Goal: Task Accomplishment & Management: Manage account settings

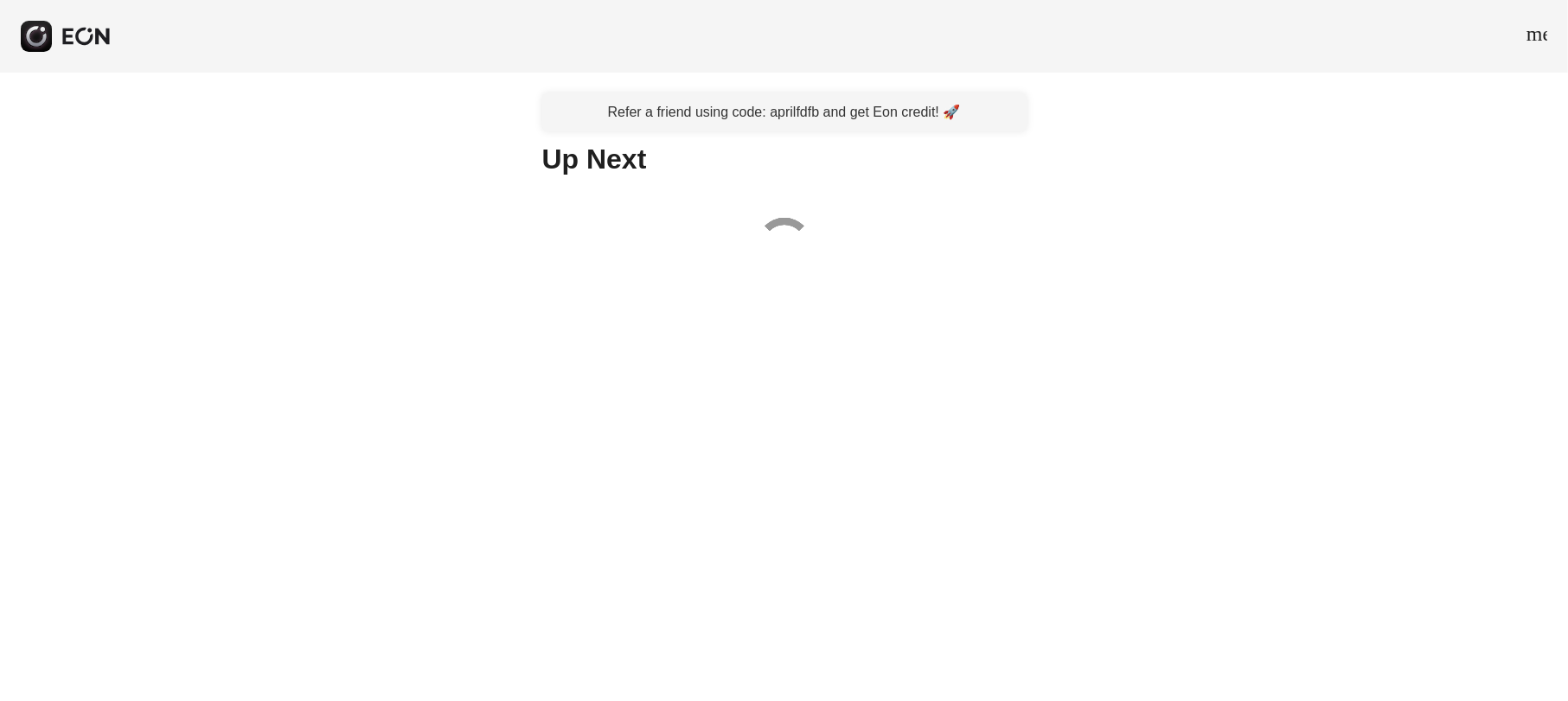
click at [1540, 35] on span "menu" at bounding box center [1537, 33] width 21 height 21
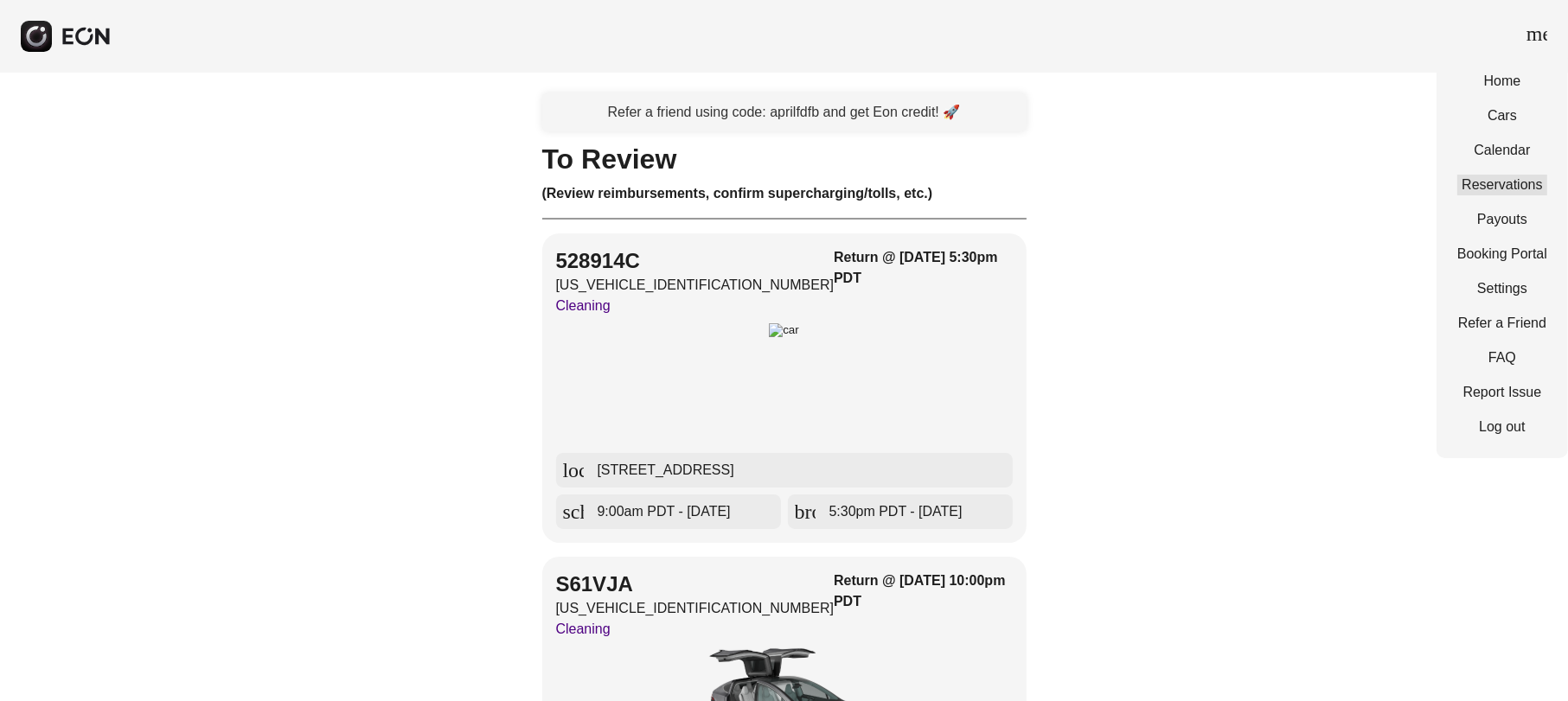
click at [1507, 183] on link "Reservations" at bounding box center [1503, 185] width 90 height 21
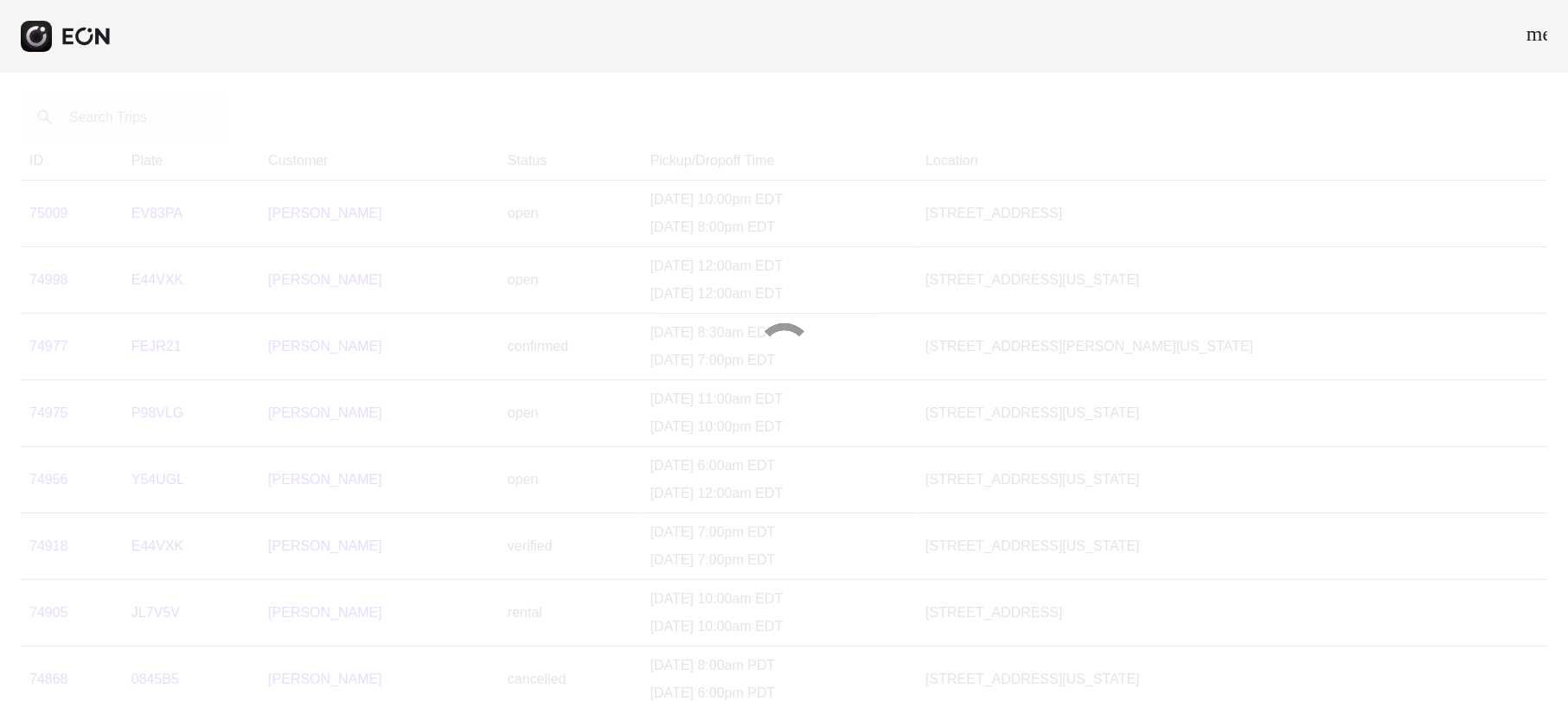
click at [109, 122] on div at bounding box center [784, 350] width 1568 height 701
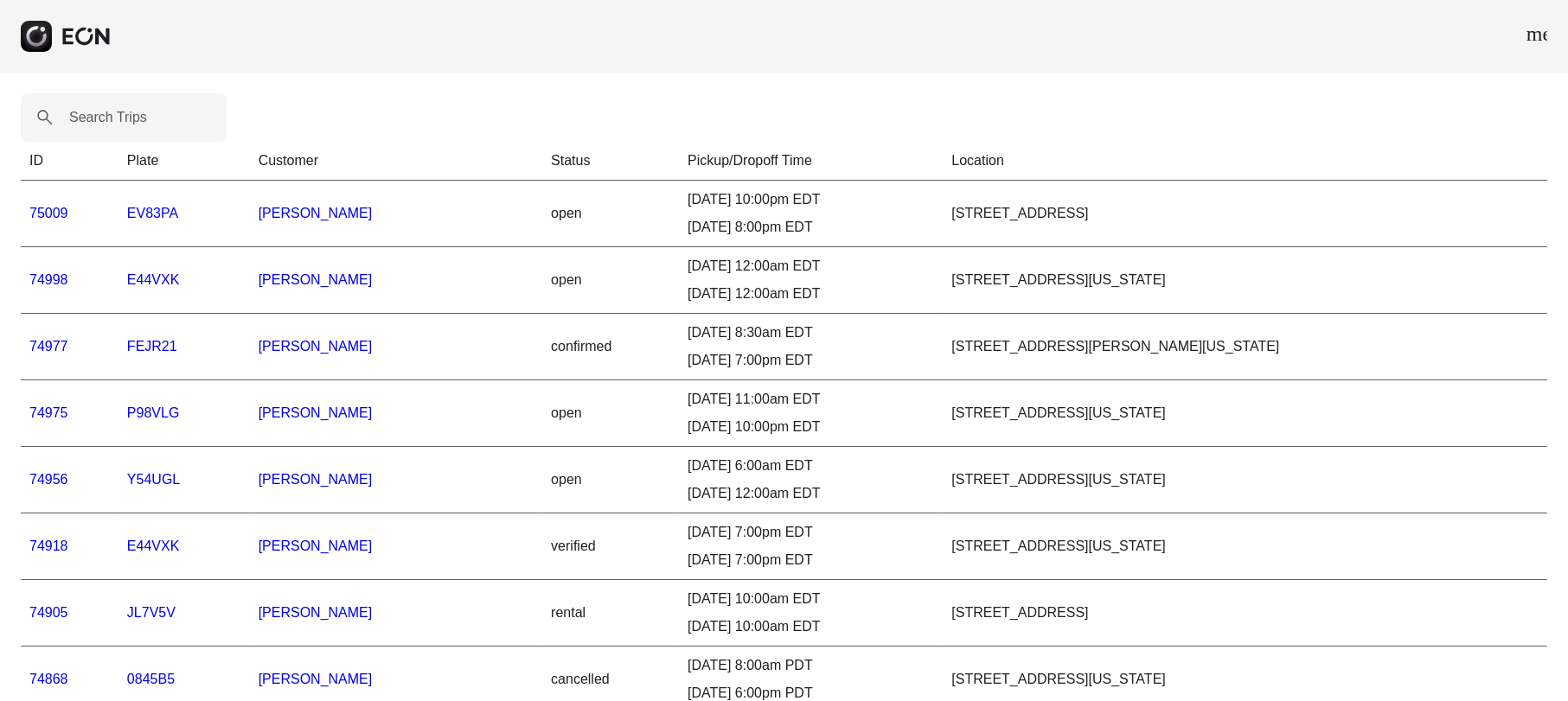
click at [109, 122] on label "Search Trips" at bounding box center [108, 118] width 78 height 21
click at [109, 122] on Trips "Search Trips" at bounding box center [124, 118] width 206 height 49
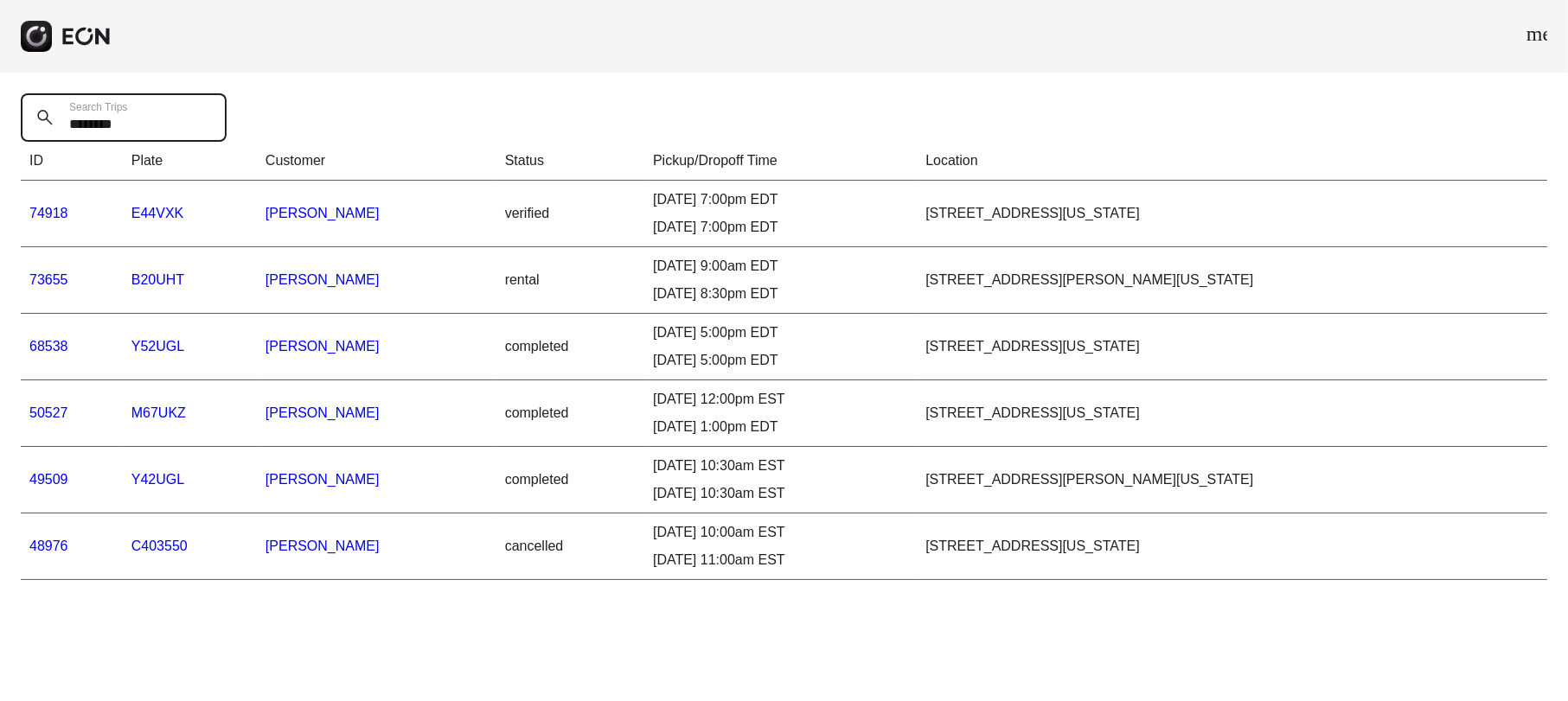
click at [128, 128] on Trips "********" at bounding box center [124, 118] width 206 height 49
type Trips "*********"
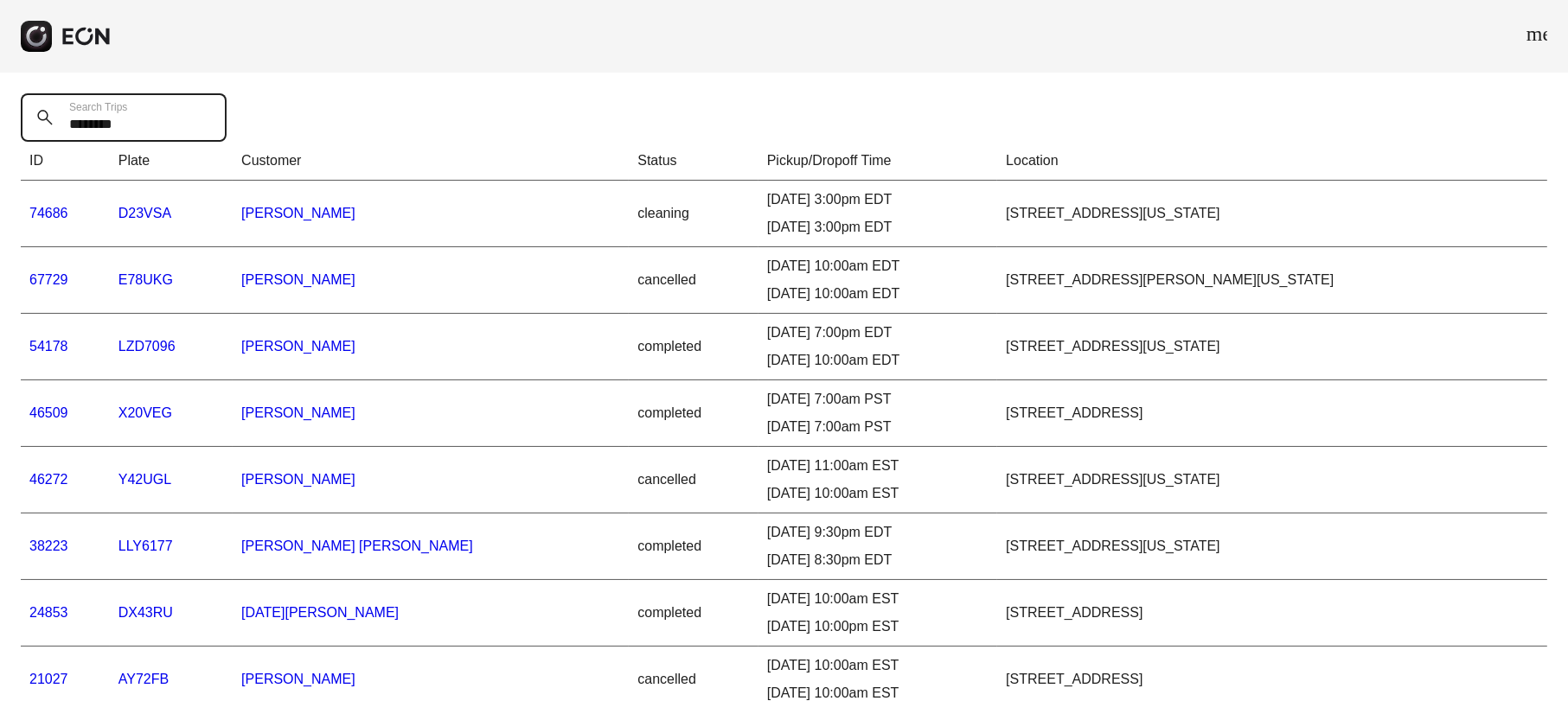
type Trips "********"
click at [41, 210] on link "74686" at bounding box center [49, 213] width 39 height 15
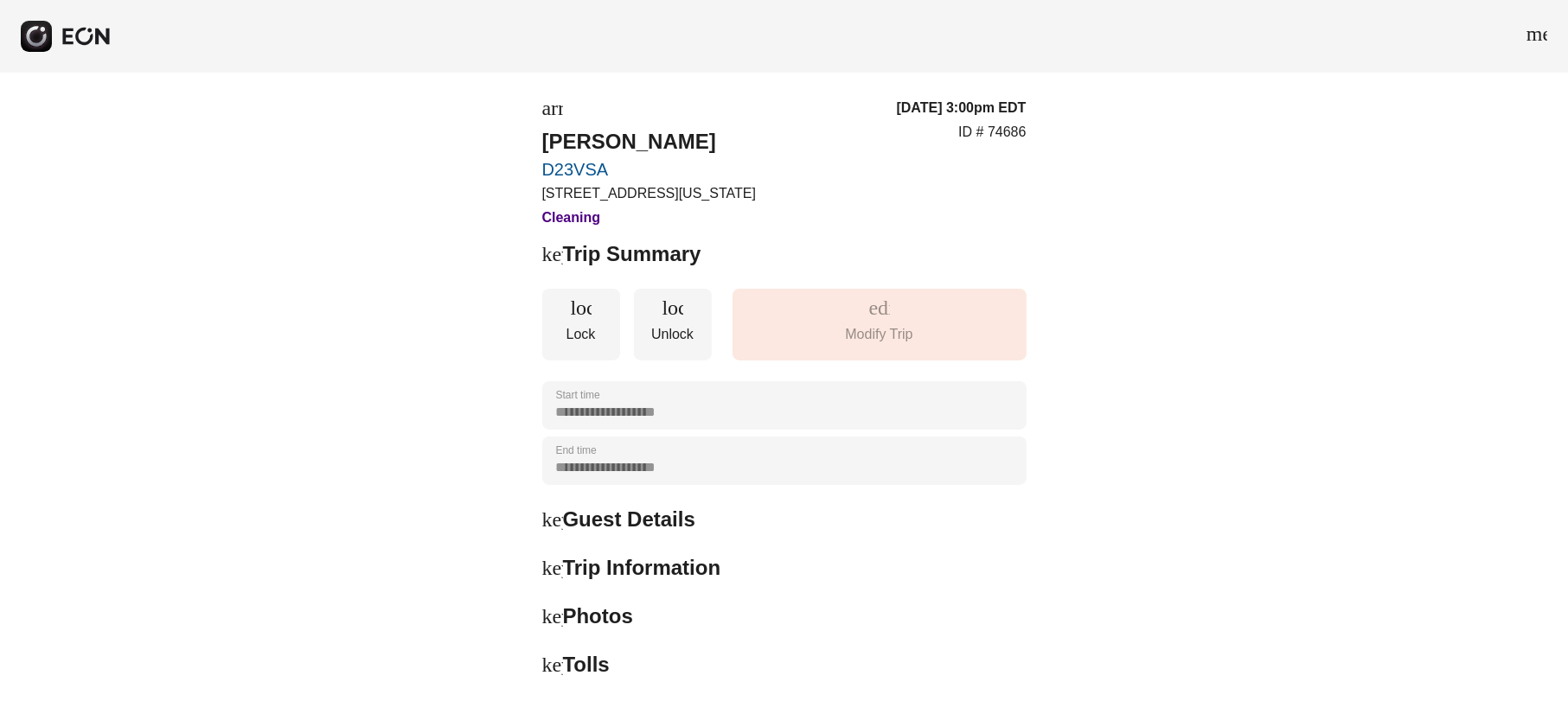
scroll to position [108, 0]
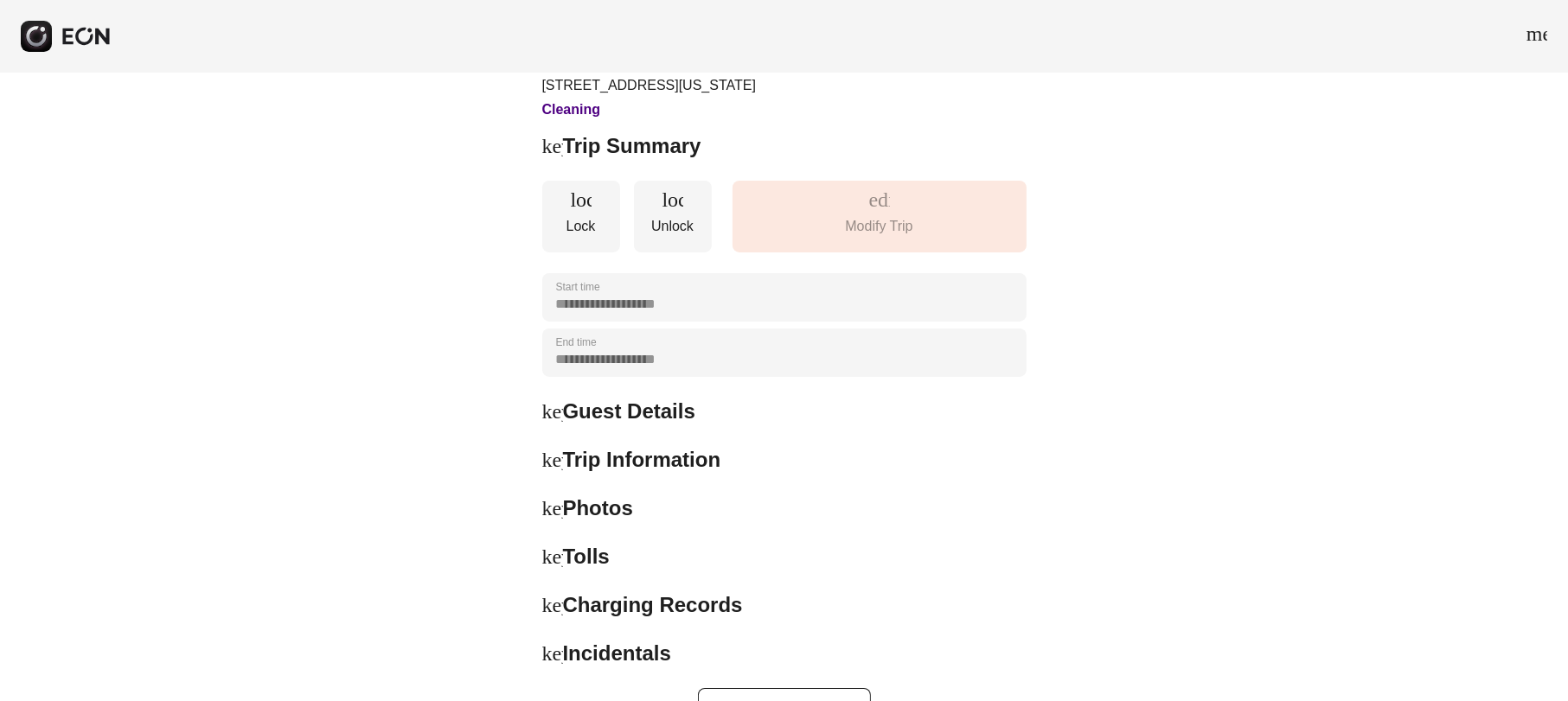
click at [553, 502] on span "keyboard_arrow_right" at bounding box center [552, 508] width 21 height 21
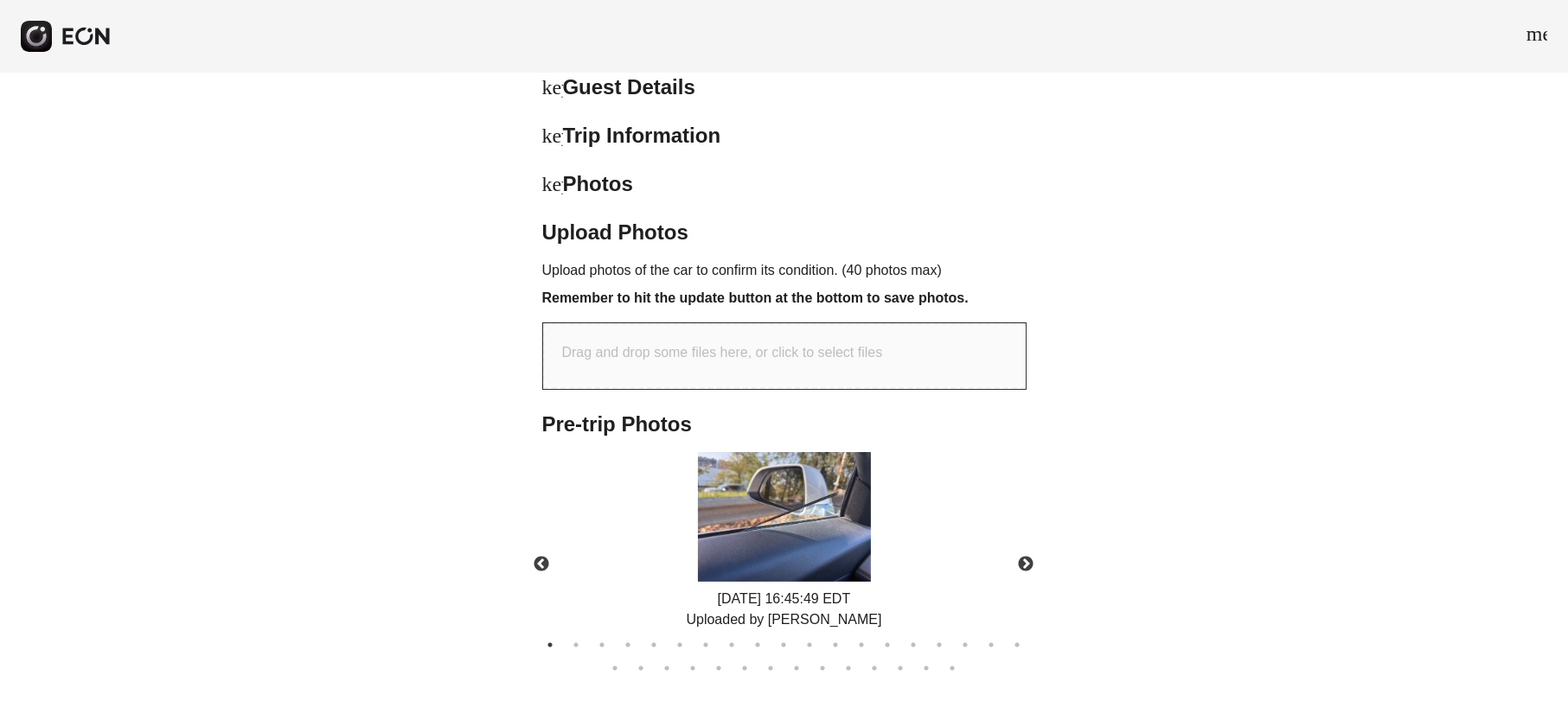
scroll to position [540, 0]
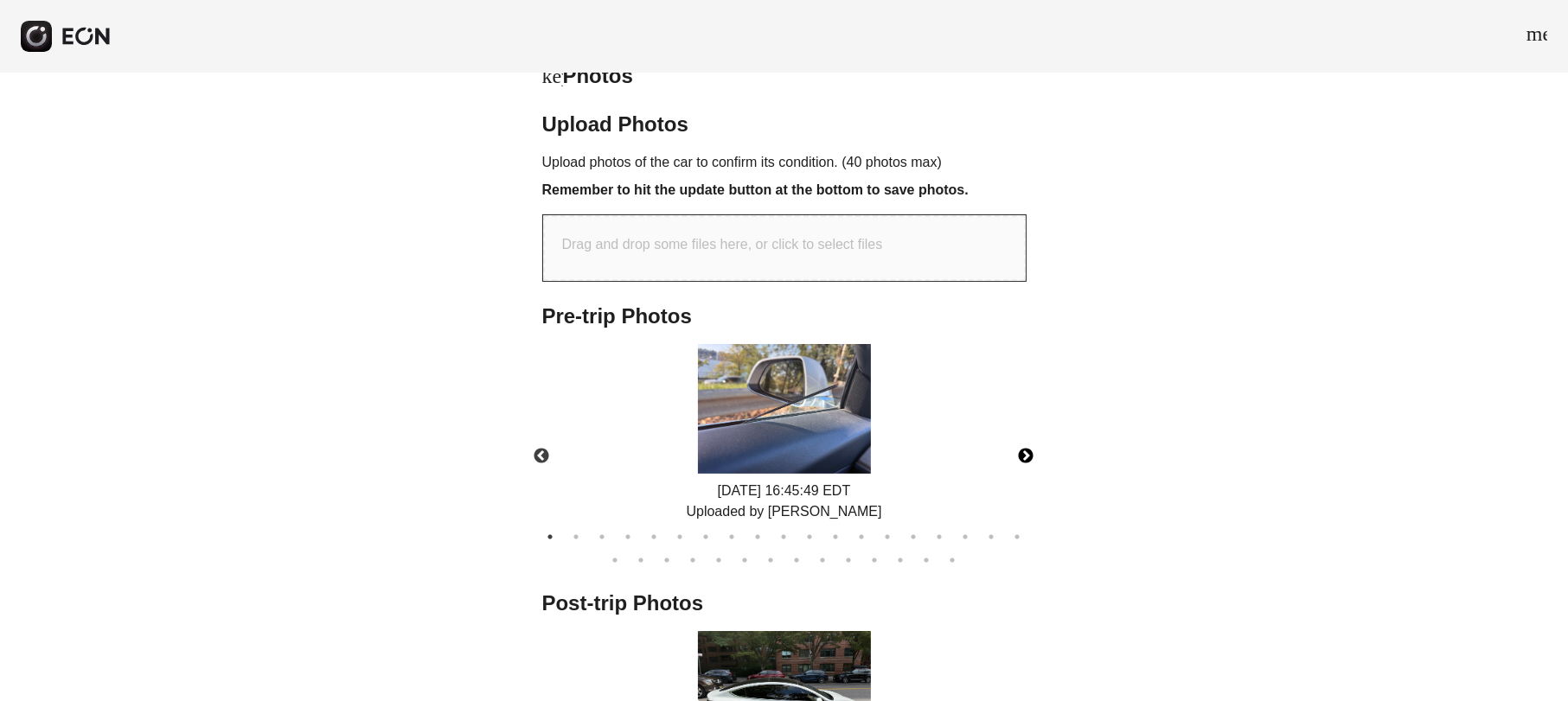
click at [1028, 454] on button "Next" at bounding box center [1027, 457] width 61 height 61
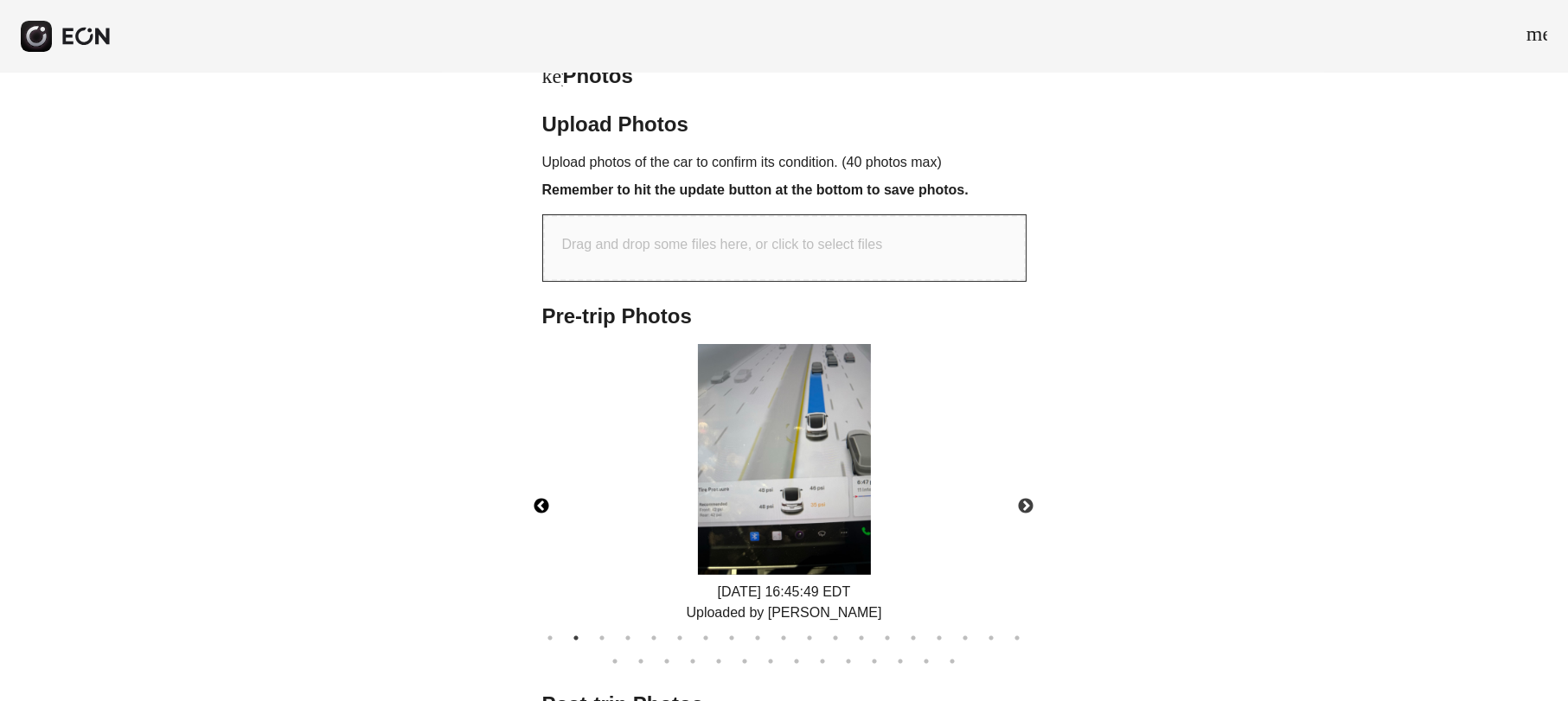
click at [532, 510] on button "Previous" at bounding box center [542, 507] width 61 height 61
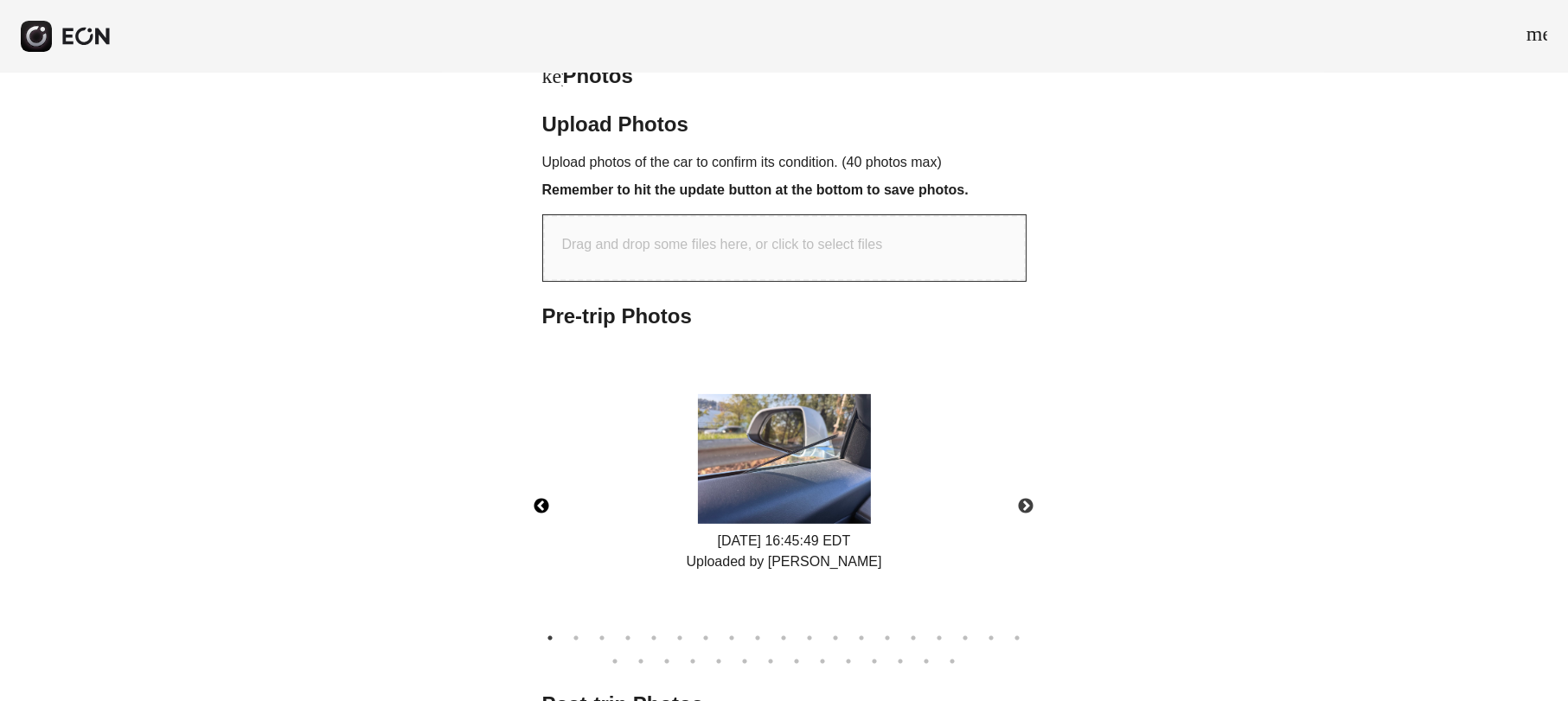
click at [781, 485] on img at bounding box center [785, 458] width 173 height 130
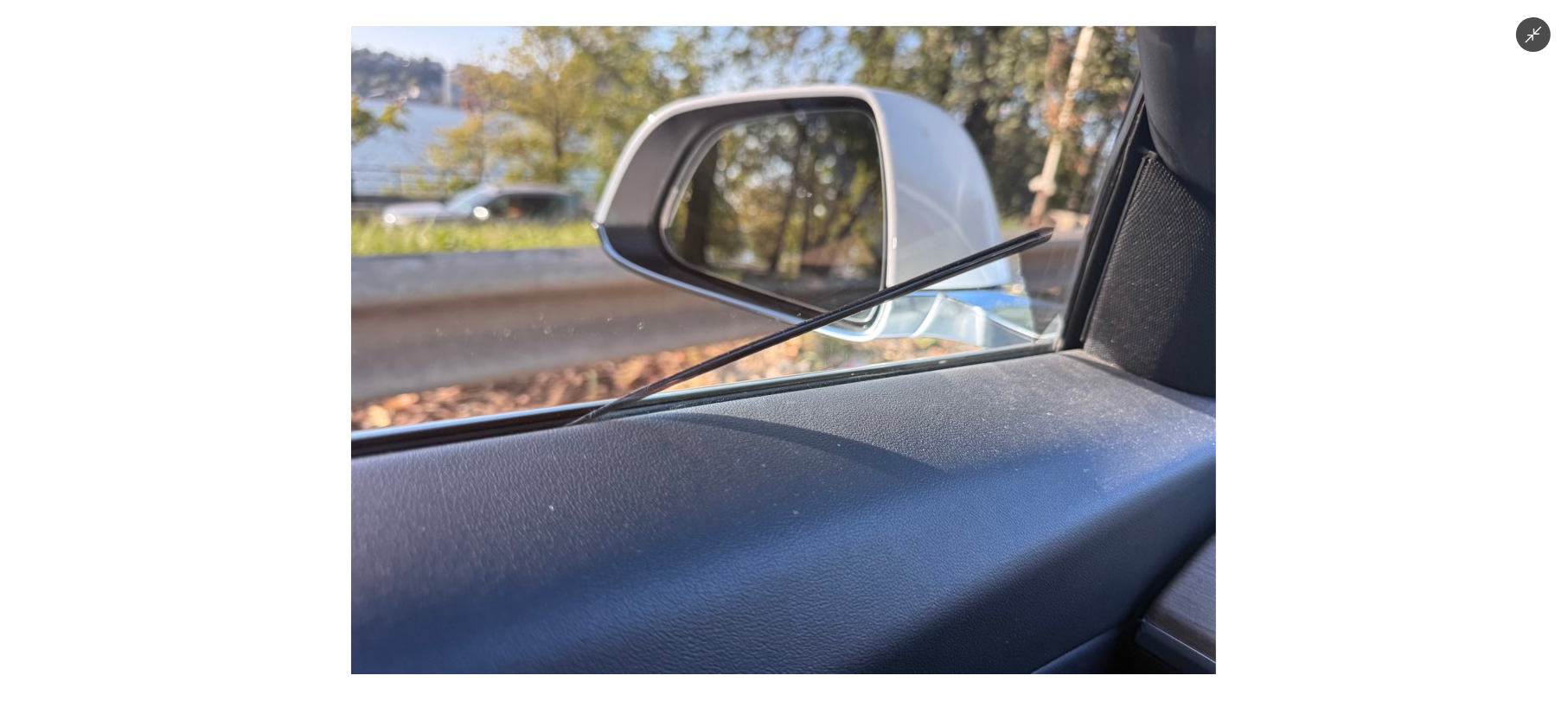
click at [1257, 485] on div at bounding box center [784, 350] width 1568 height 701
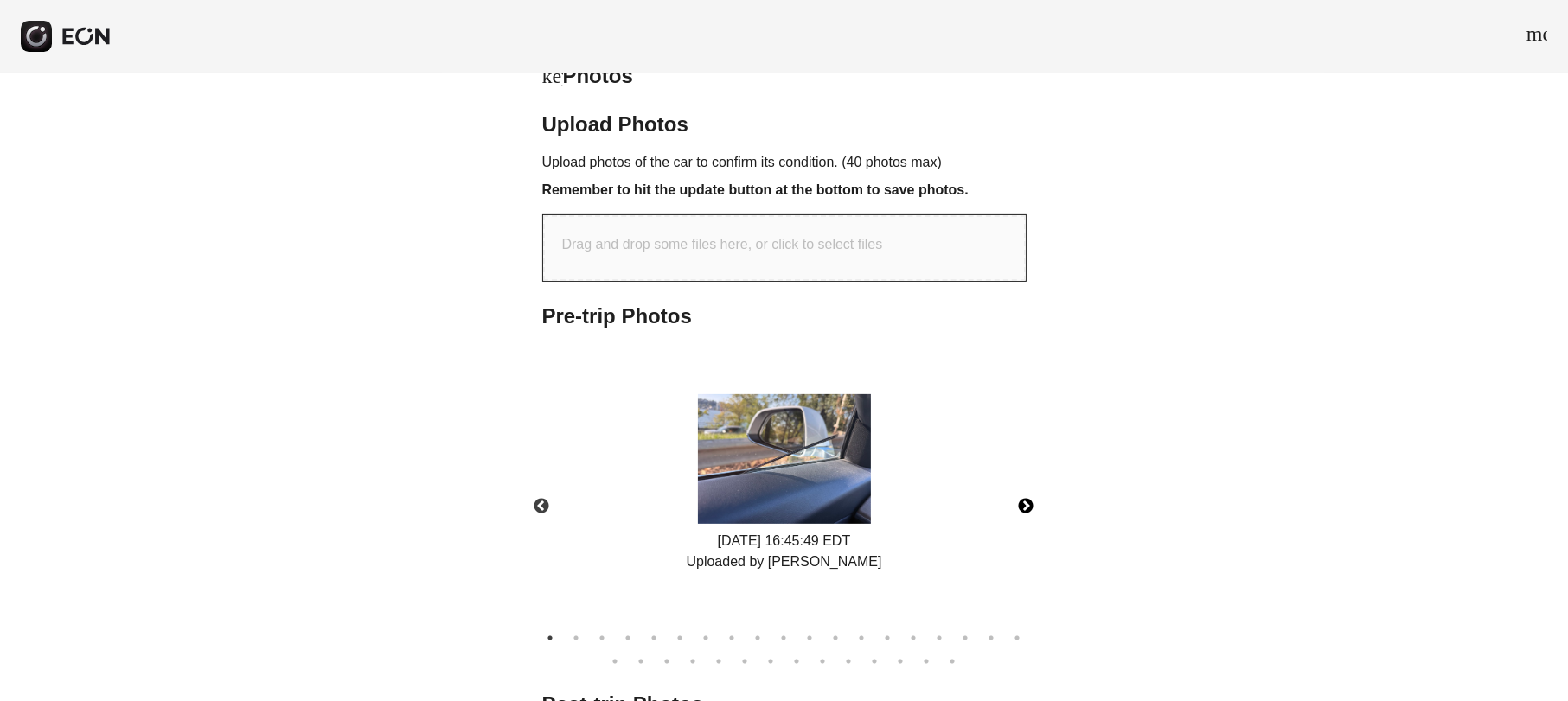
click at [1018, 495] on button "Next" at bounding box center [1027, 507] width 61 height 61
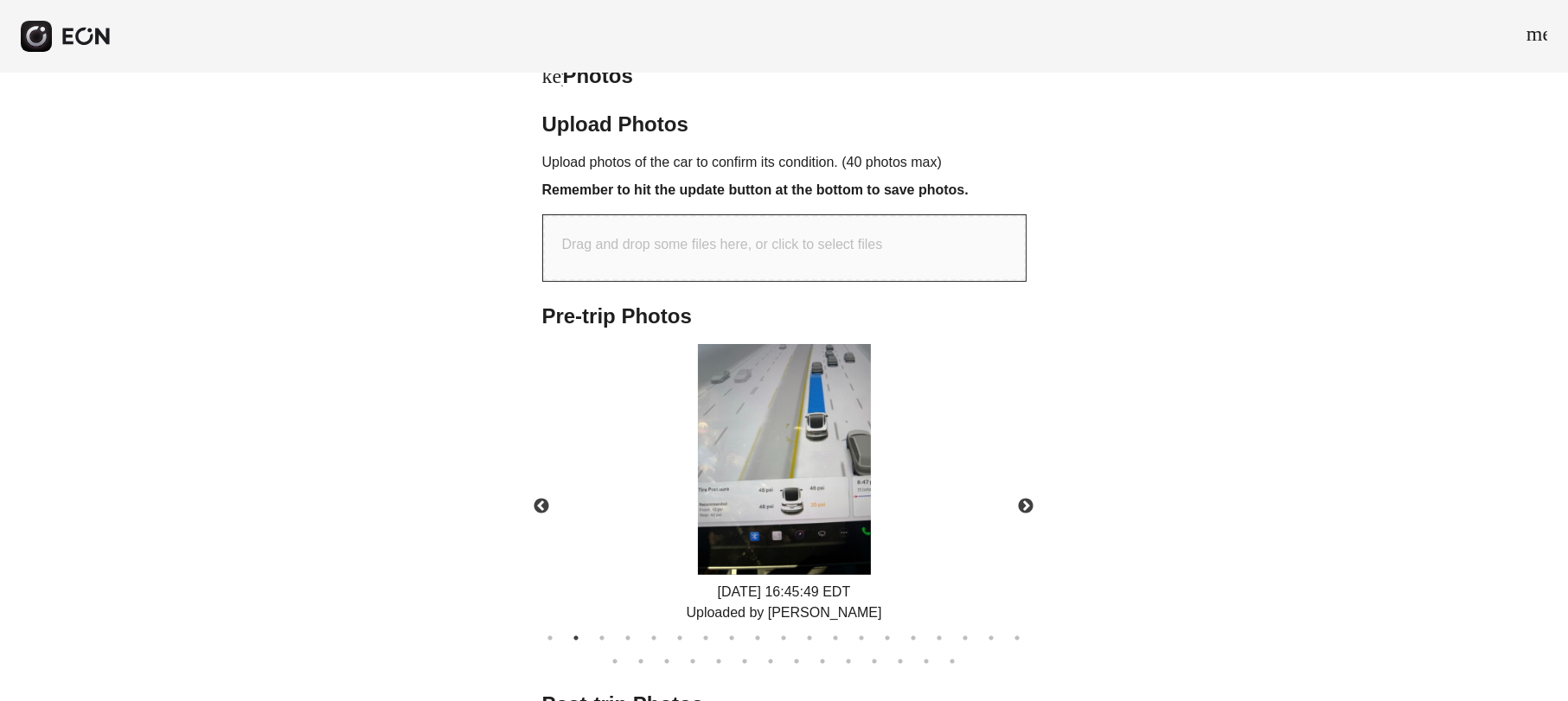
click at [1062, 481] on div "**********" at bounding box center [784, 349] width 1568 height 1634
click at [1028, 483] on button "Next" at bounding box center [1027, 507] width 61 height 61
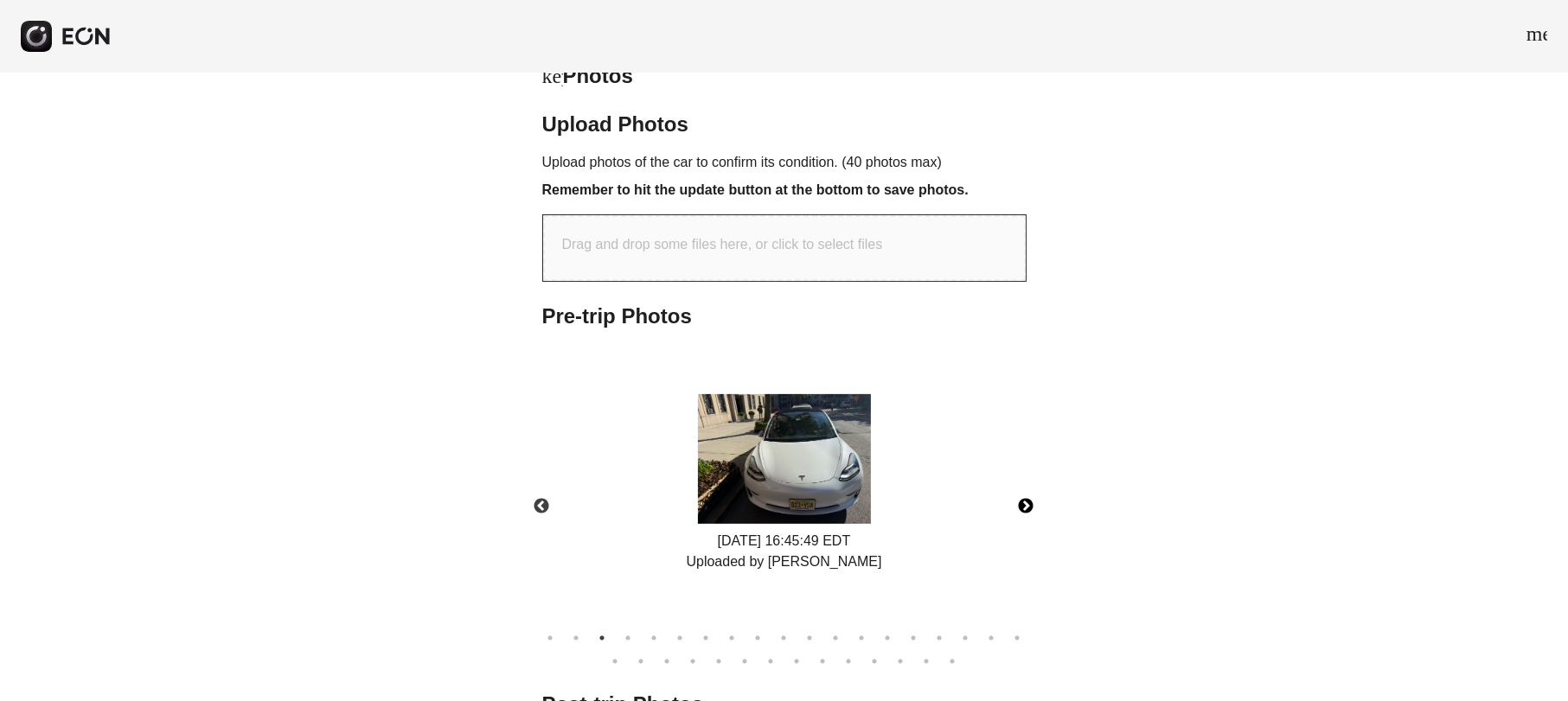
scroll to position [649, 0]
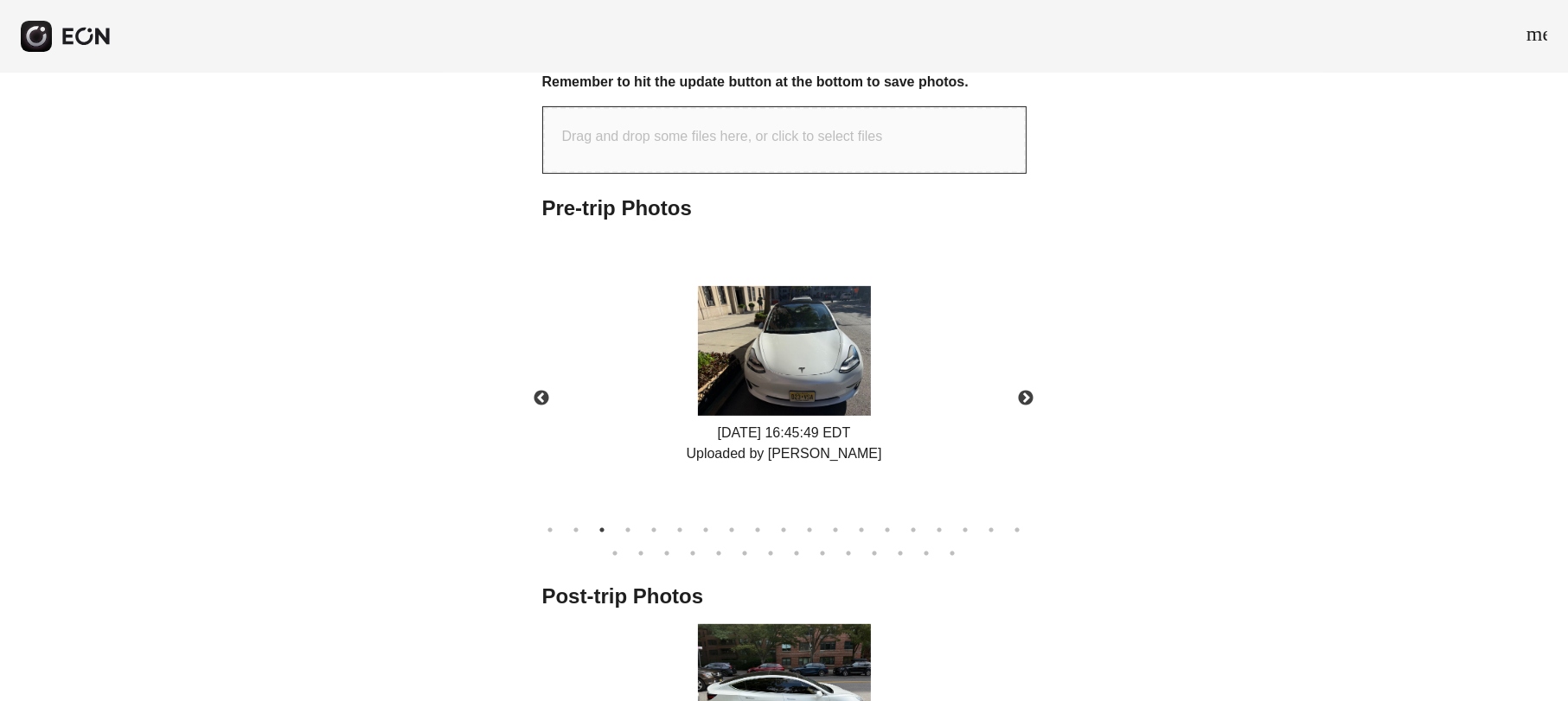
click at [756, 546] on ul "1 2 3 4 5 6 7 8 9 10 11 12 13 14 15 16 17 18 19 20 21 22 23 24 25 26 27 28 29 3…" at bounding box center [785, 538] width 502 height 47
click at [768, 552] on button "26" at bounding box center [771, 553] width 17 height 17
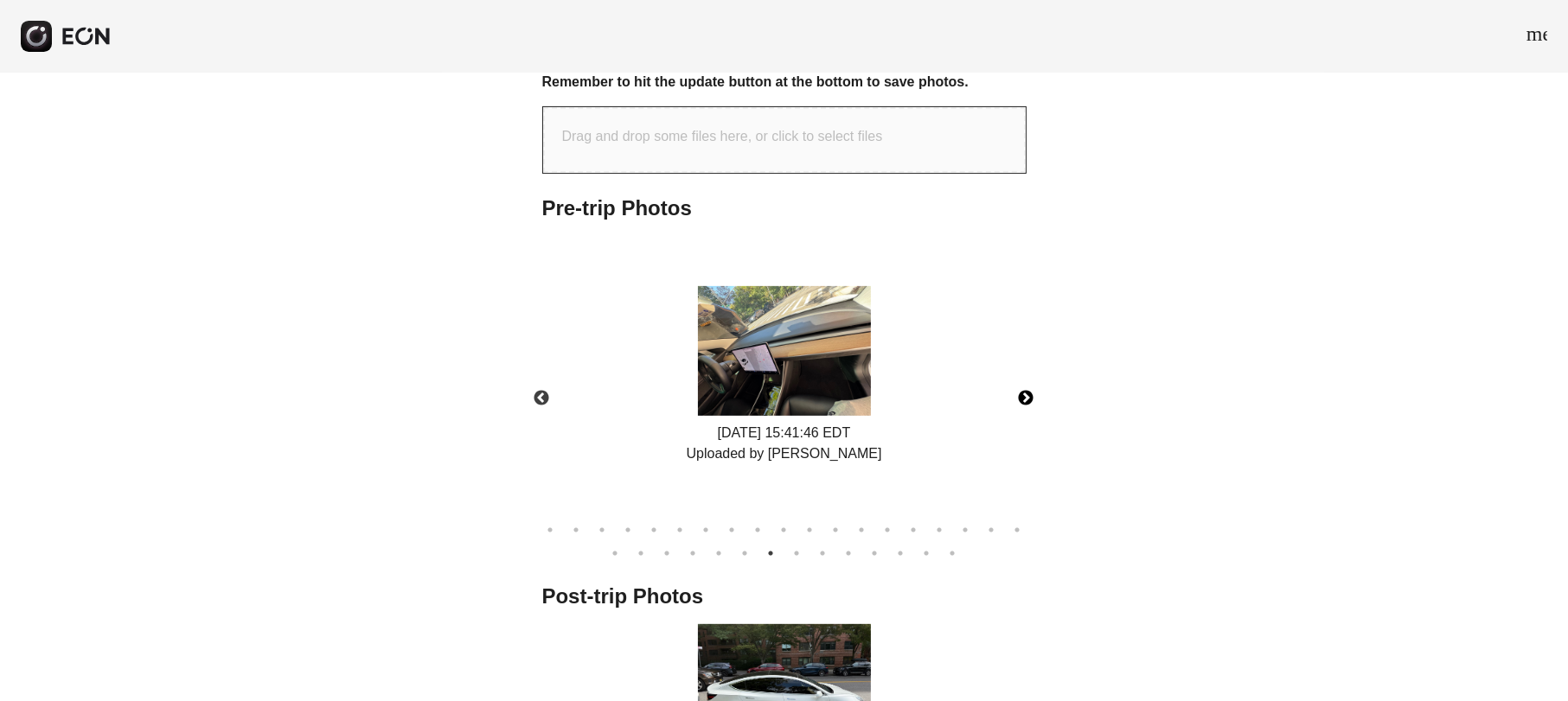
click at [1033, 392] on button "Next" at bounding box center [1027, 399] width 61 height 61
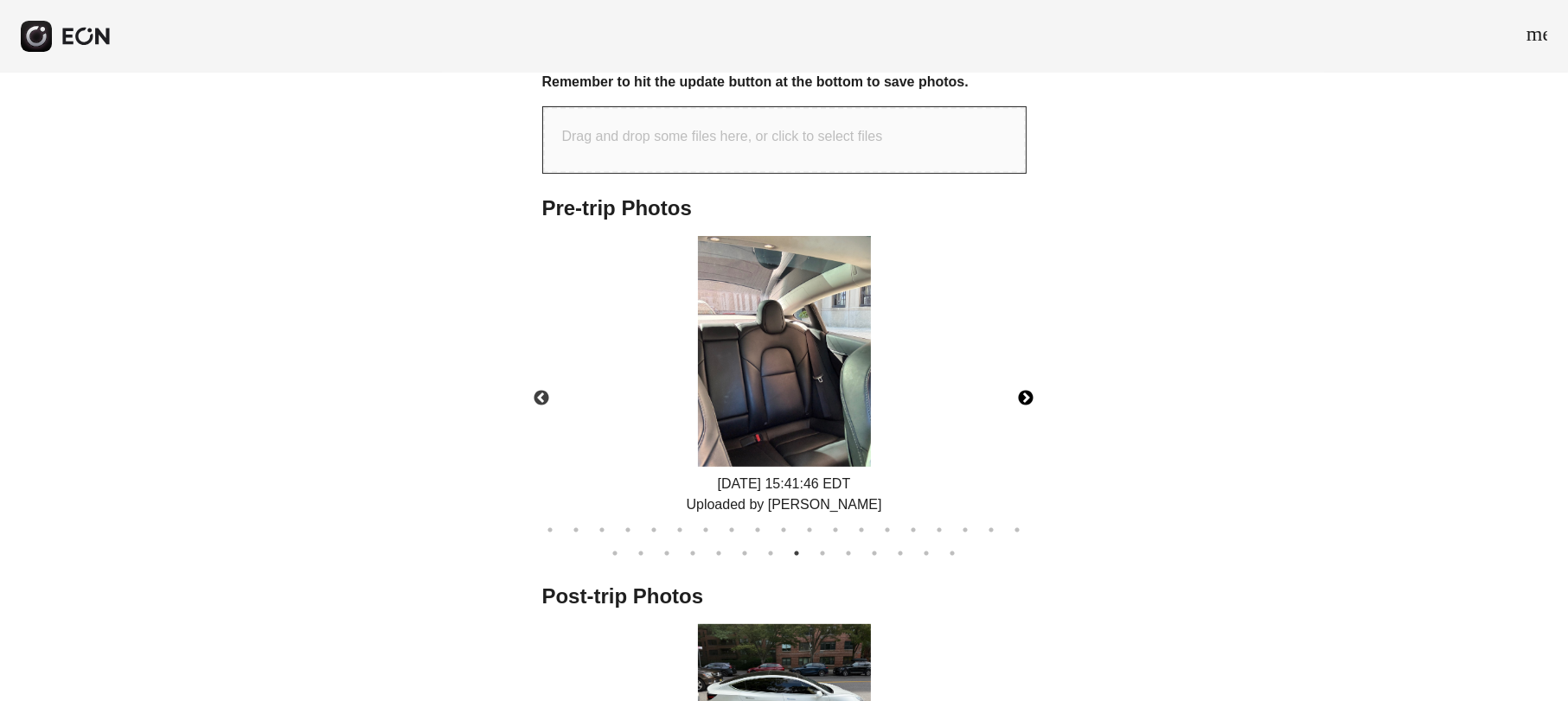
click at [1033, 392] on button "Next" at bounding box center [1027, 399] width 61 height 61
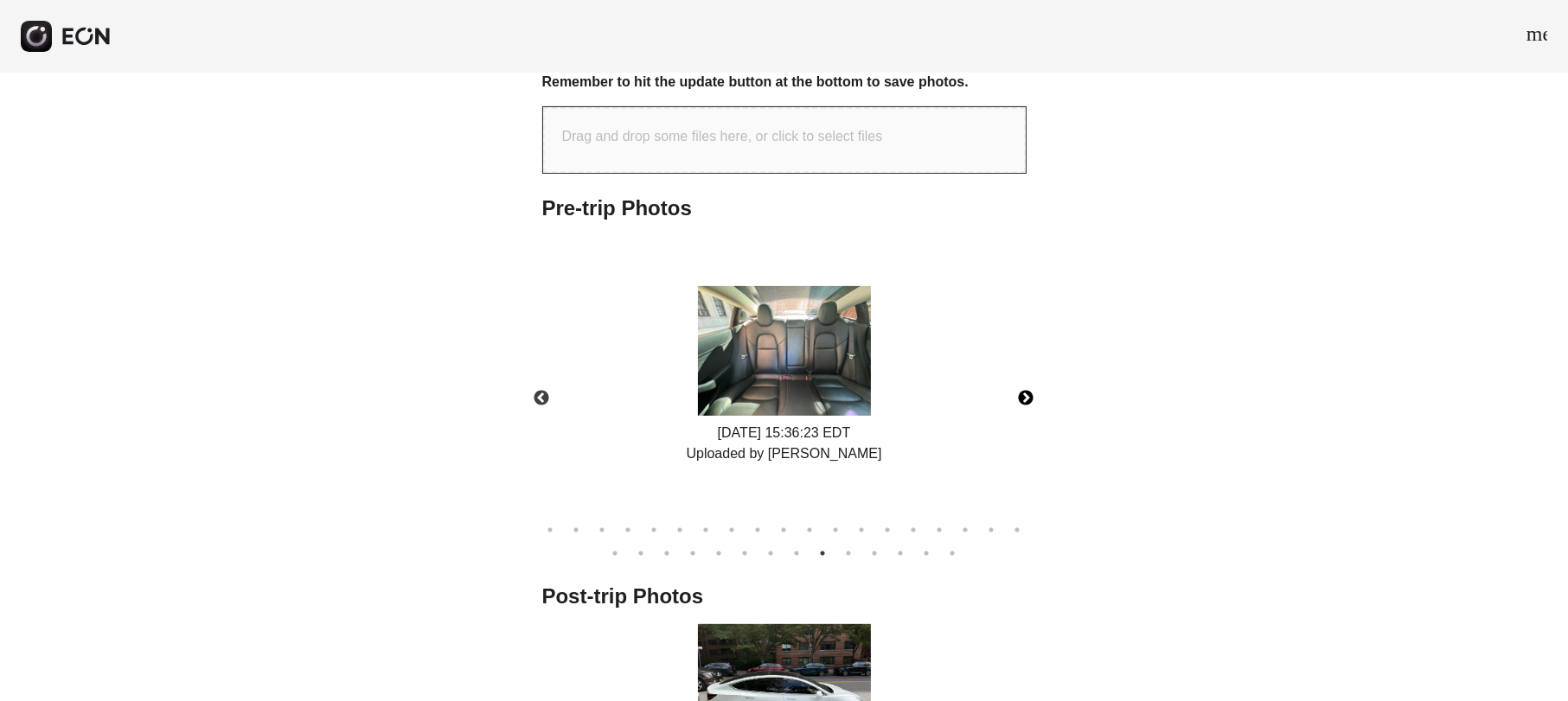
click at [1033, 392] on button "Next" at bounding box center [1027, 399] width 61 height 61
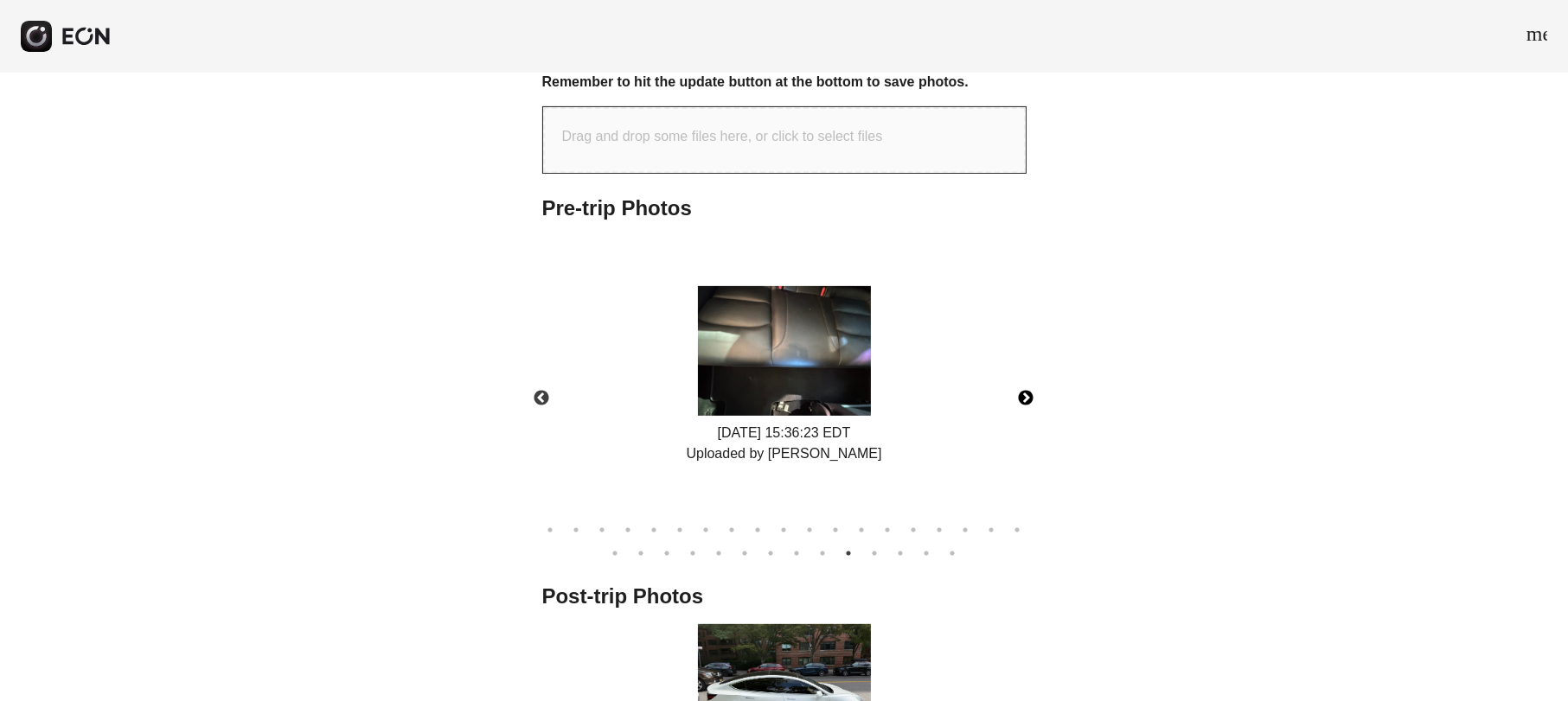
click at [1033, 392] on button "Next" at bounding box center [1027, 399] width 61 height 61
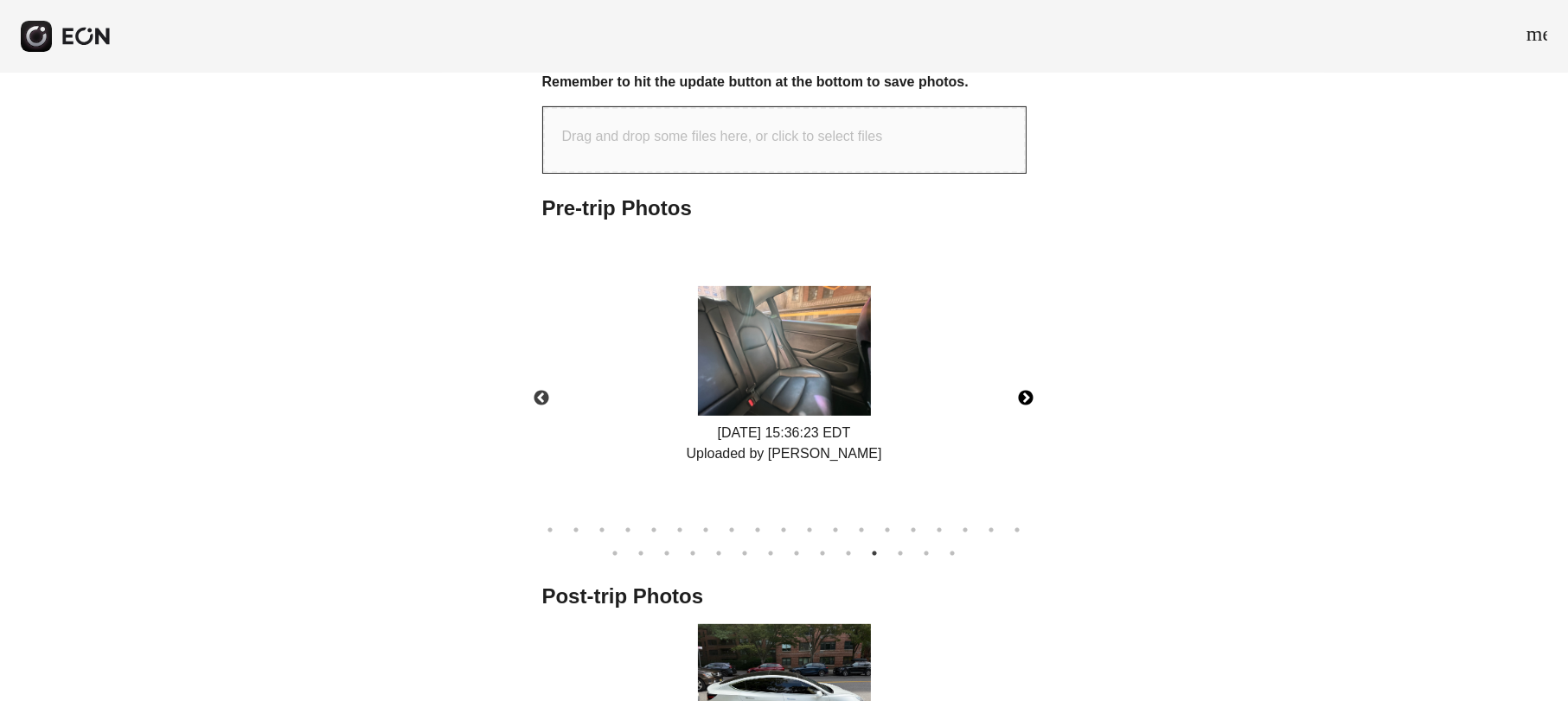
click at [1033, 392] on button "Next" at bounding box center [1027, 399] width 61 height 61
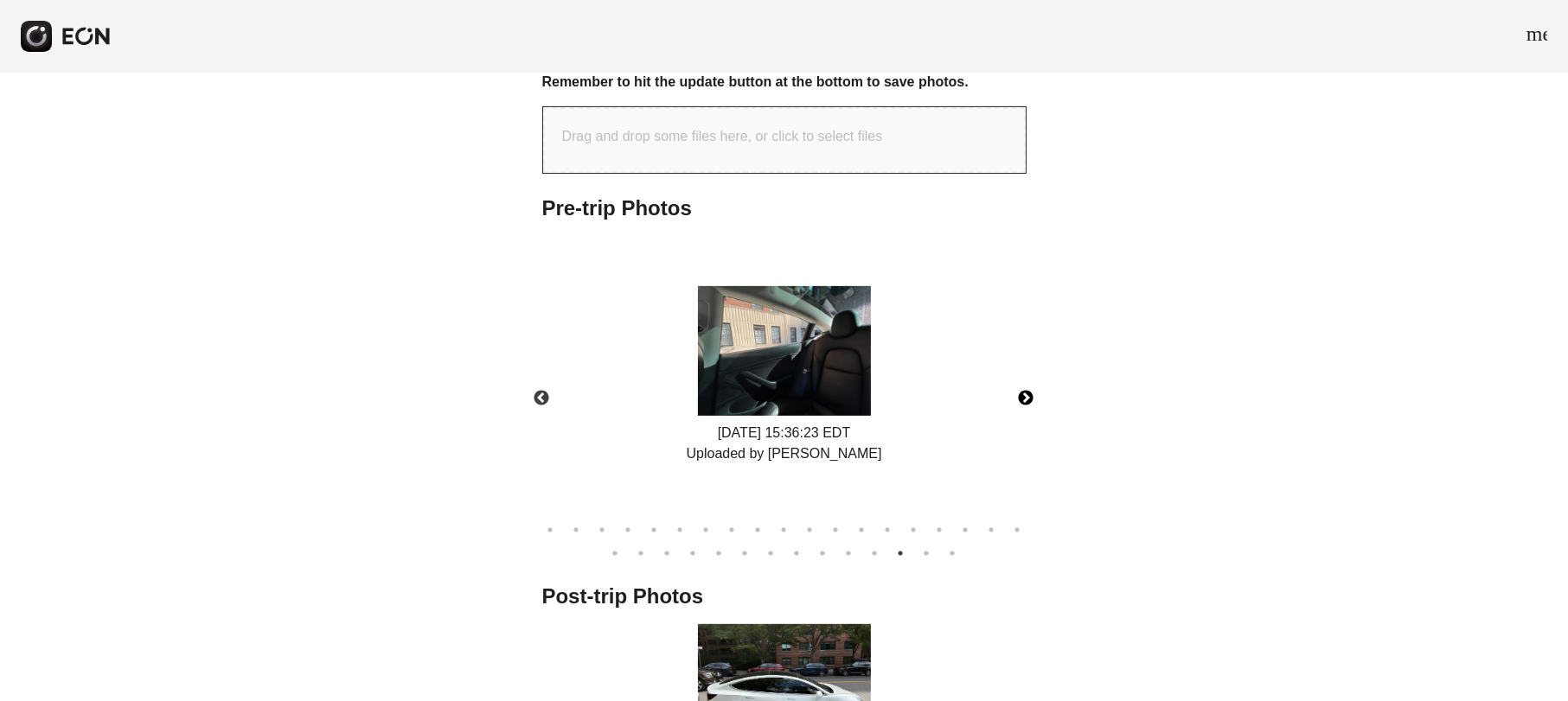
click at [1033, 392] on button "Next" at bounding box center [1027, 399] width 61 height 61
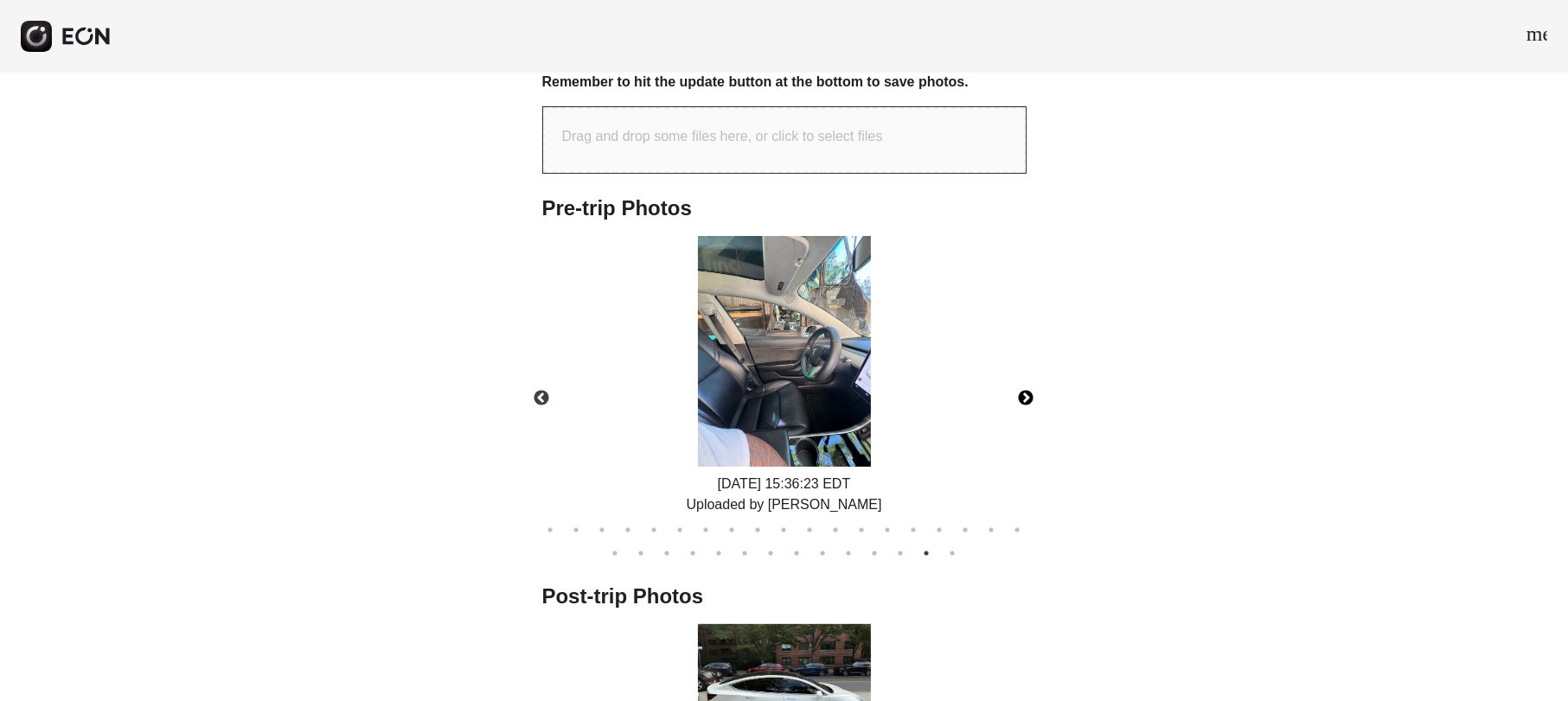
click at [1033, 392] on button "Next" at bounding box center [1027, 399] width 61 height 61
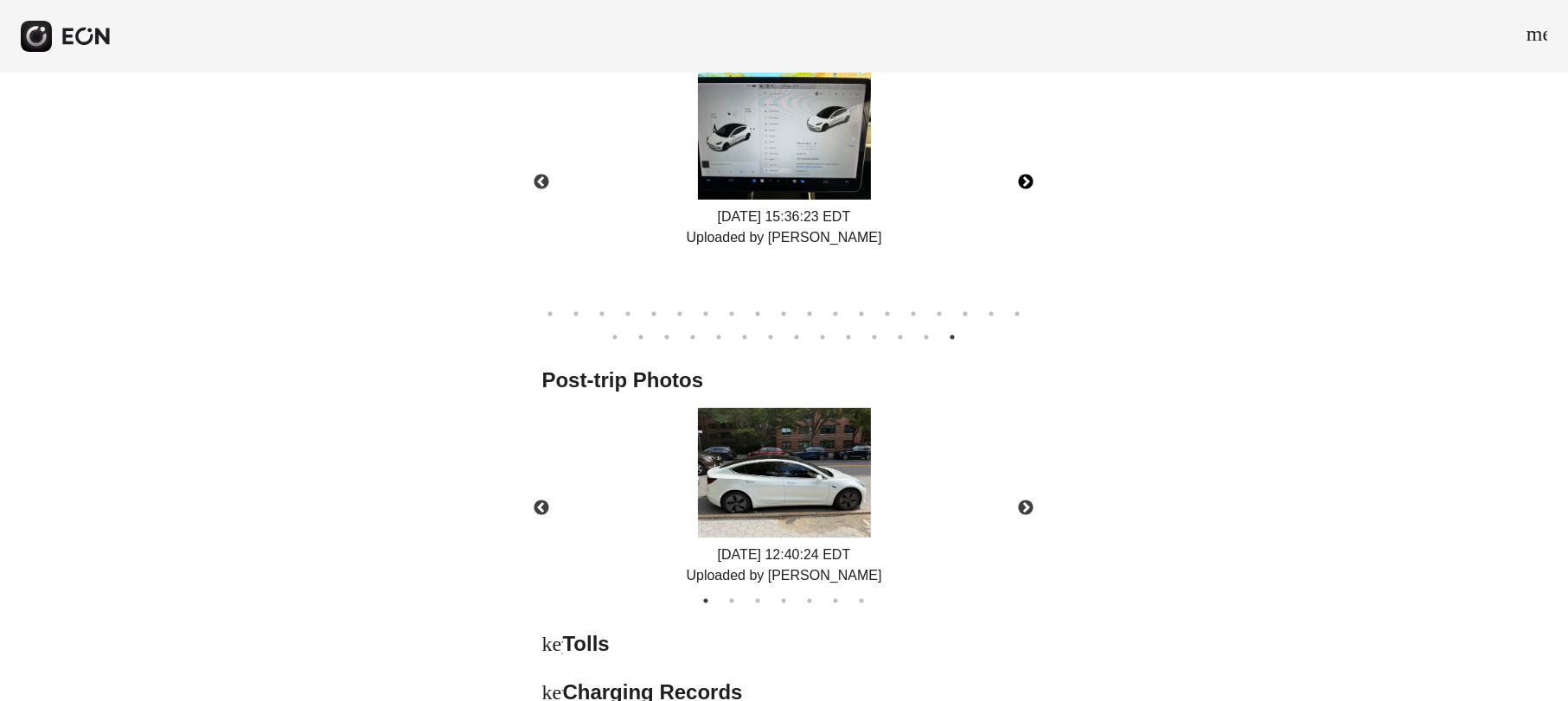
scroll to position [973, 0]
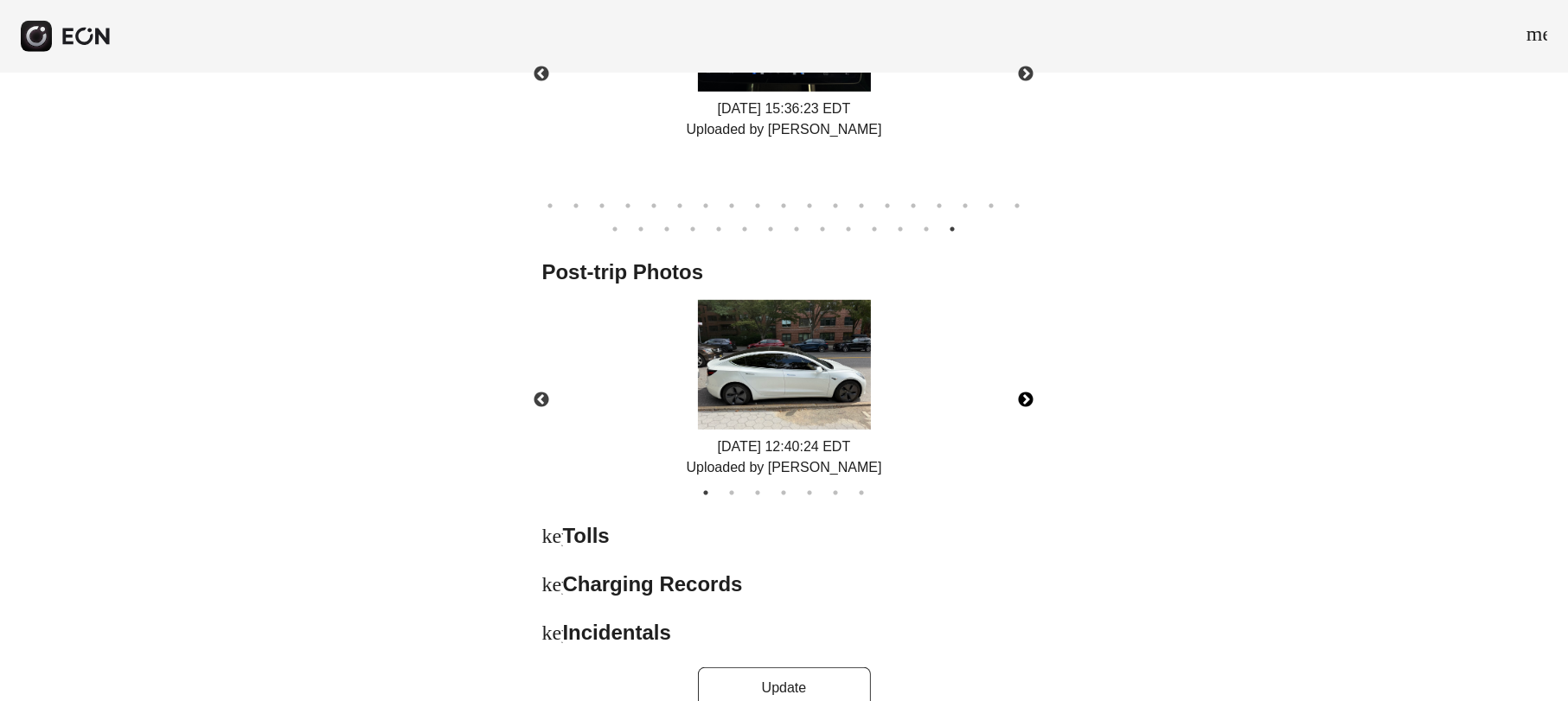
click at [1038, 386] on button "Next" at bounding box center [1027, 401] width 61 height 61
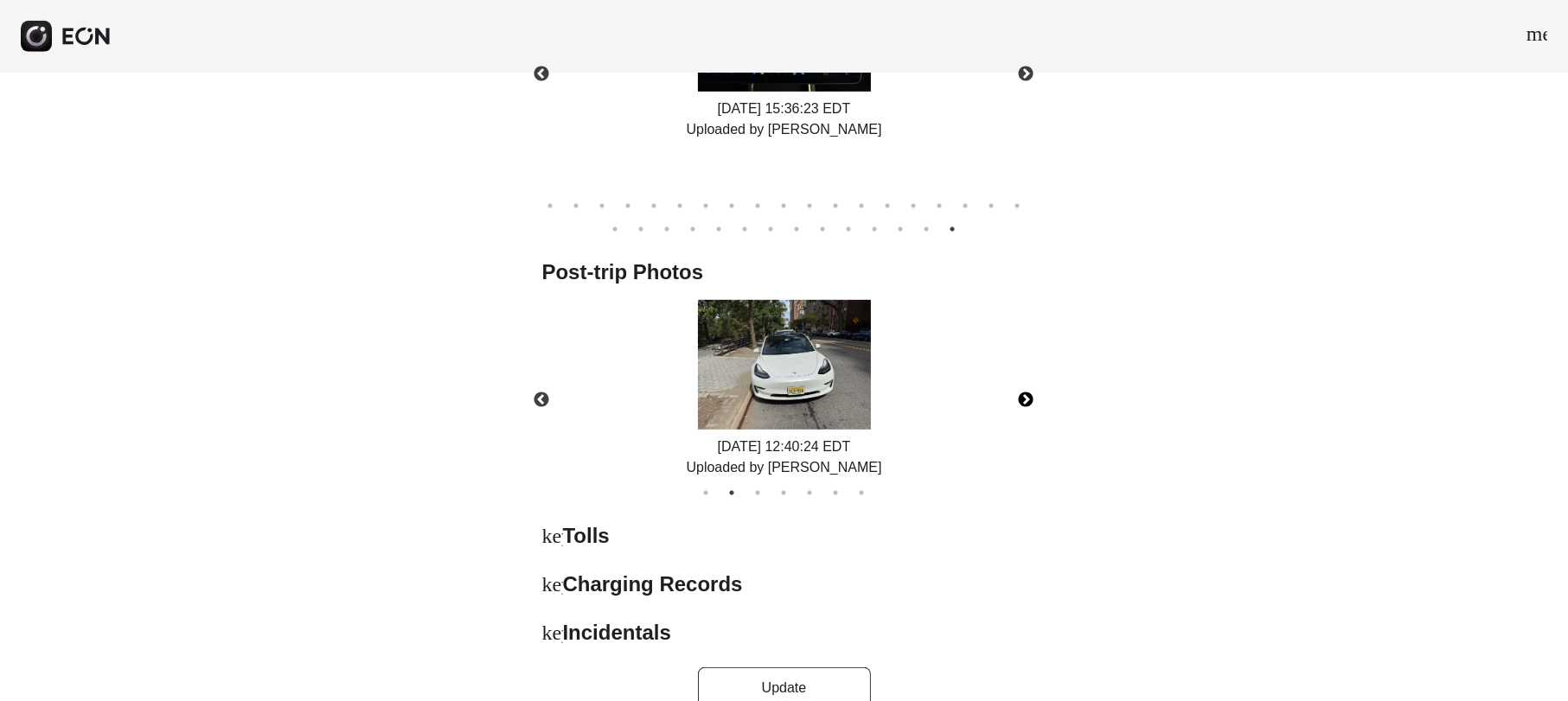
click at [1038, 386] on button "Next" at bounding box center [1027, 401] width 61 height 61
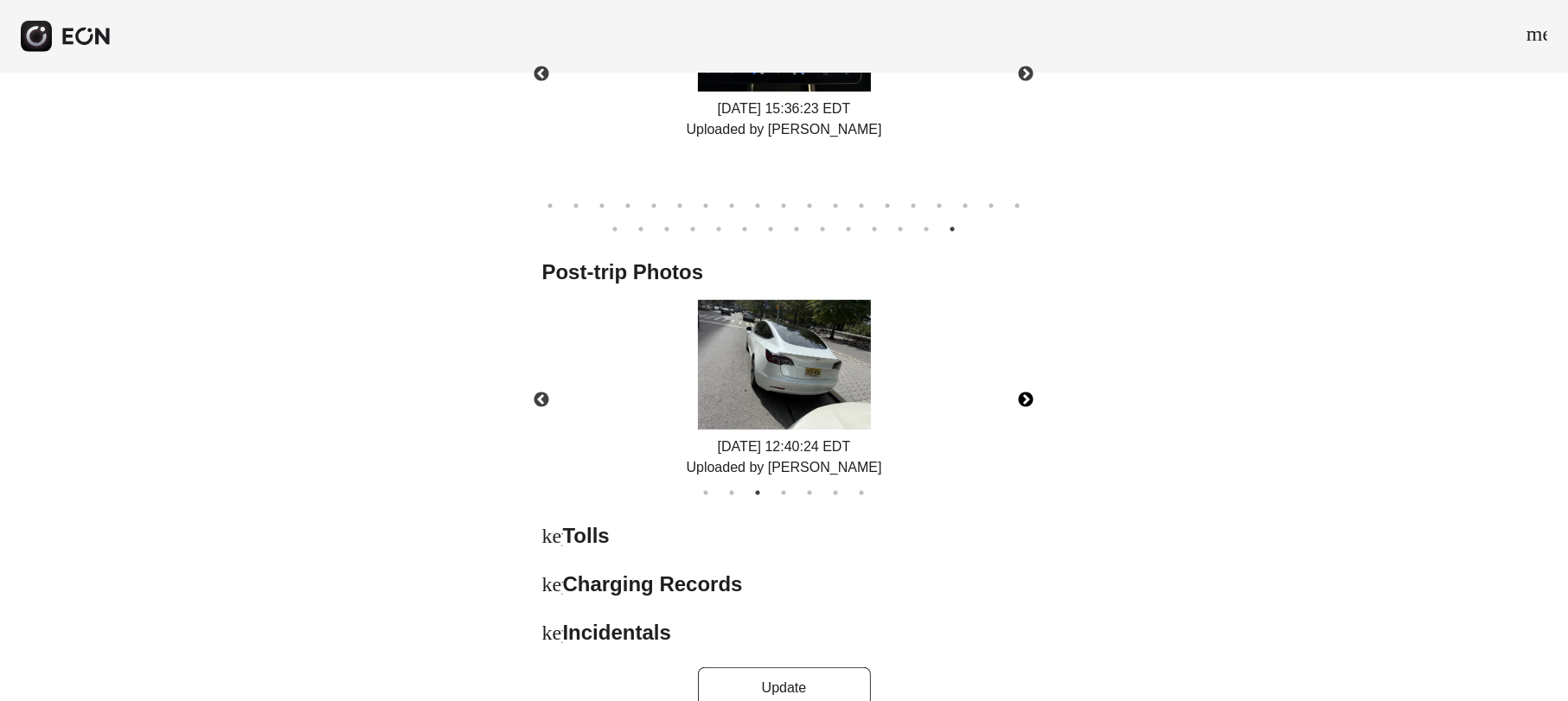
click at [1038, 386] on button "Next" at bounding box center [1027, 401] width 61 height 61
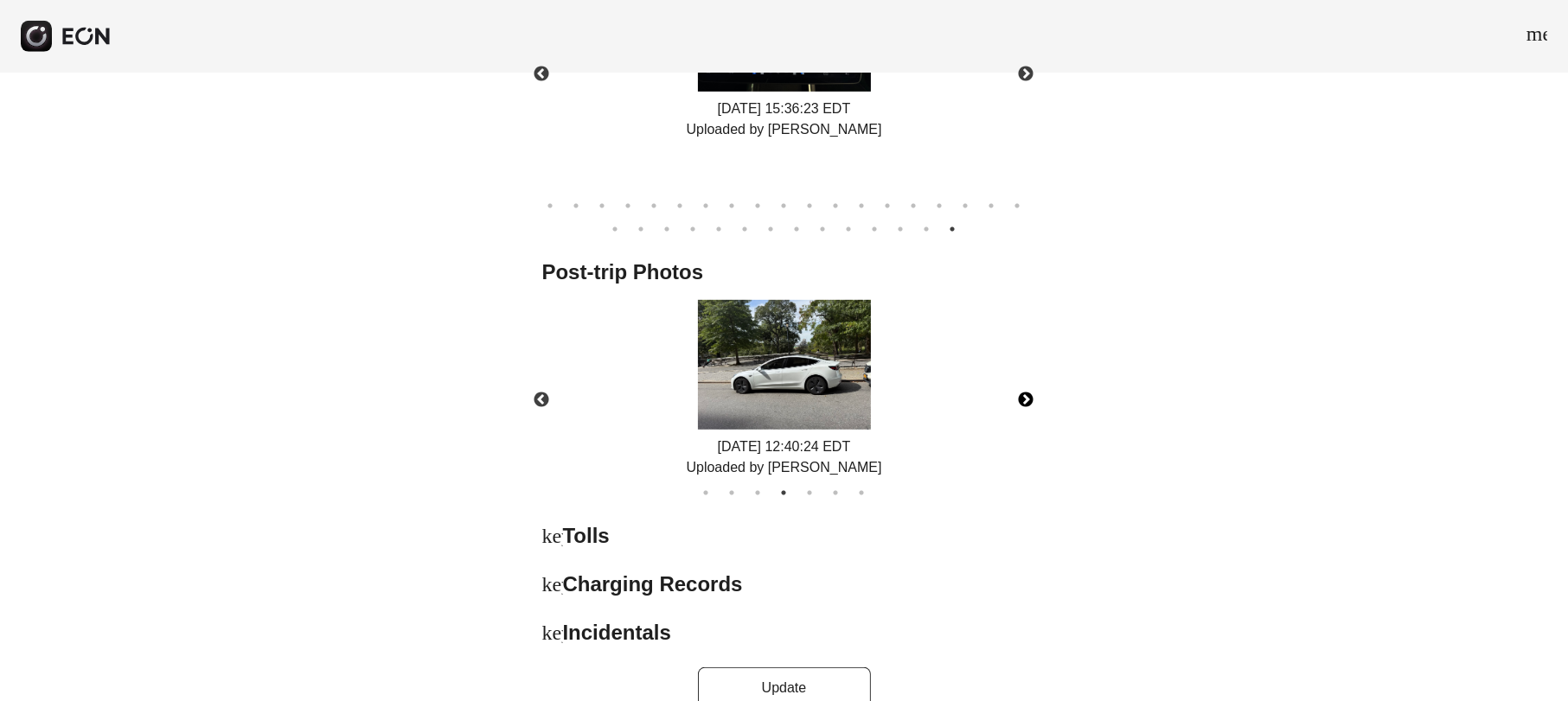
click at [1038, 386] on button "Next" at bounding box center [1027, 401] width 61 height 61
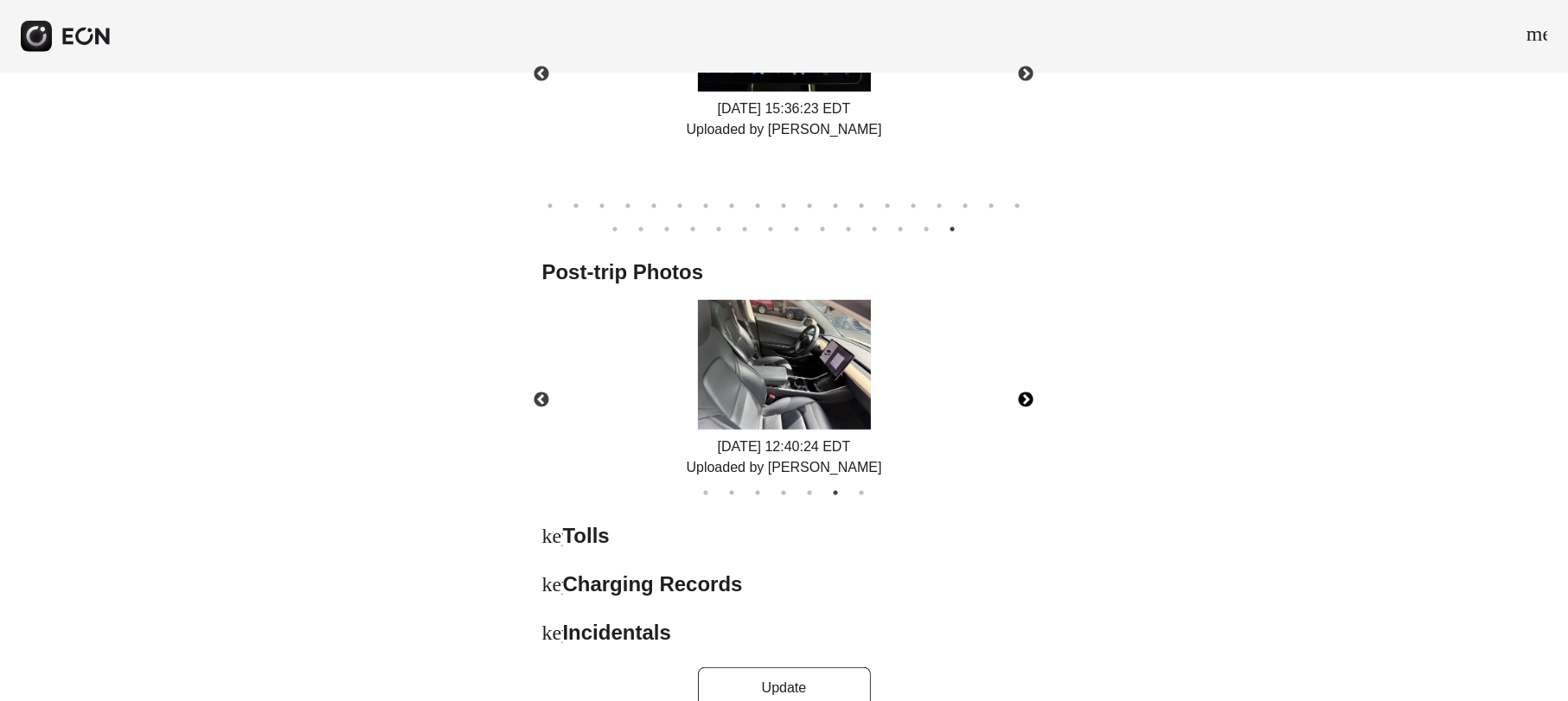
click at [1038, 386] on button "Next" at bounding box center [1027, 401] width 61 height 61
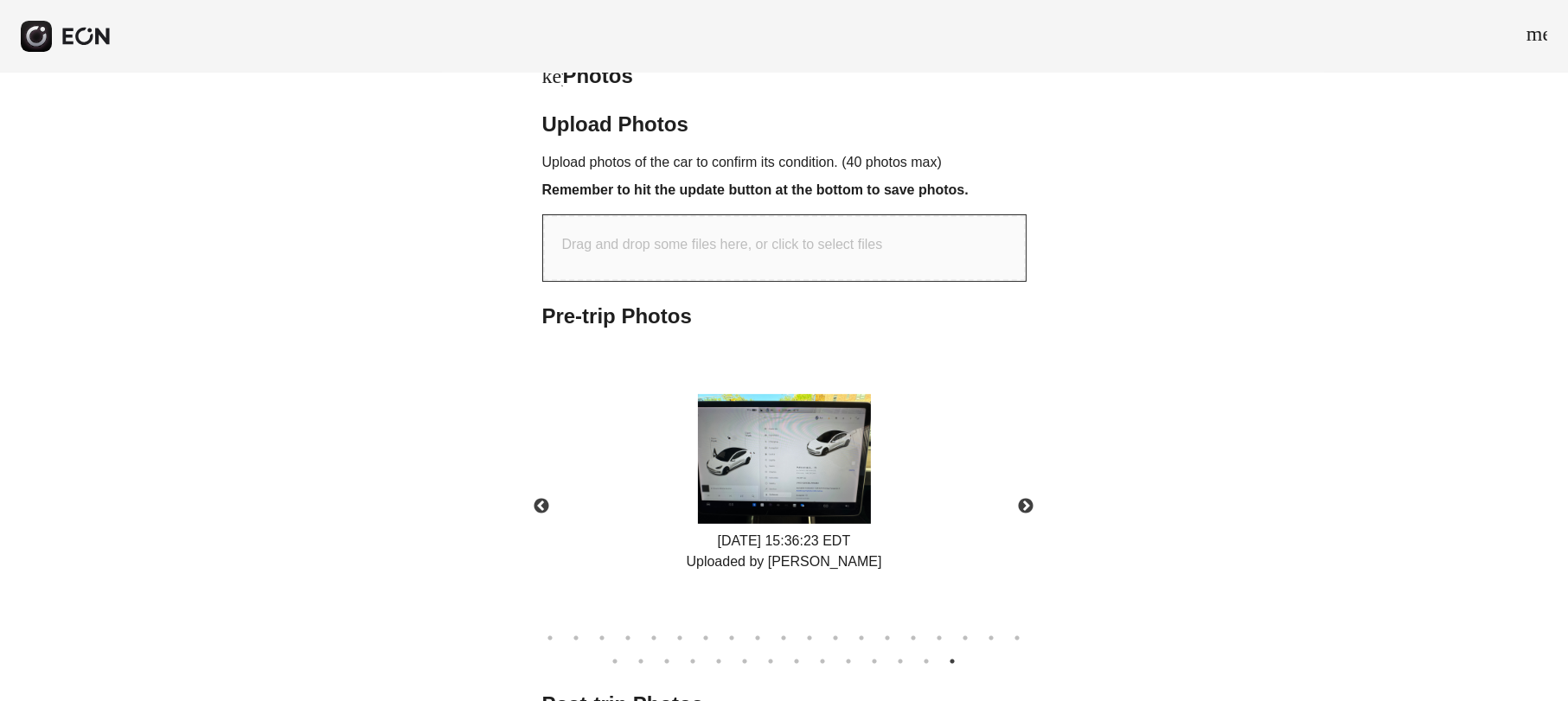
scroll to position [324, 0]
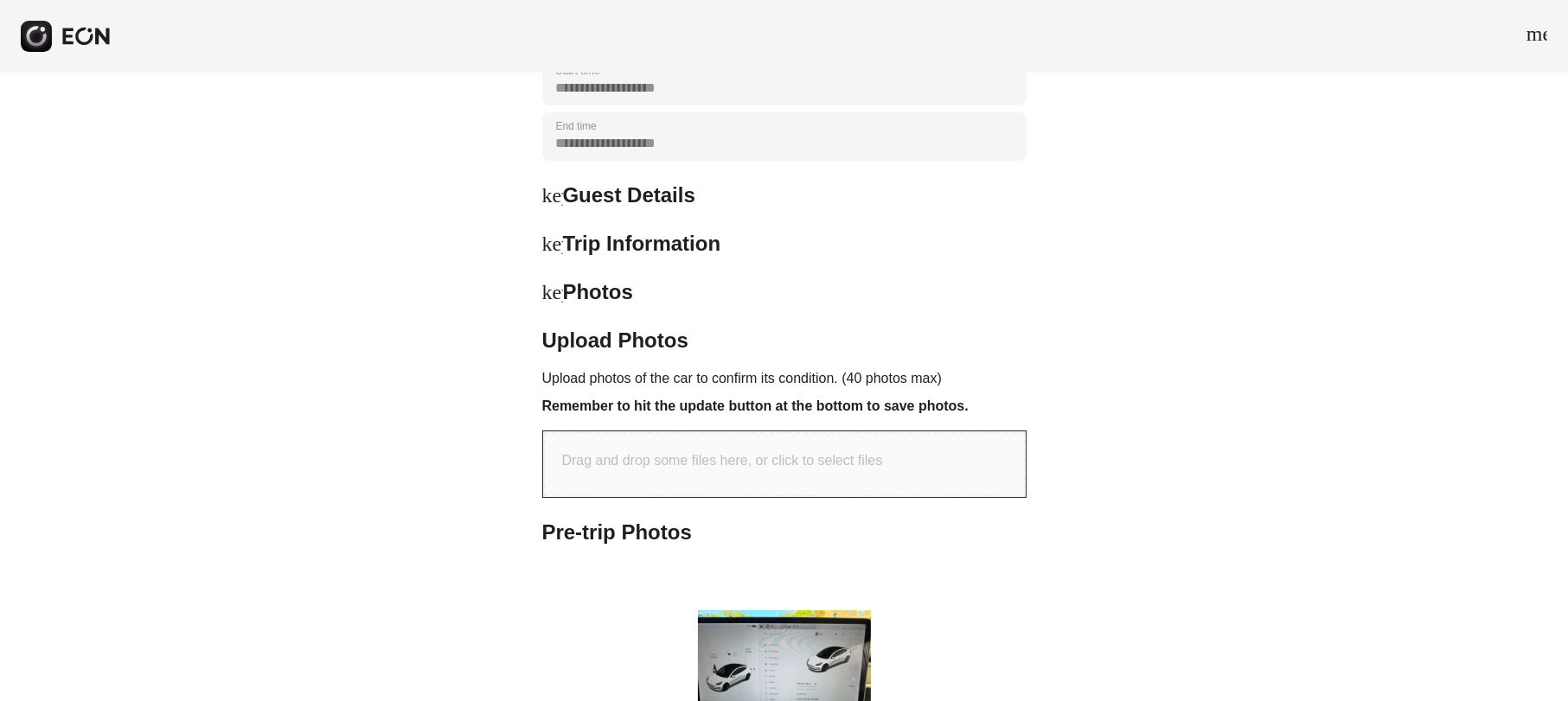
click at [564, 294] on h2 "Photos" at bounding box center [598, 292] width 70 height 28
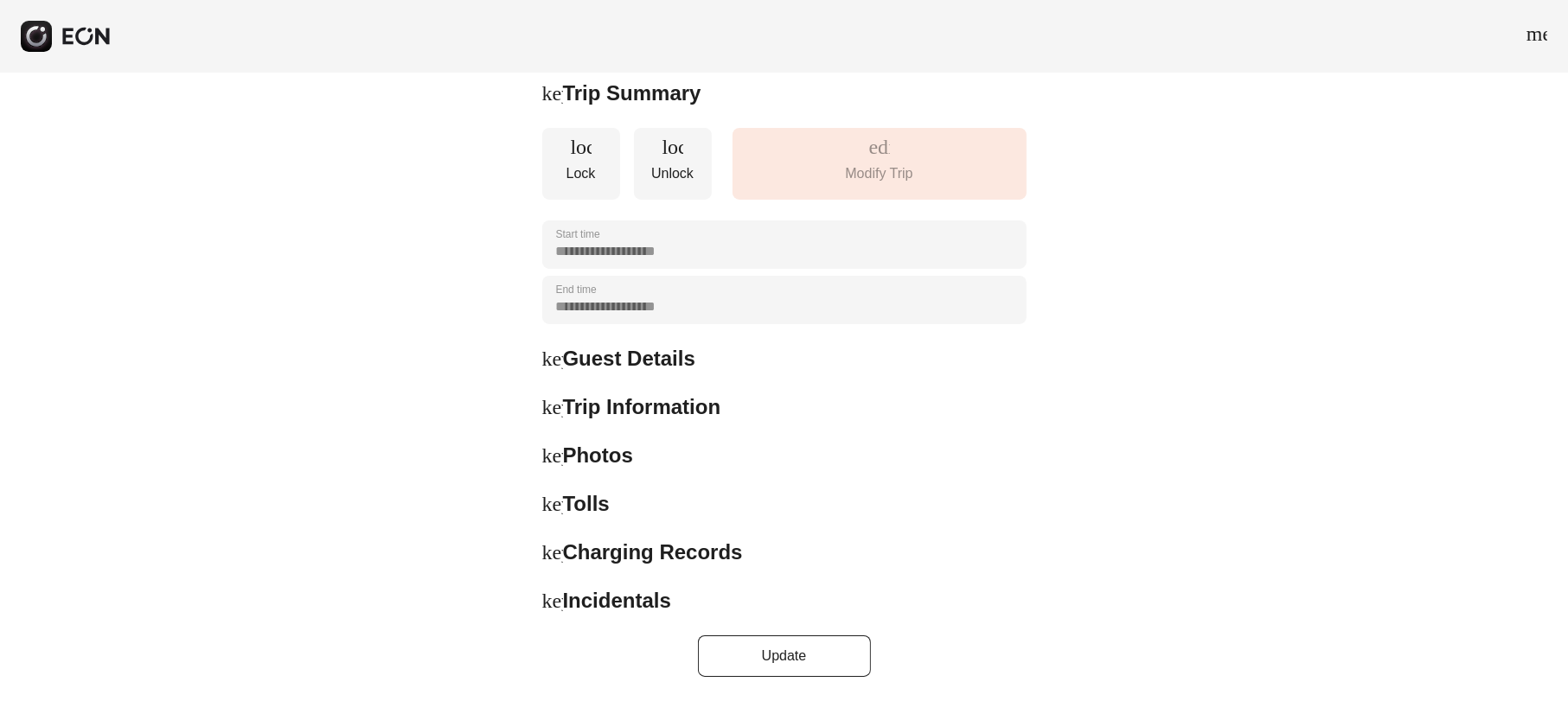
scroll to position [52, 0]
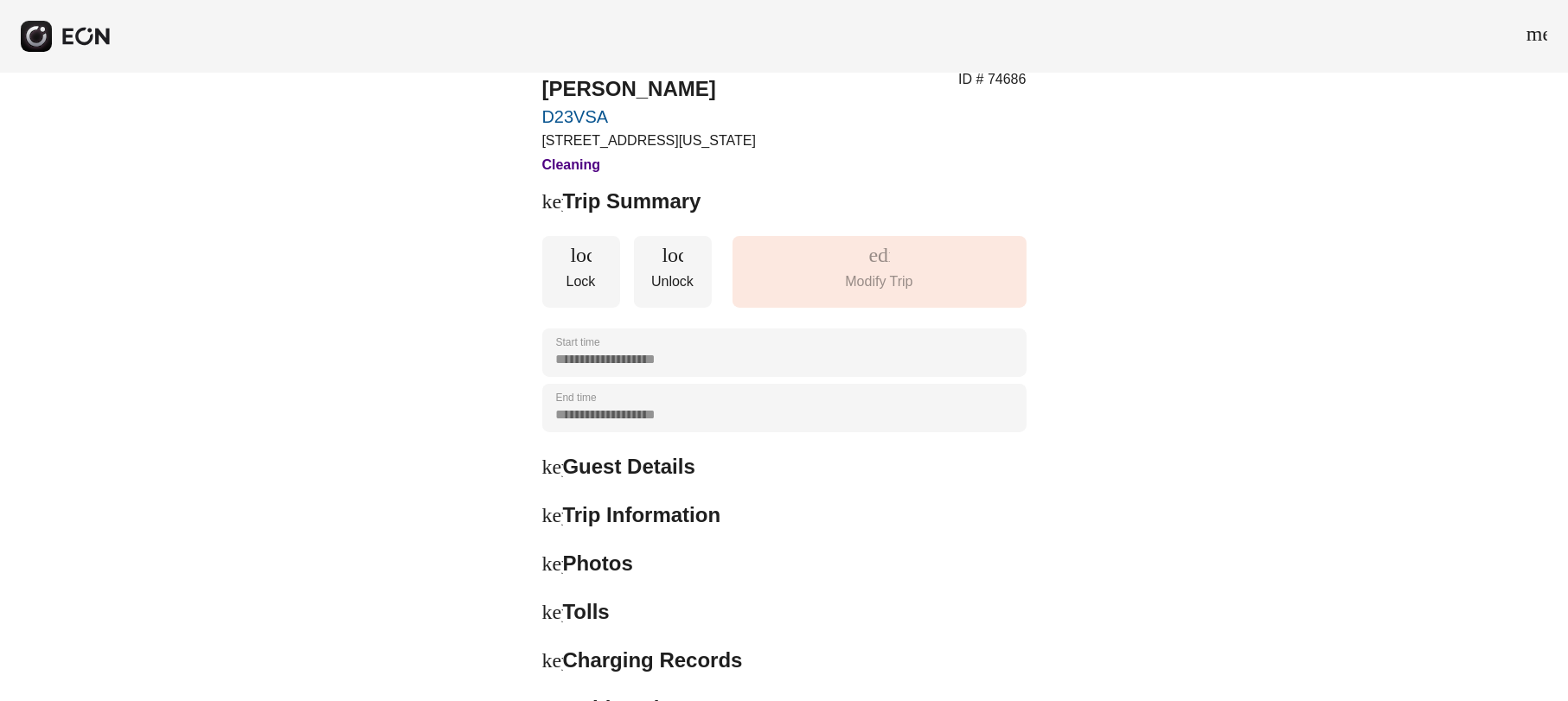
click at [548, 194] on span "keyboard_arrow_right" at bounding box center [552, 201] width 21 height 21
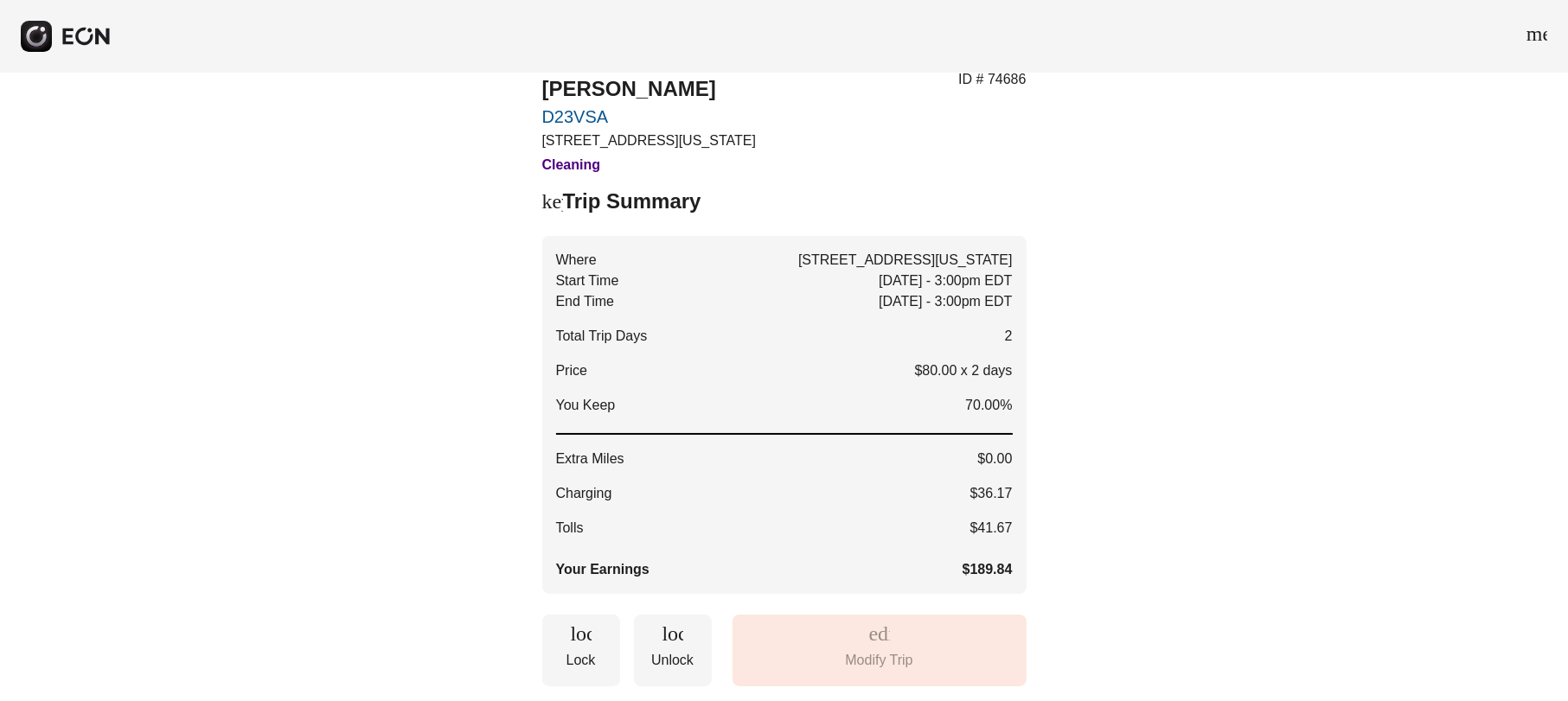
click at [548, 194] on span "keyboard_arrow_down" at bounding box center [552, 201] width 21 height 21
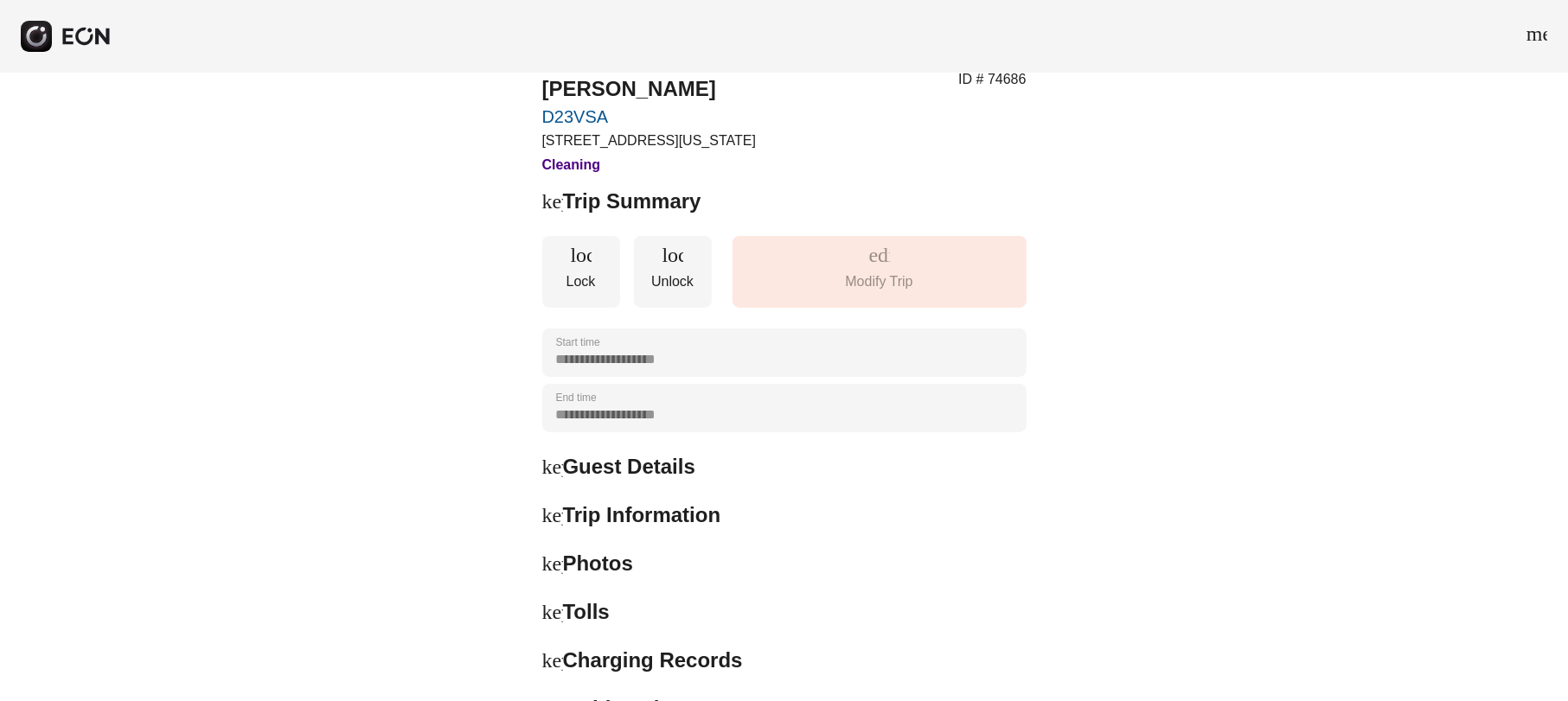
scroll to position [161, 0]
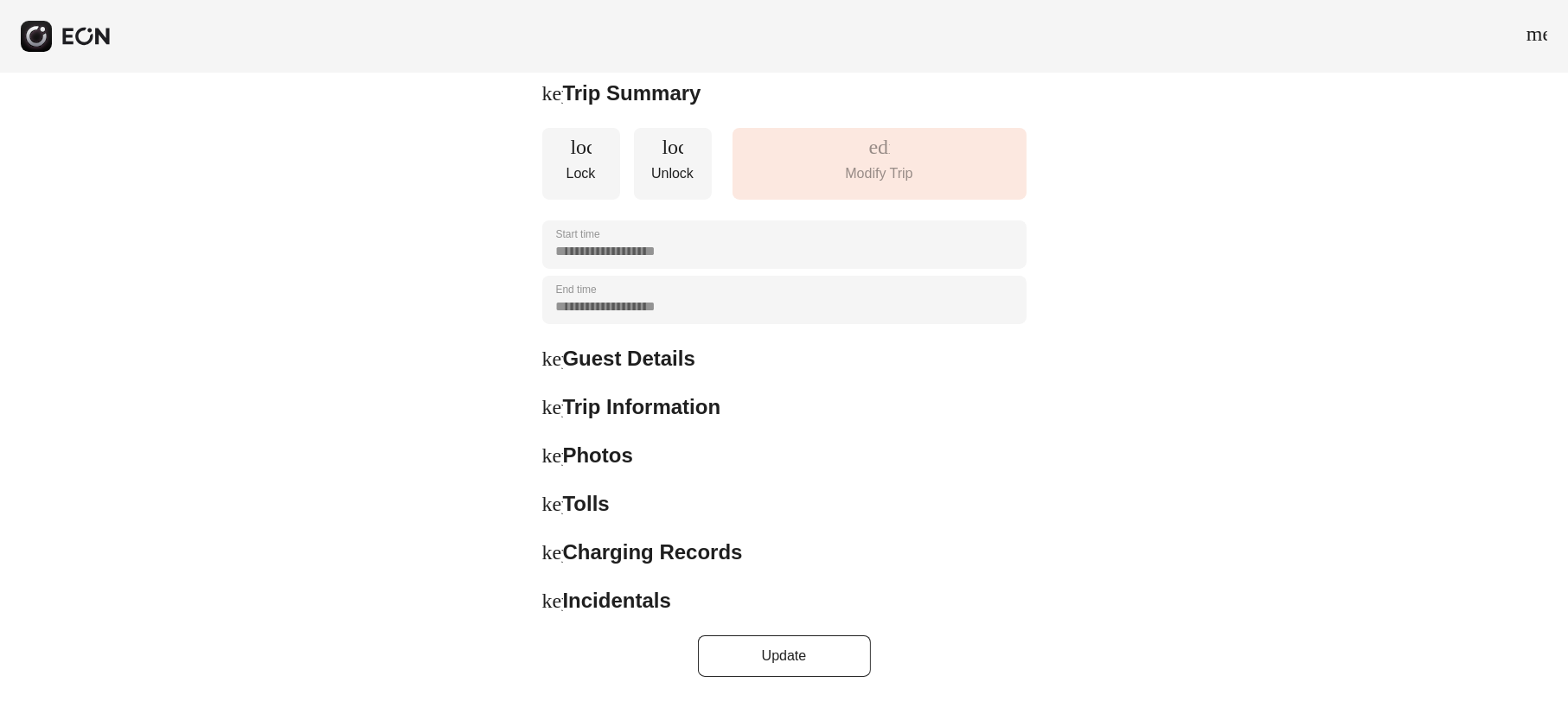
click at [557, 549] on span "keyboard_arrow_right" at bounding box center [552, 552] width 21 height 21
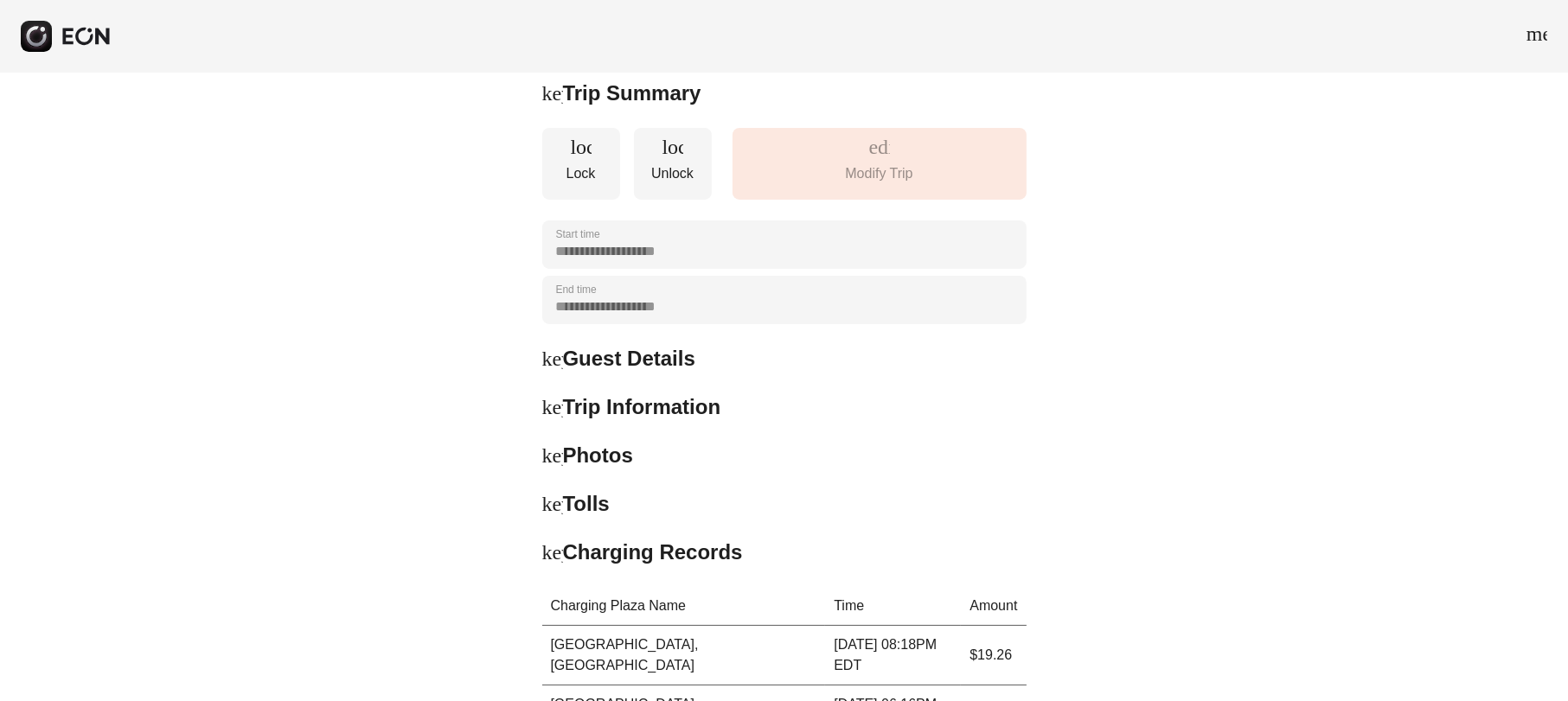
scroll to position [52, 0]
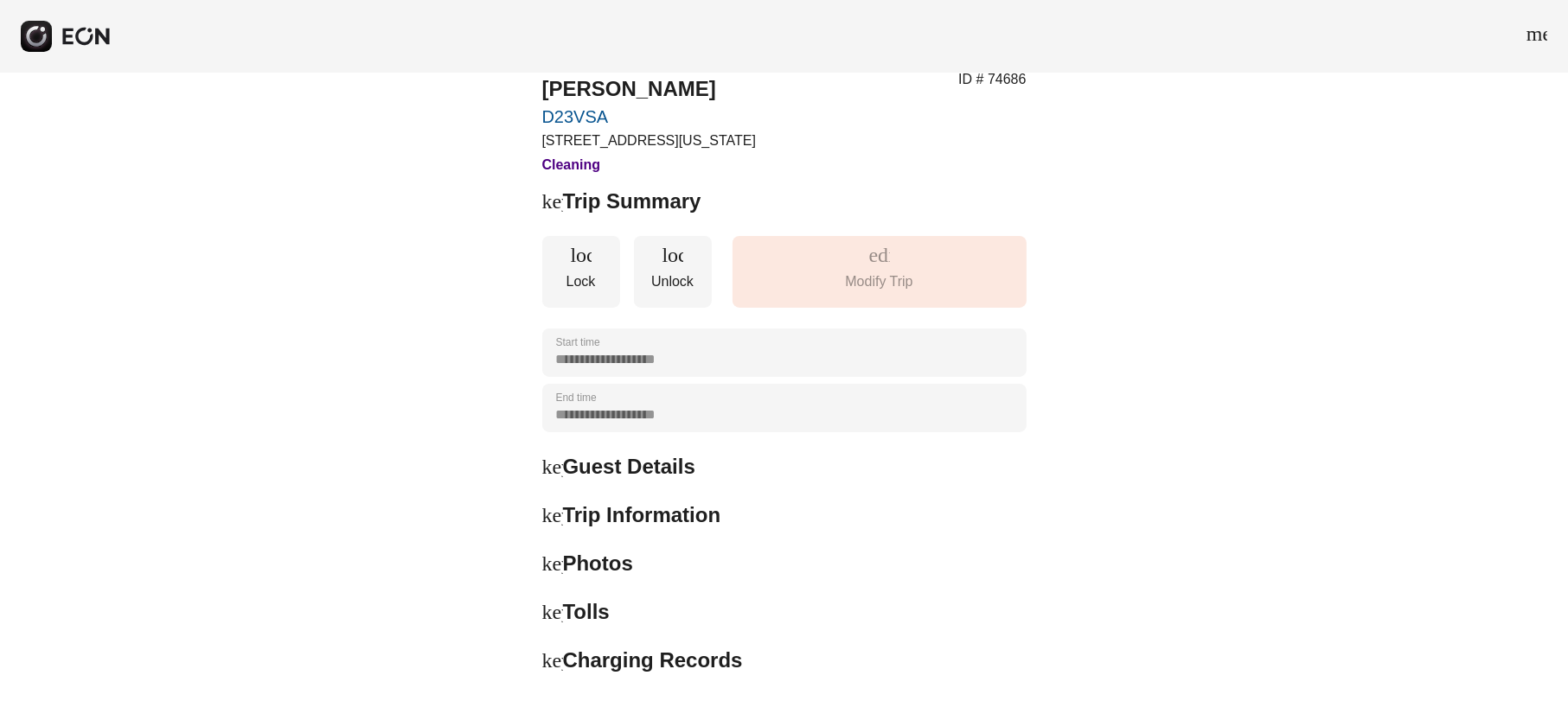
click at [549, 521] on span "keyboard_arrow_right" at bounding box center [552, 515] width 21 height 21
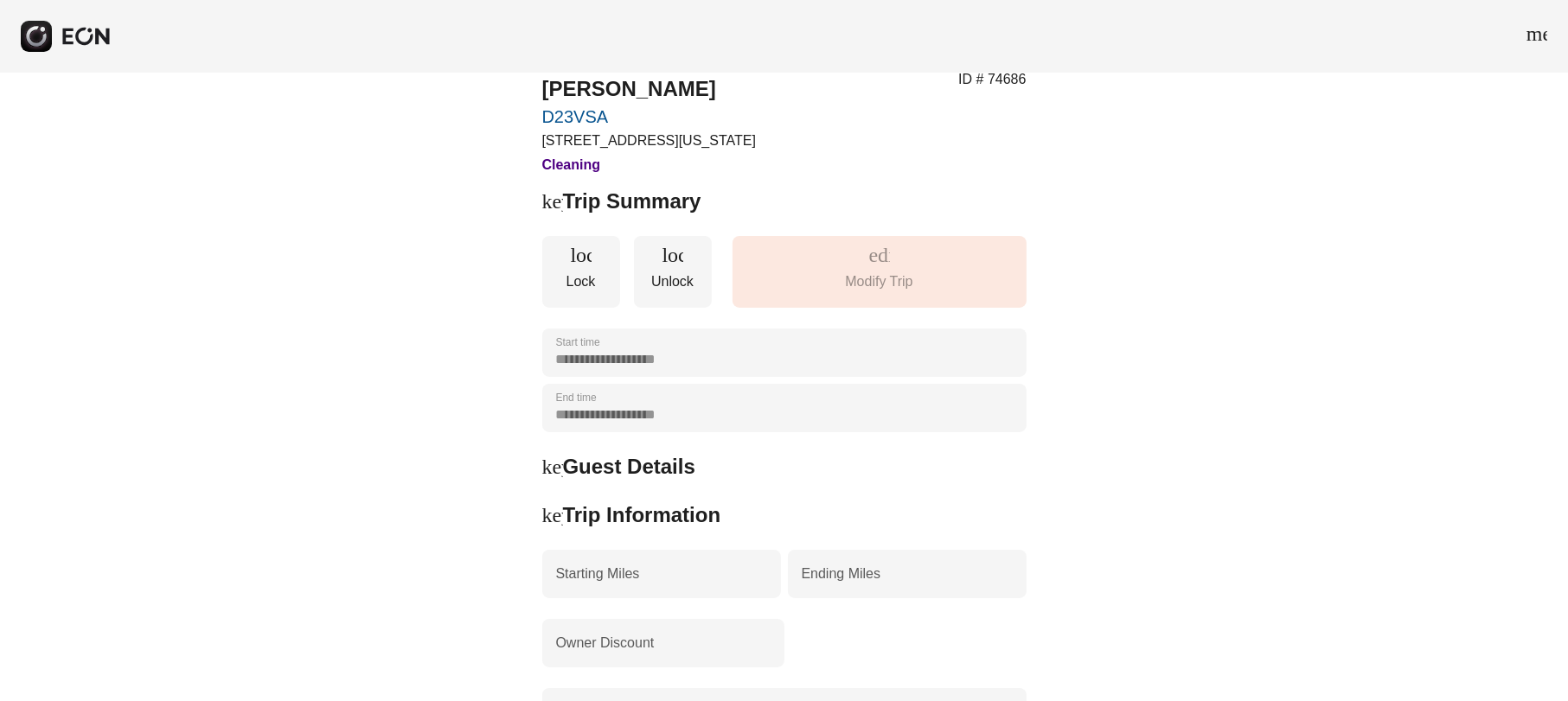
click at [549, 521] on span "keyboard_arrow_down" at bounding box center [552, 515] width 21 height 21
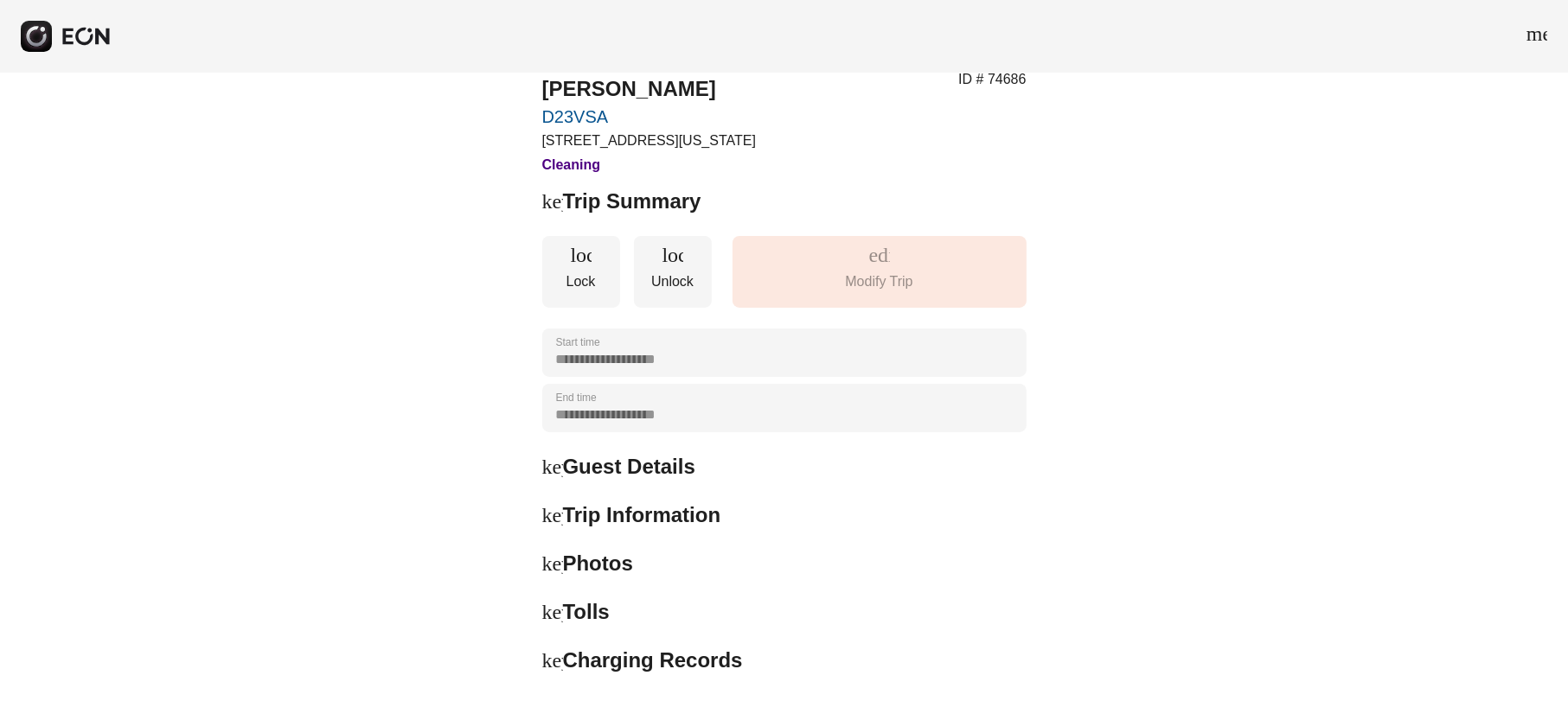
scroll to position [269, 0]
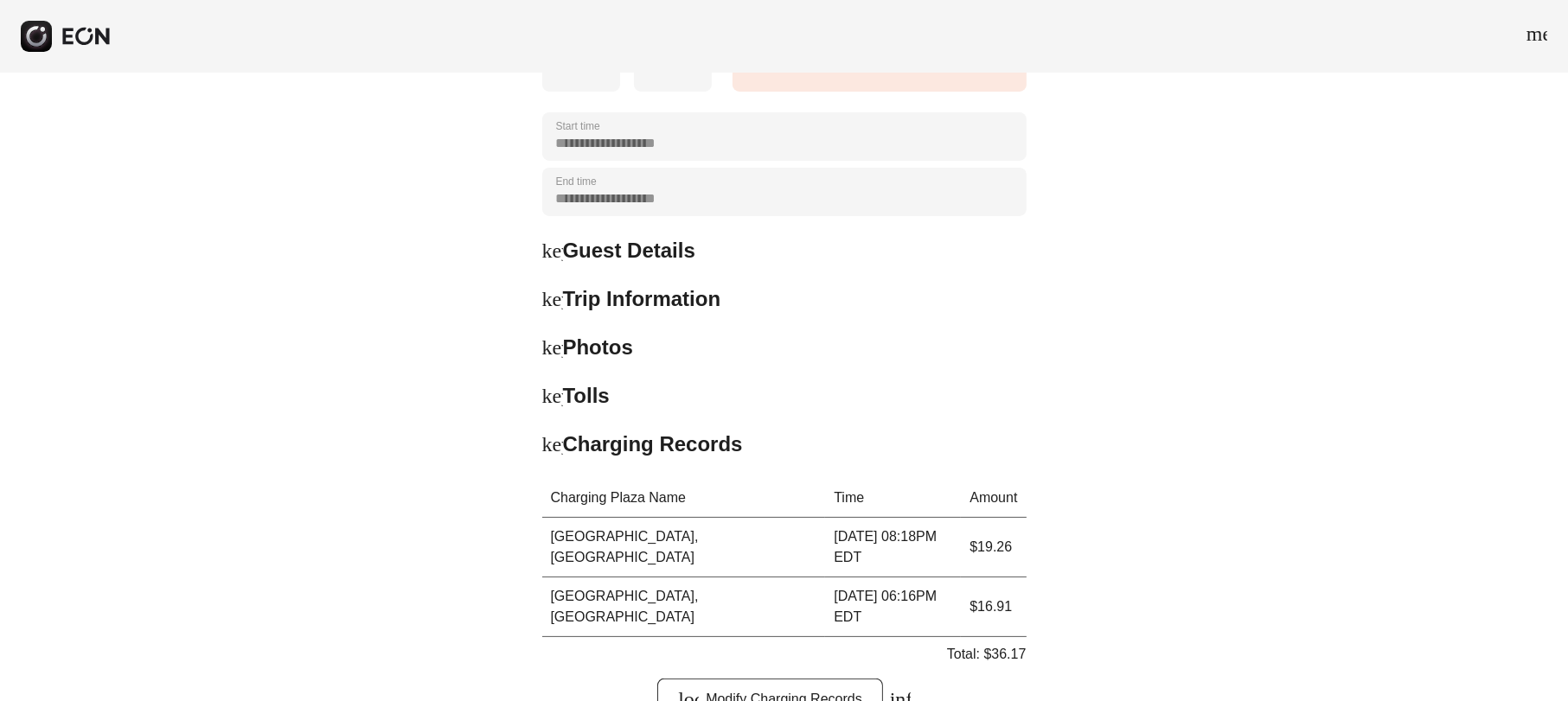
click at [548, 402] on span "keyboard_arrow_right" at bounding box center [552, 396] width 21 height 21
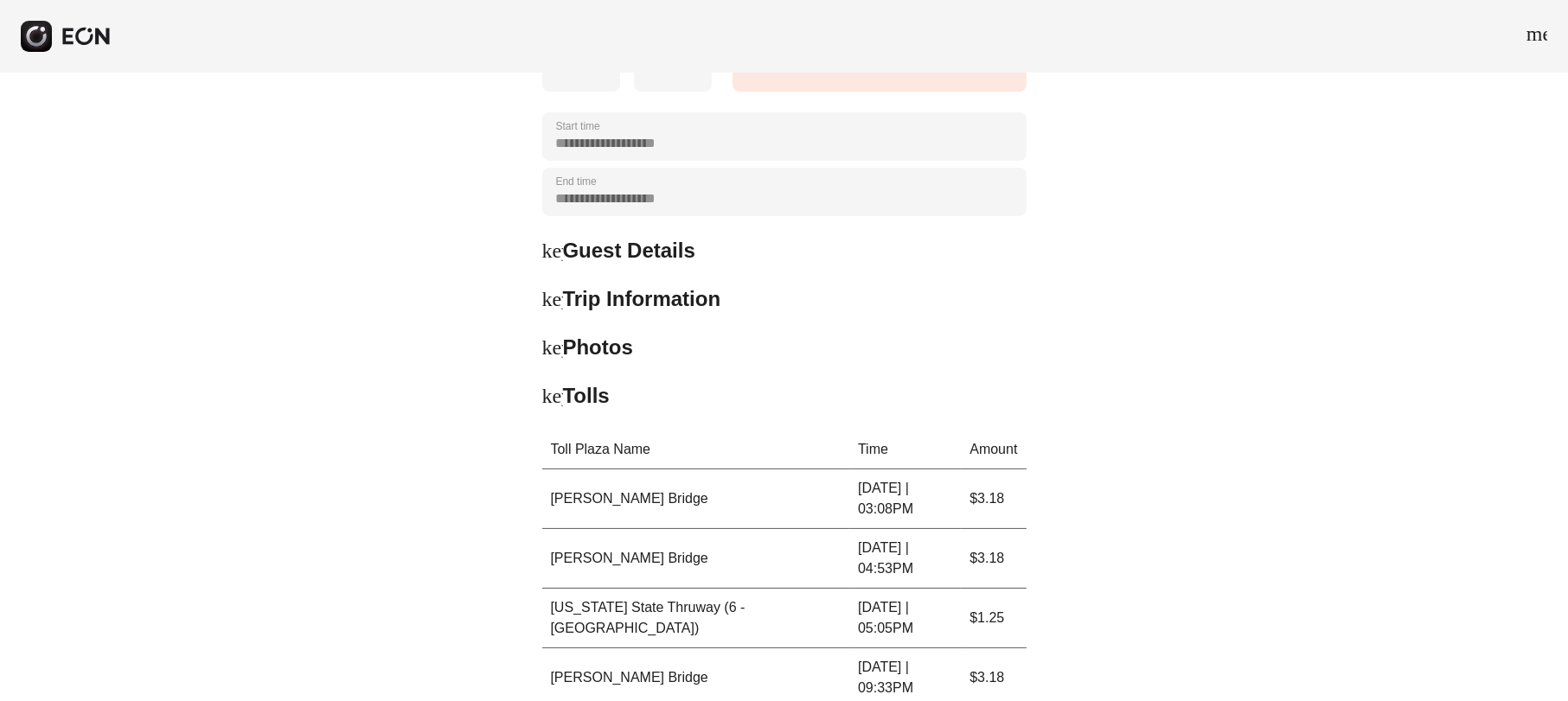
click at [548, 402] on span "keyboard_arrow_down" at bounding box center [552, 396] width 21 height 21
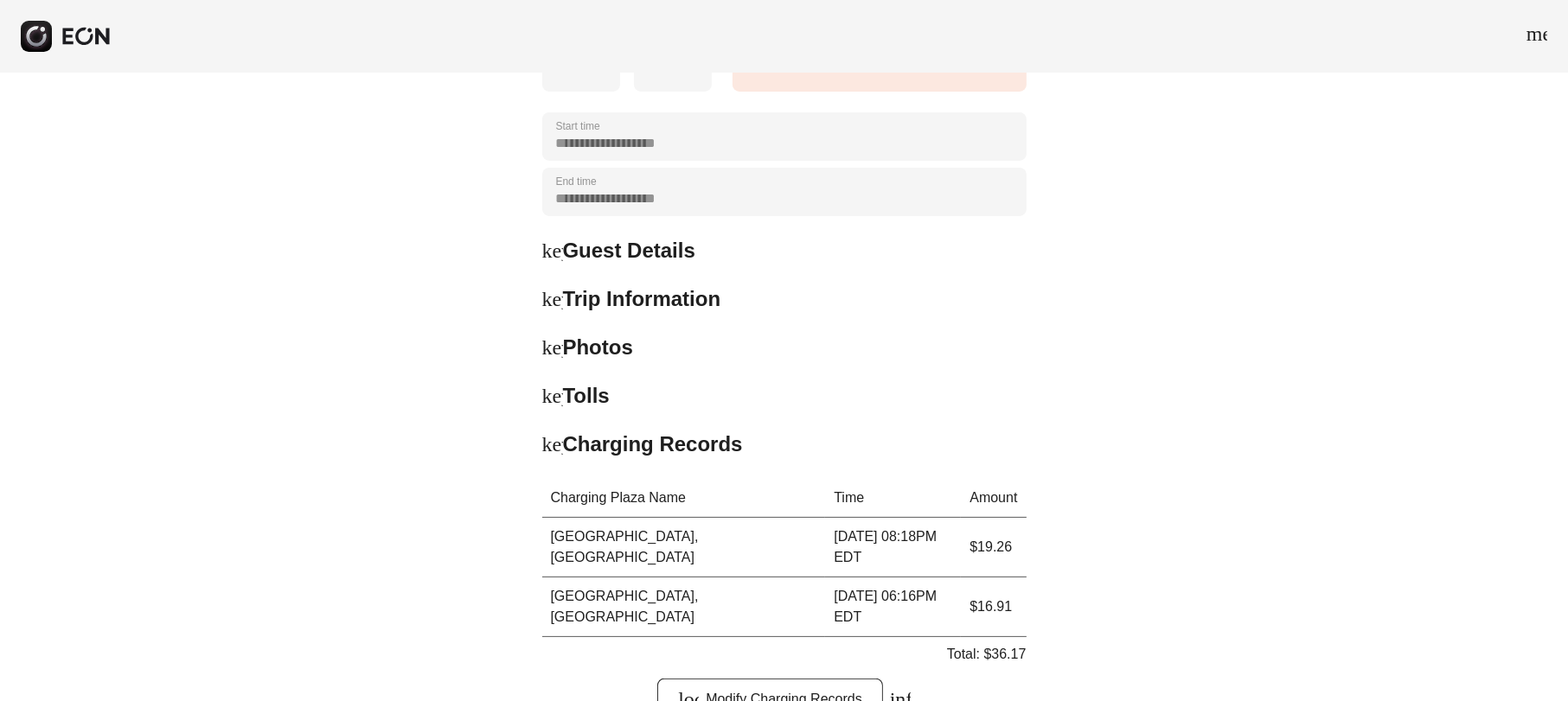
click at [555, 458] on div "keyboard_arrow_down Charging Records Charging Plaza Name Time [PERSON_NAME], [G…" at bounding box center [784, 589] width 484 height 317
click at [553, 456] on div "keyboard_arrow_down Charging Records" at bounding box center [784, 445] width 484 height 28
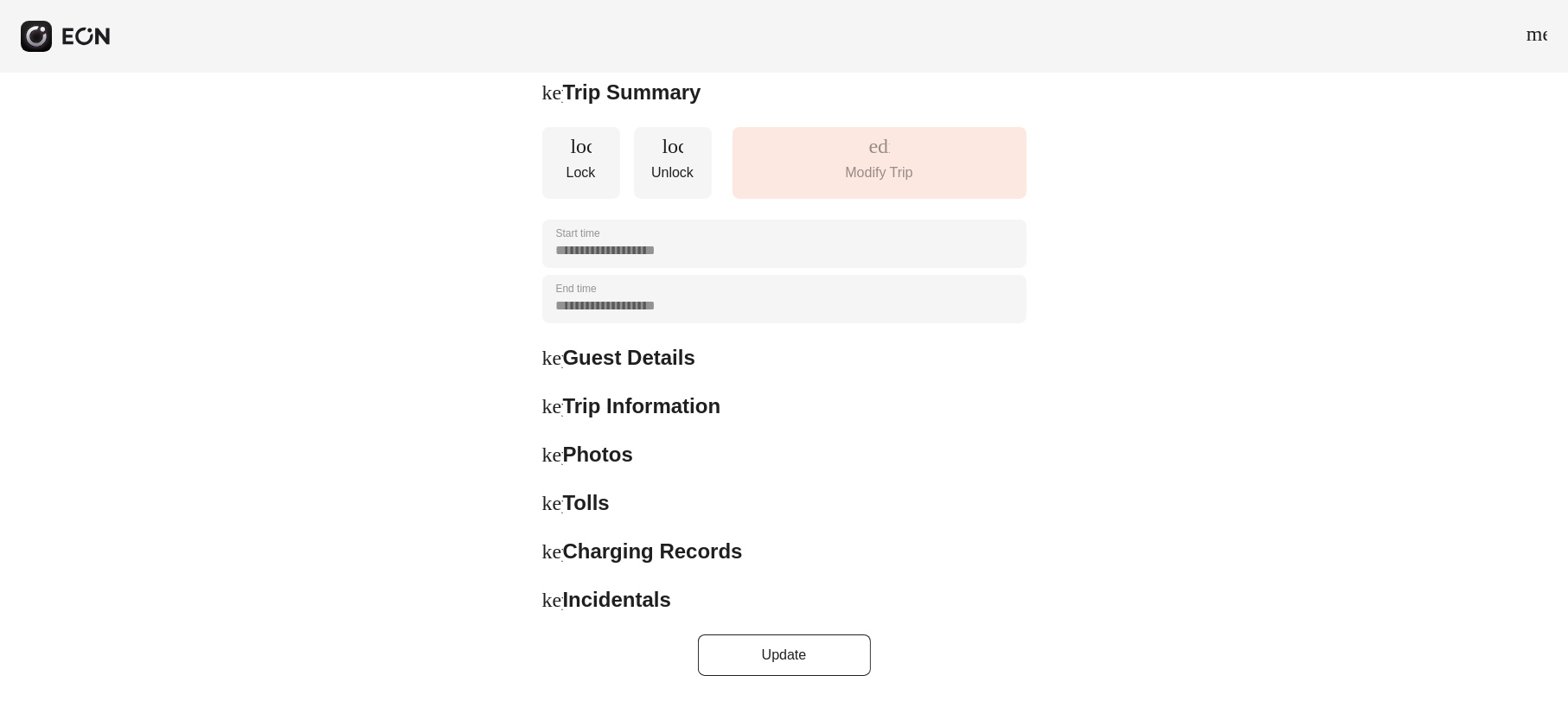
scroll to position [161, 0]
click at [542, 413] on span "keyboard_arrow_right" at bounding box center [552, 407] width 21 height 21
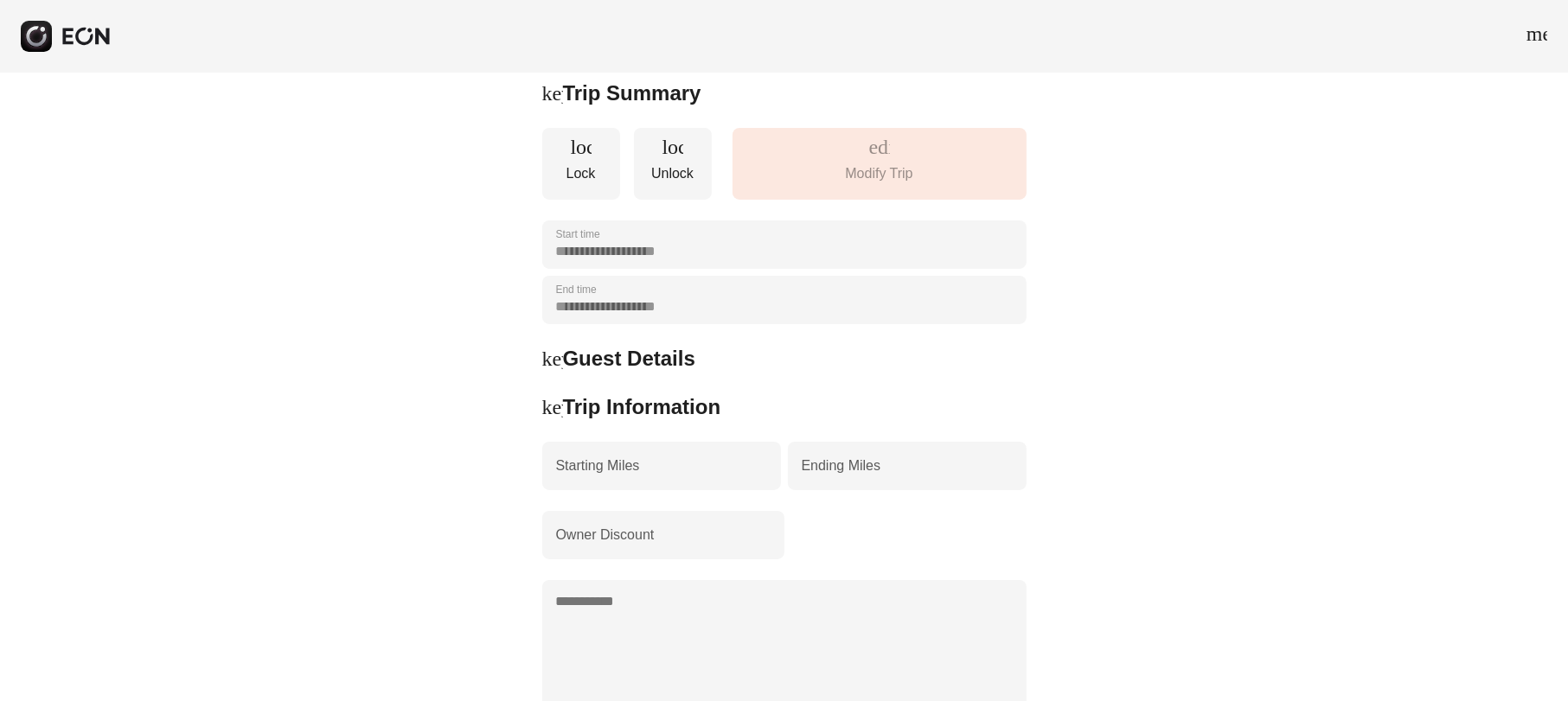
click at [553, 399] on span "keyboard_arrow_down" at bounding box center [552, 407] width 21 height 21
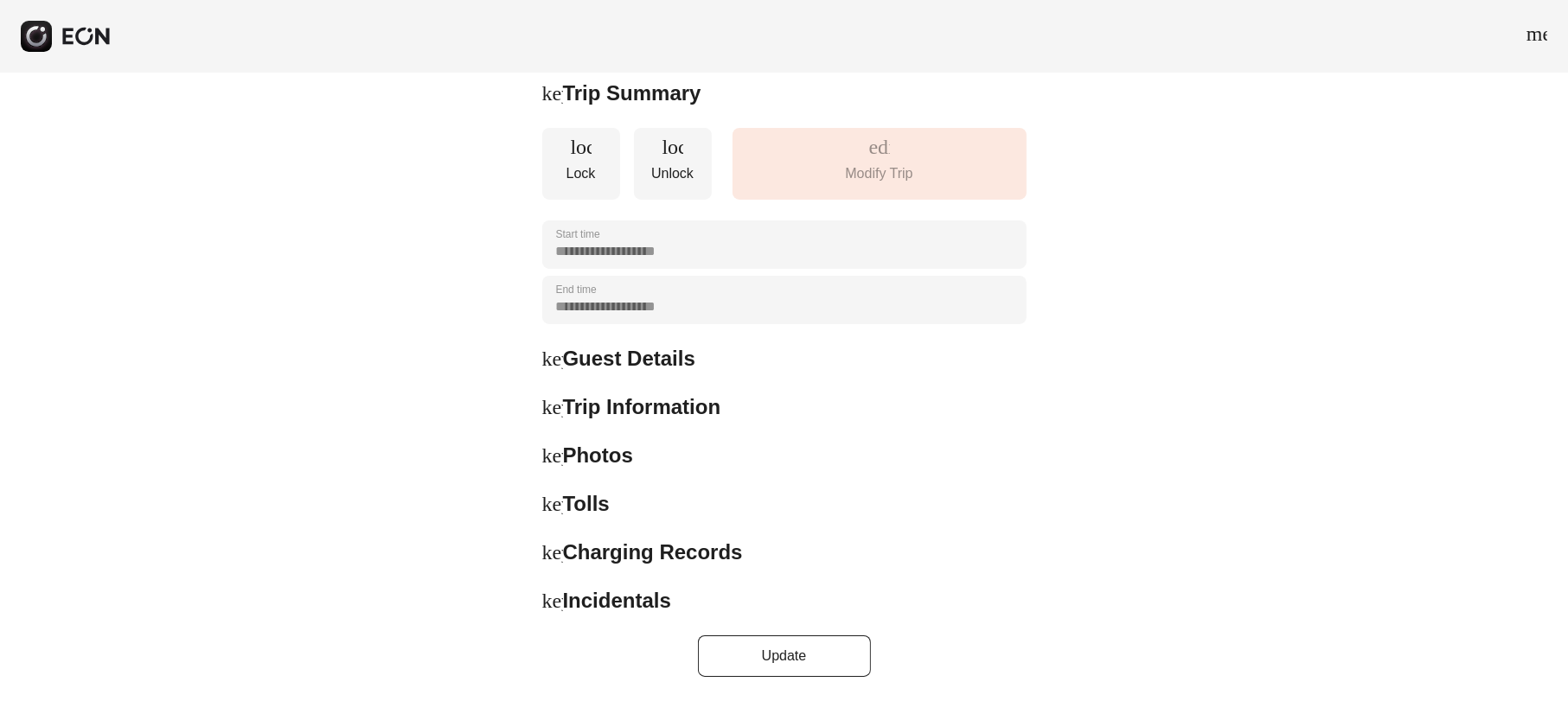
click at [543, 594] on span "keyboard_arrow_right" at bounding box center [552, 601] width 21 height 21
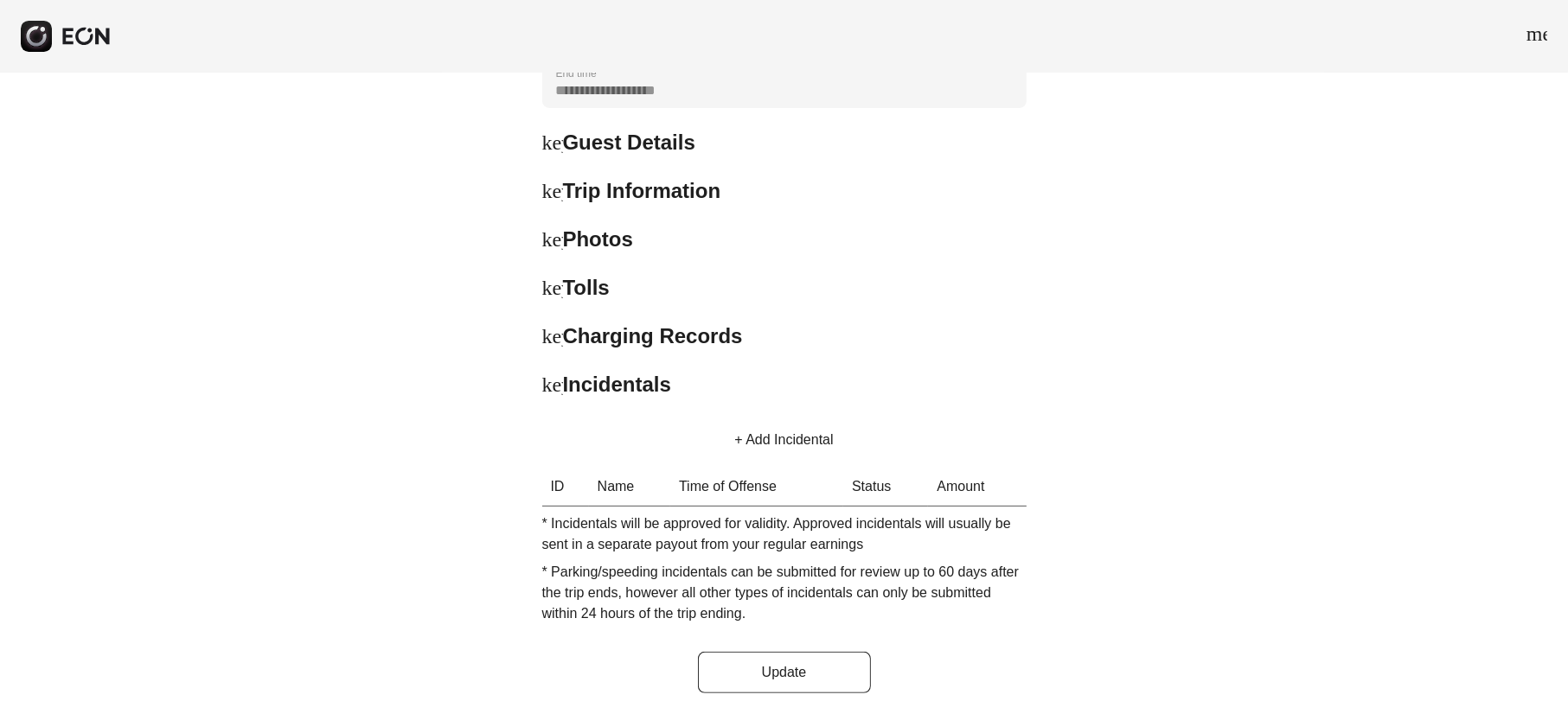
click at [778, 437] on button "+ Add Incidental" at bounding box center [783, 439] width 140 height 41
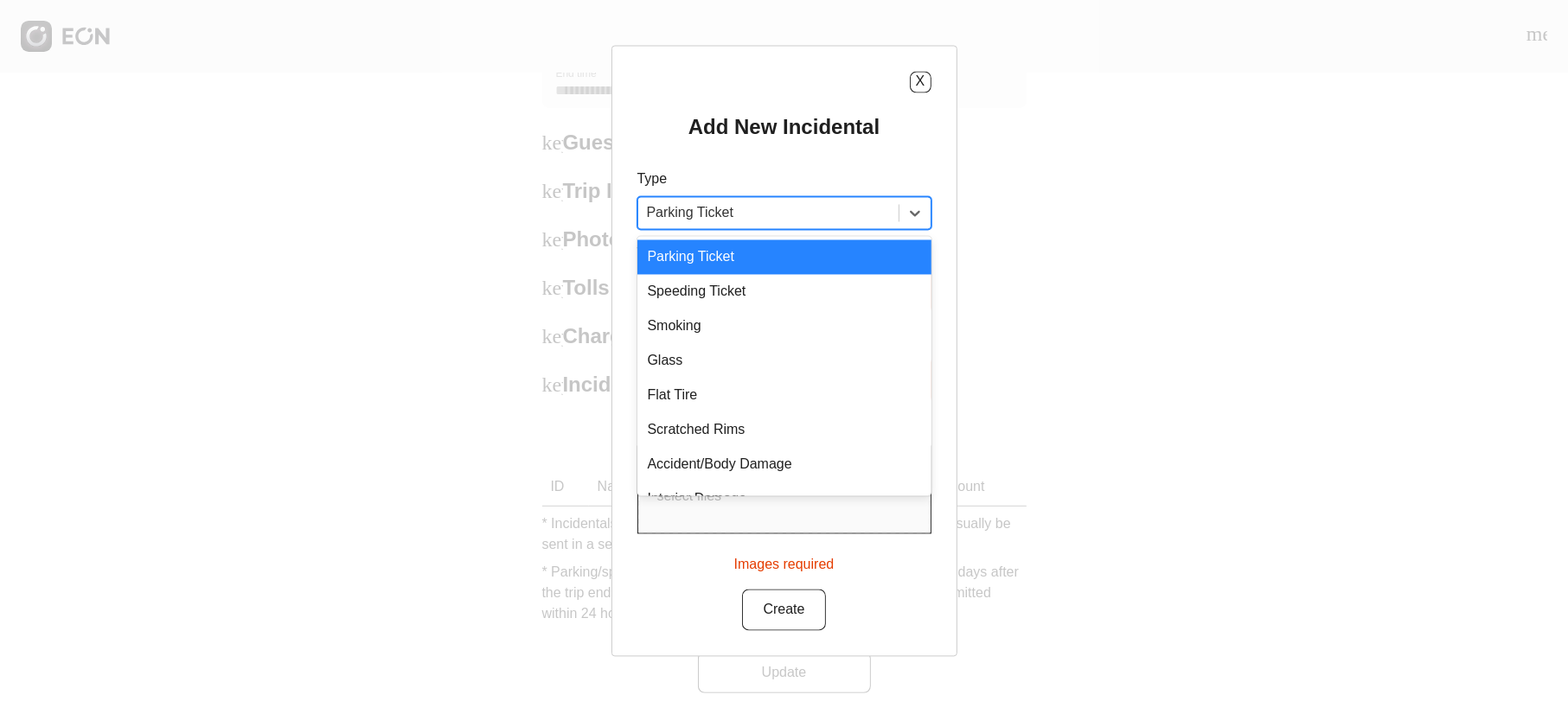
click at [828, 208] on div at bounding box center [768, 212] width 243 height 24
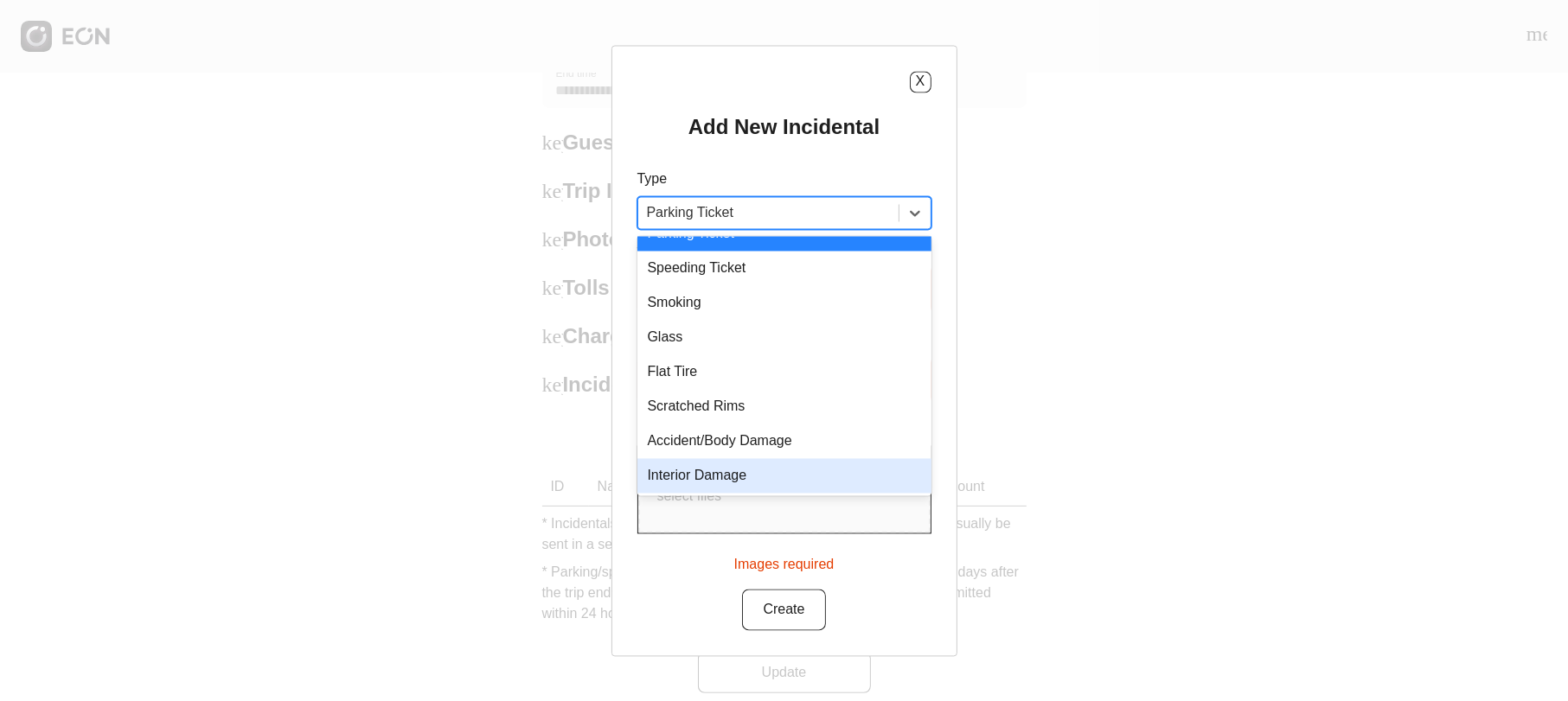
click at [764, 468] on div "Interior Damage" at bounding box center [785, 476] width 294 height 35
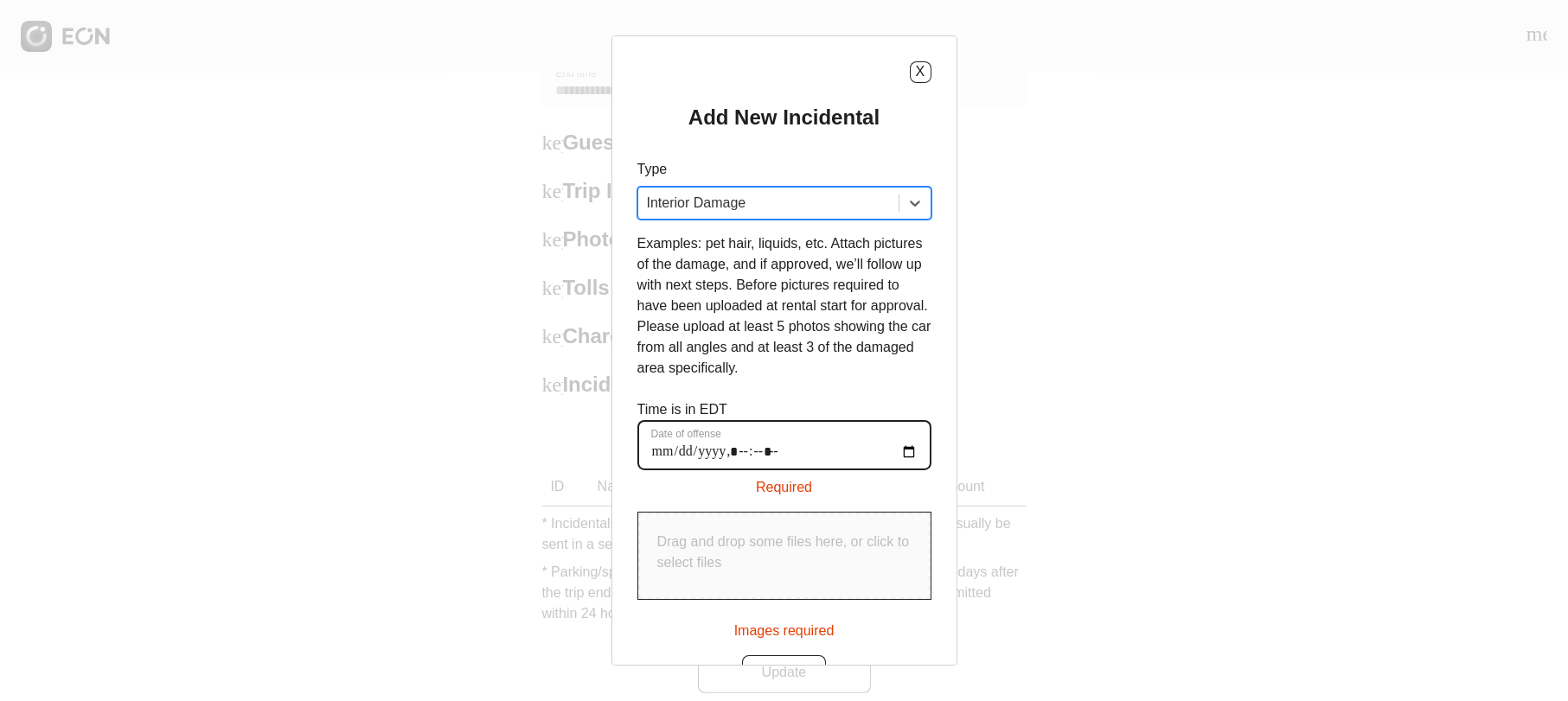
click at [750, 448] on offense "Date of offense" at bounding box center [785, 445] width 294 height 51
click at [908, 454] on offense "Date of offense" at bounding box center [785, 445] width 294 height 51
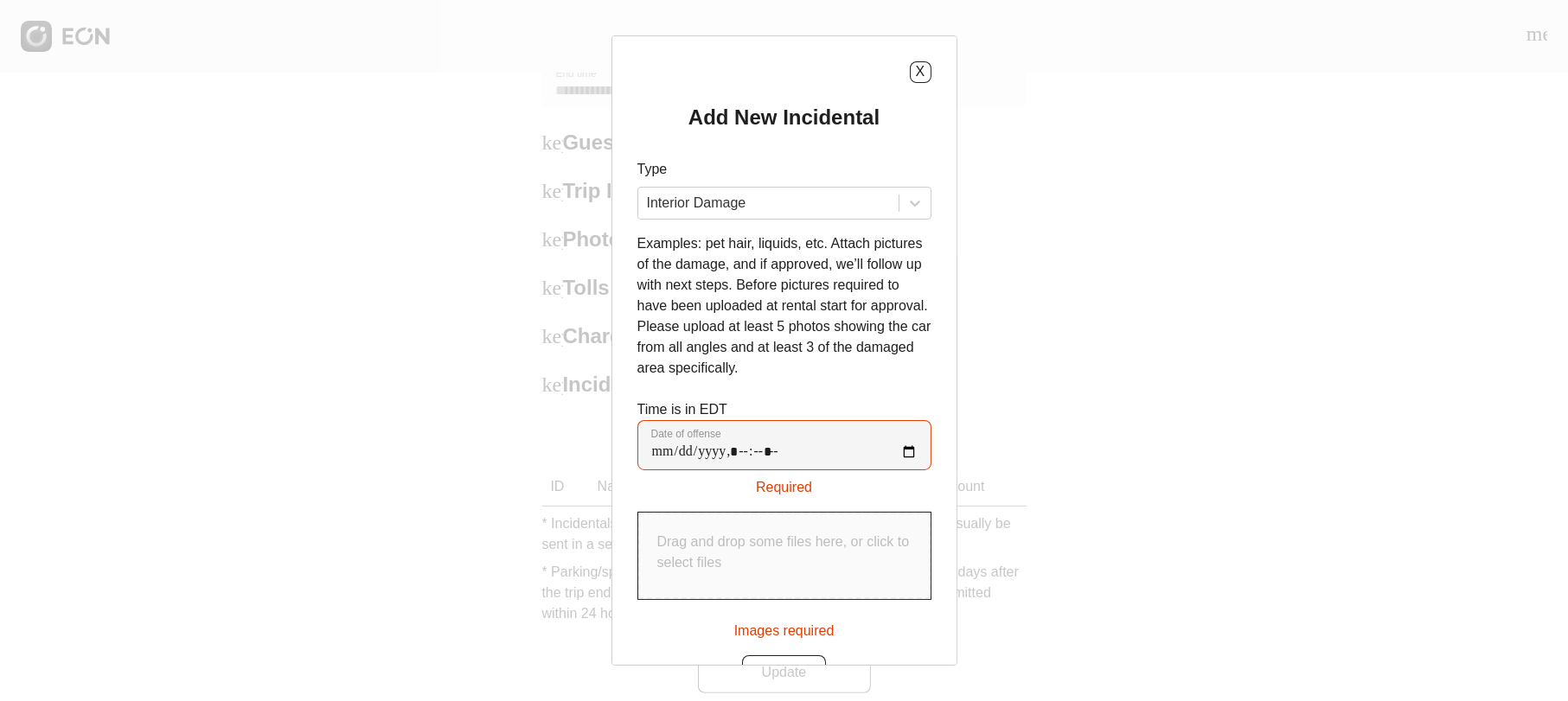
click at [197, 442] on div "X Add New Incidental Type Interior Damage Examples: pet hair, liquids, etc. Att…" at bounding box center [784, 350] width 1568 height 701
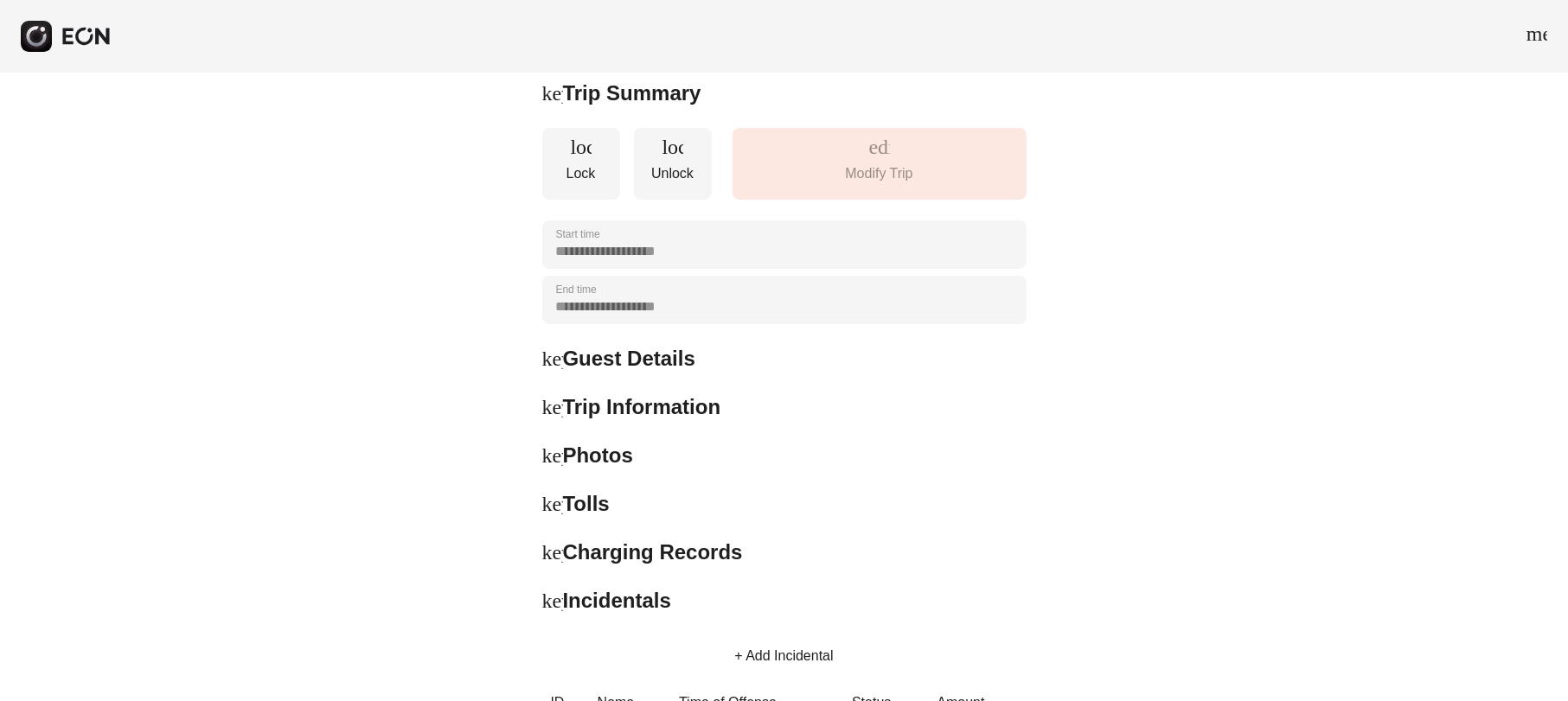
scroll to position [0, 0]
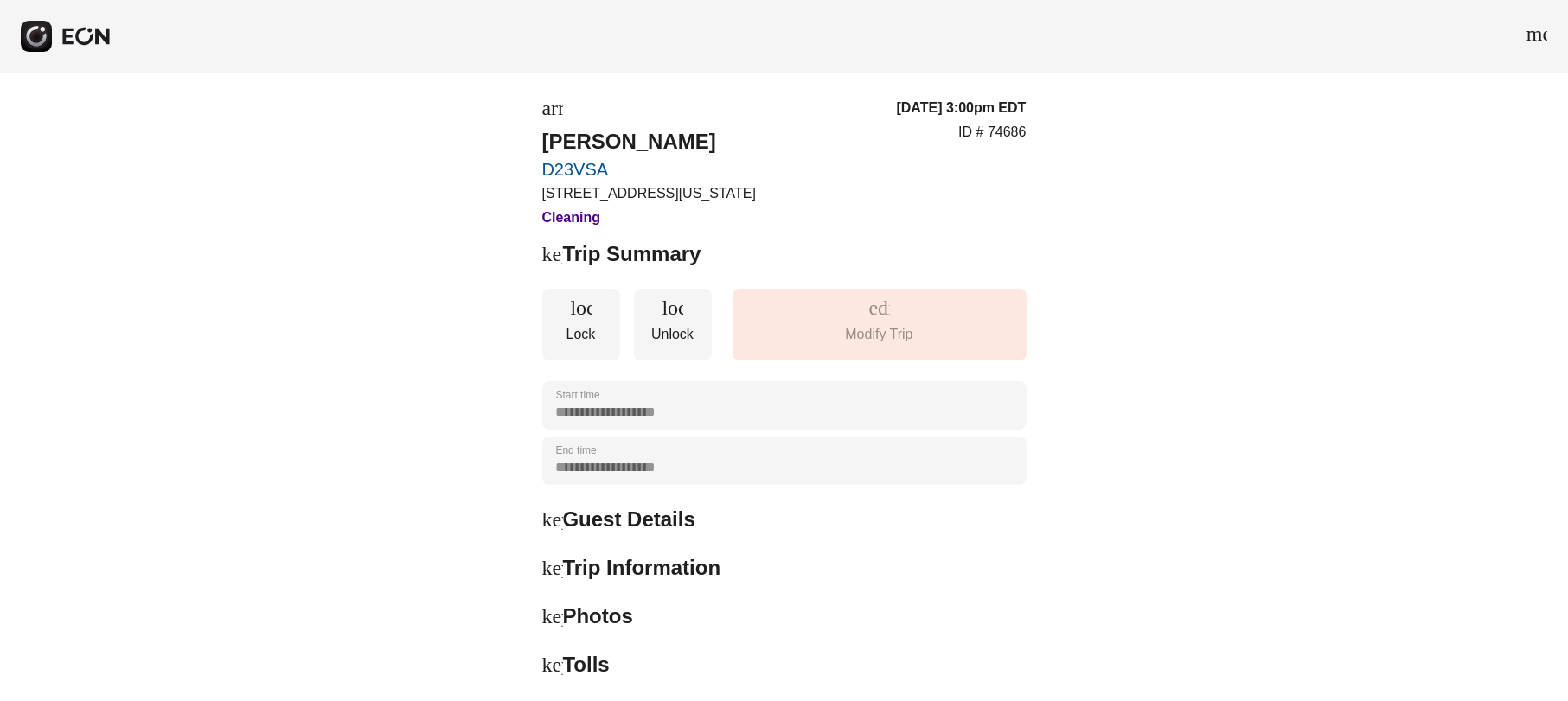
click at [548, 257] on span "keyboard_arrow_right" at bounding box center [552, 254] width 21 height 21
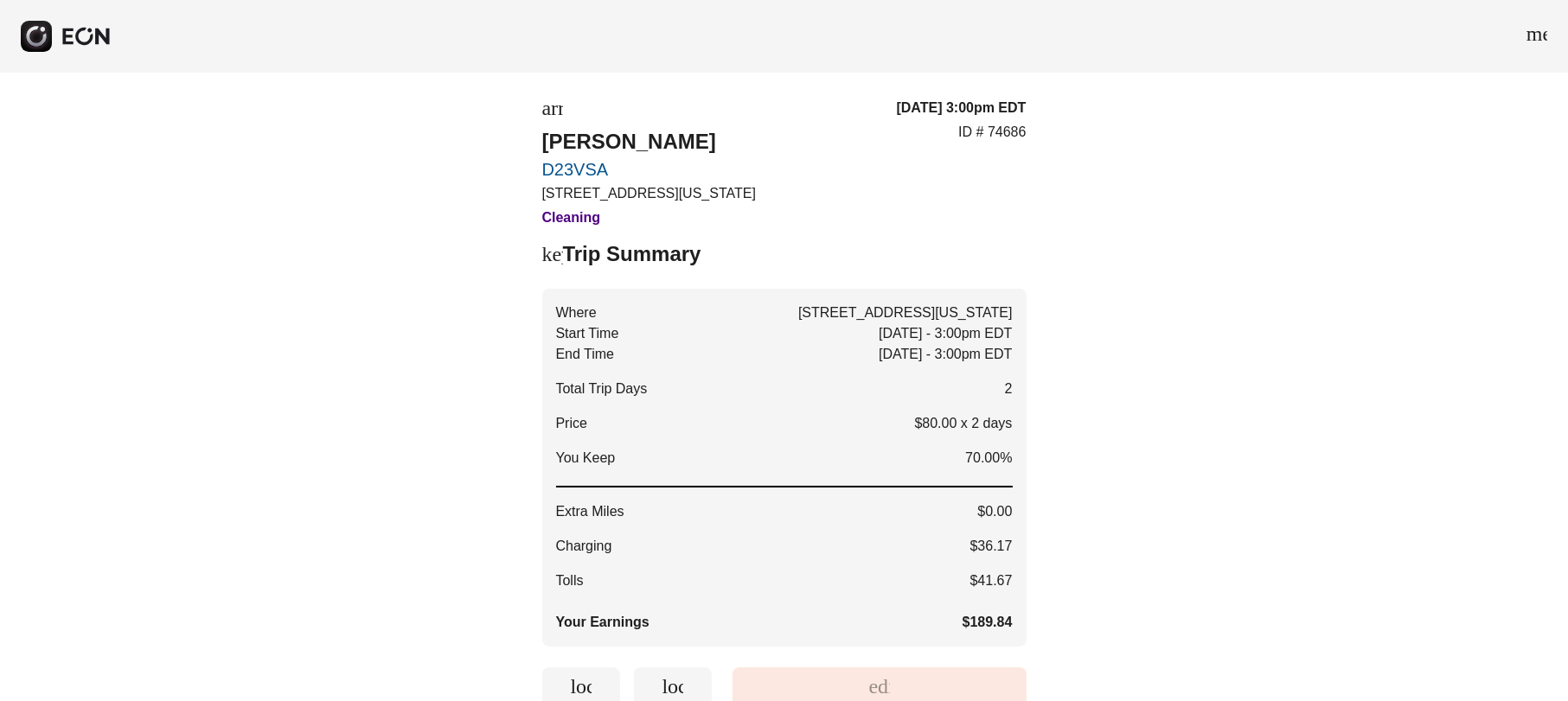
click at [548, 257] on span "keyboard_arrow_down" at bounding box center [552, 254] width 21 height 21
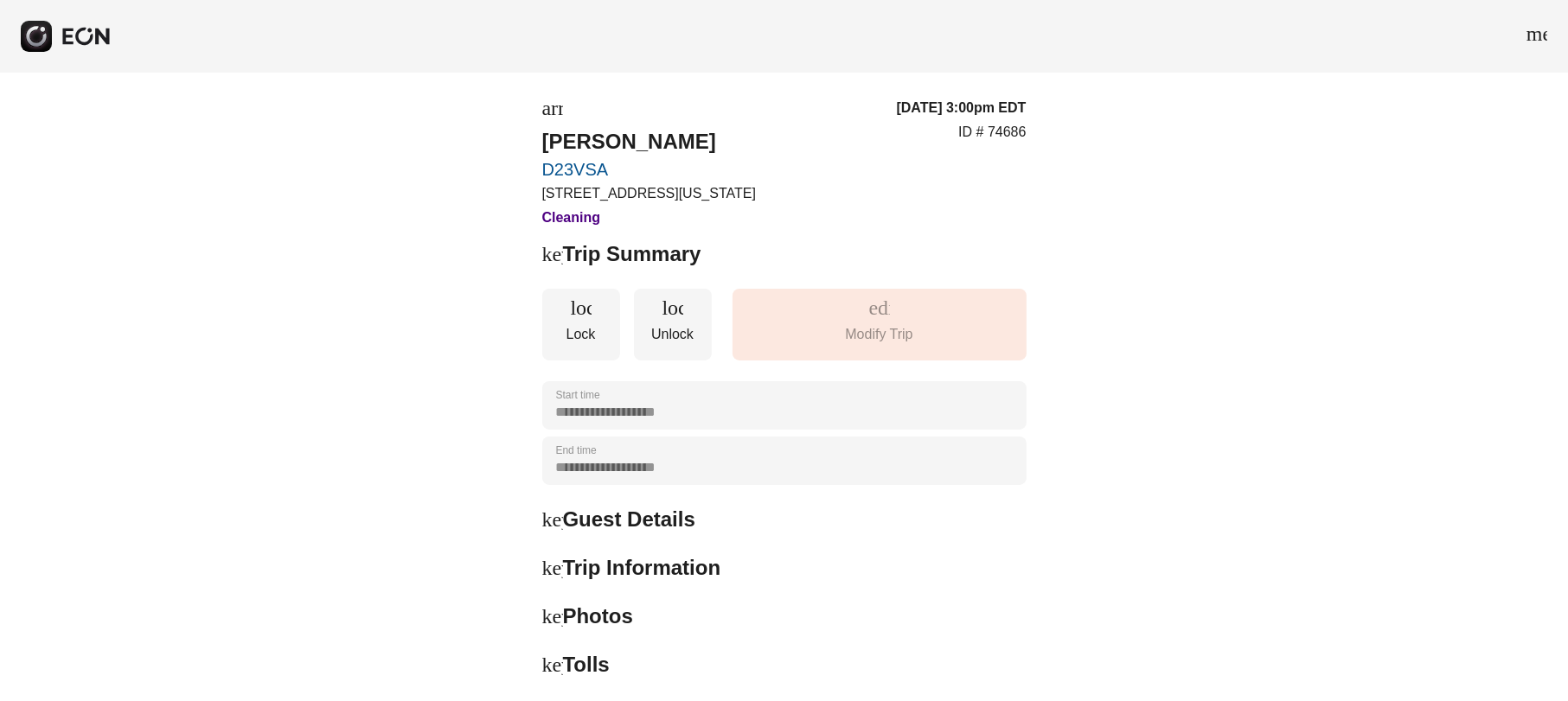
click at [548, 510] on span "keyboard_arrow_right" at bounding box center [552, 519] width 21 height 21
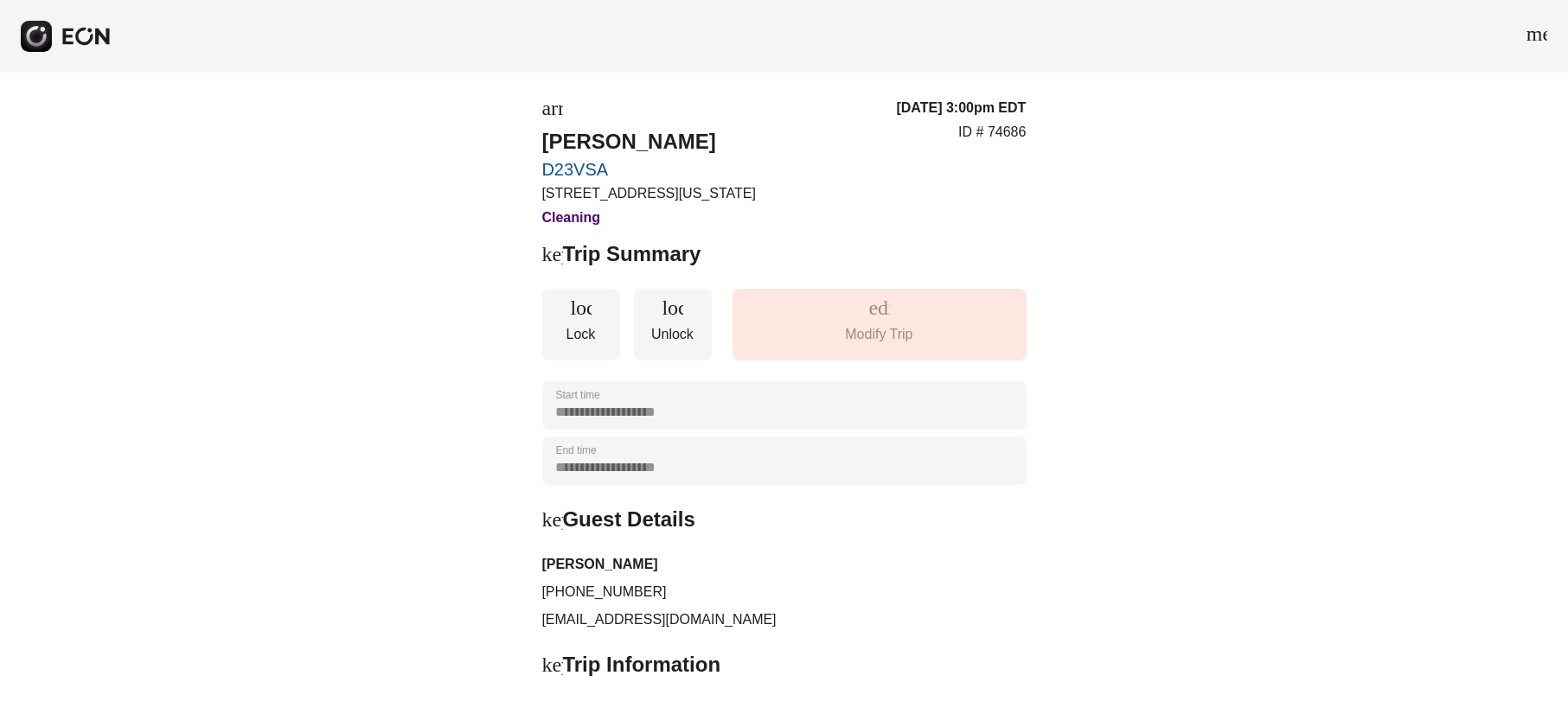
click at [548, 510] on span "keyboard_arrow_down" at bounding box center [552, 519] width 21 height 21
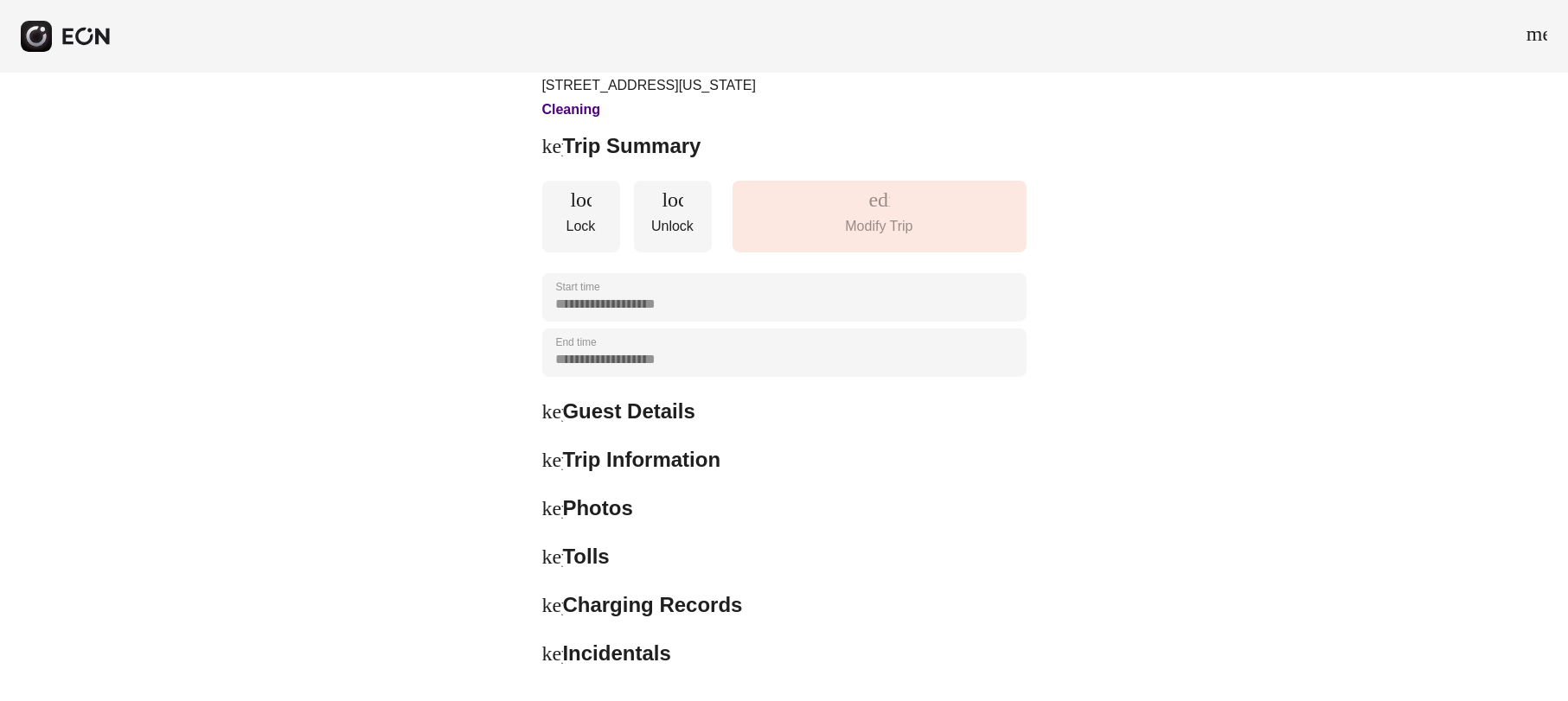
scroll to position [216, 0]
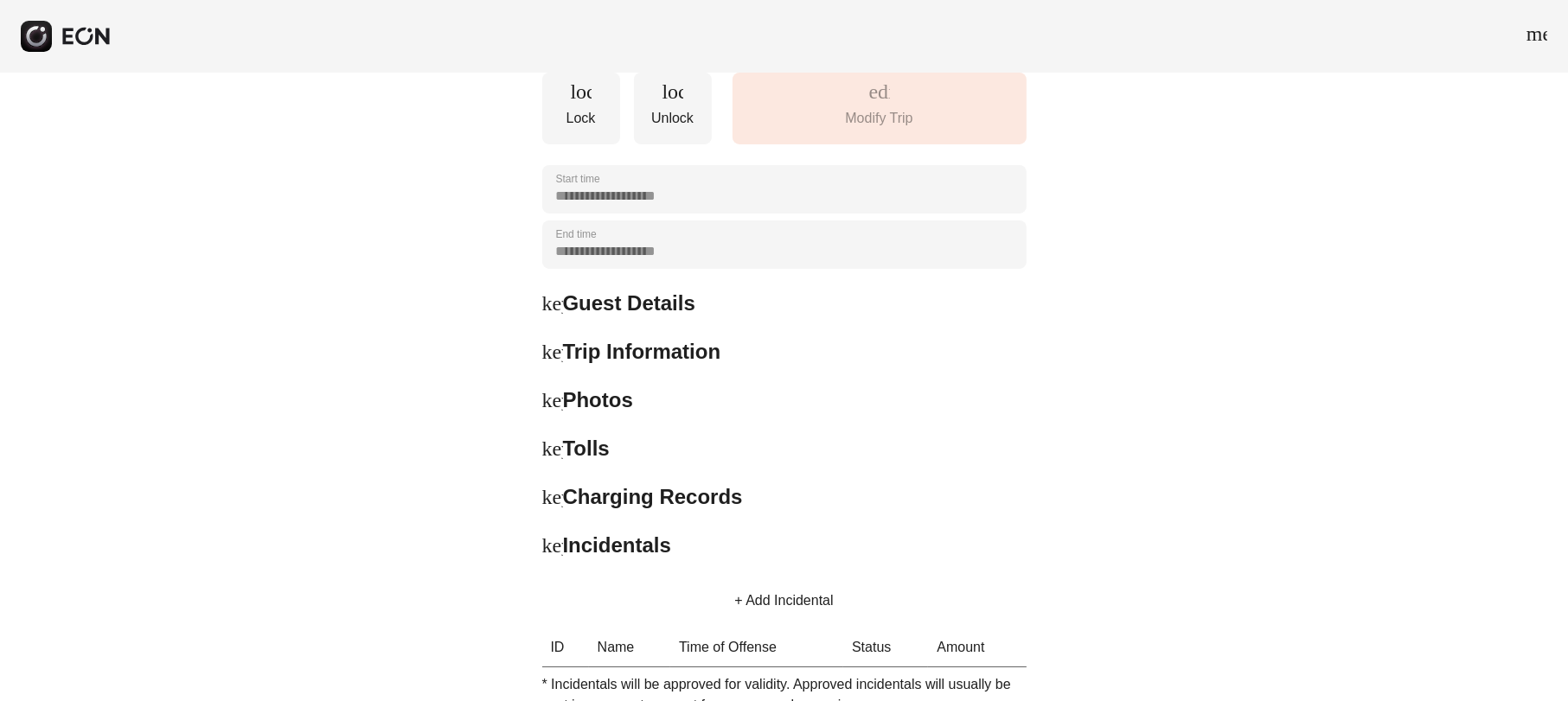
click at [553, 354] on span "keyboard_arrow_right" at bounding box center [552, 352] width 21 height 21
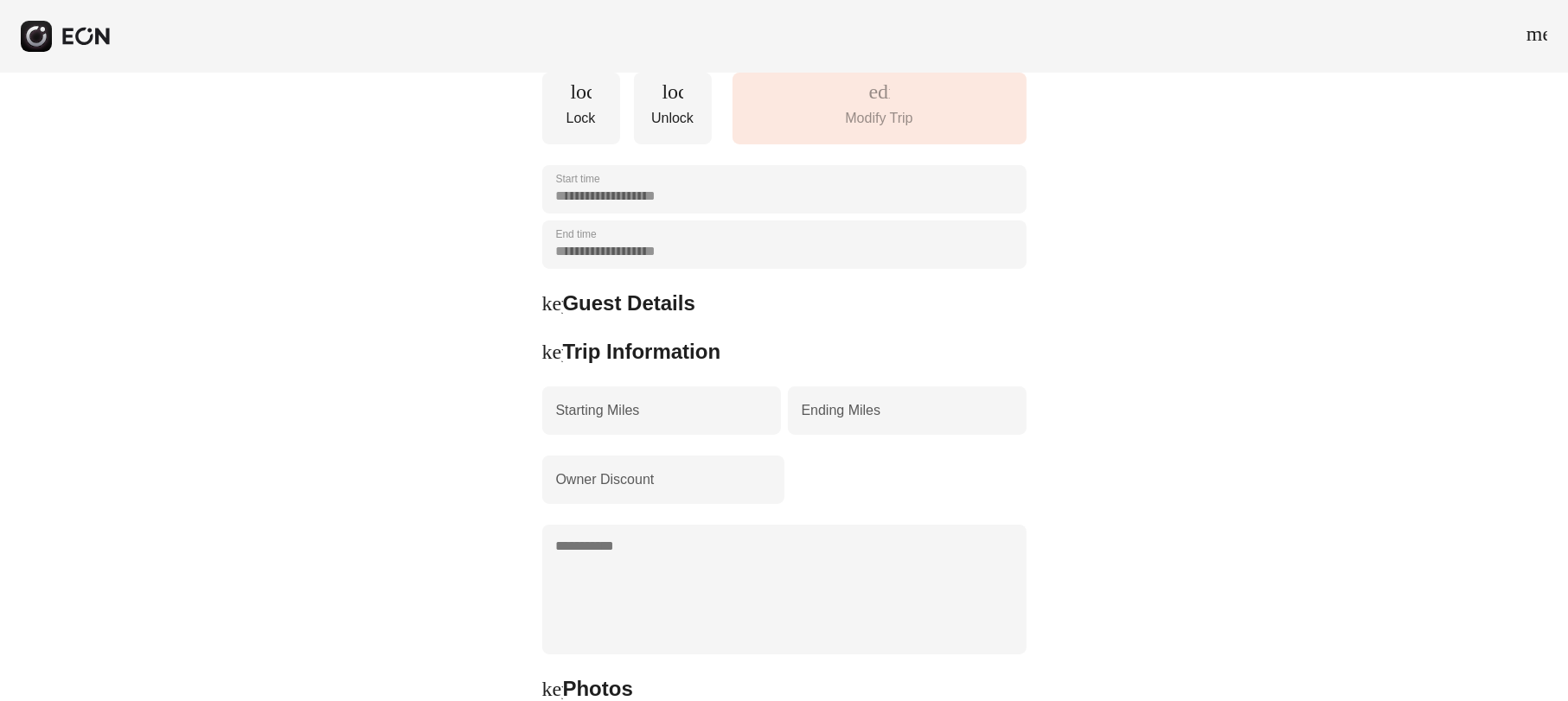
click at [553, 354] on span "keyboard_arrow_down" at bounding box center [552, 352] width 21 height 21
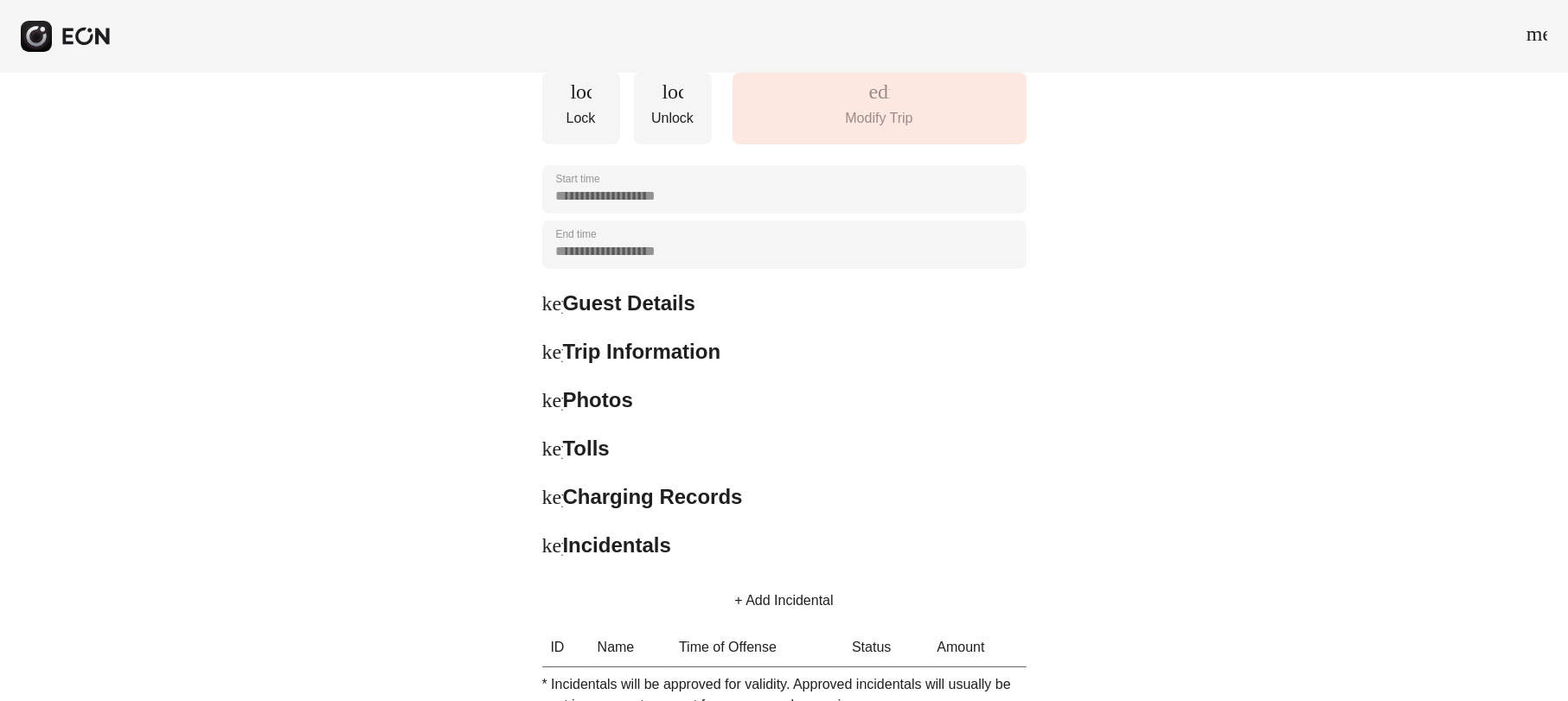
click at [549, 401] on span "keyboard_arrow_right" at bounding box center [552, 400] width 21 height 21
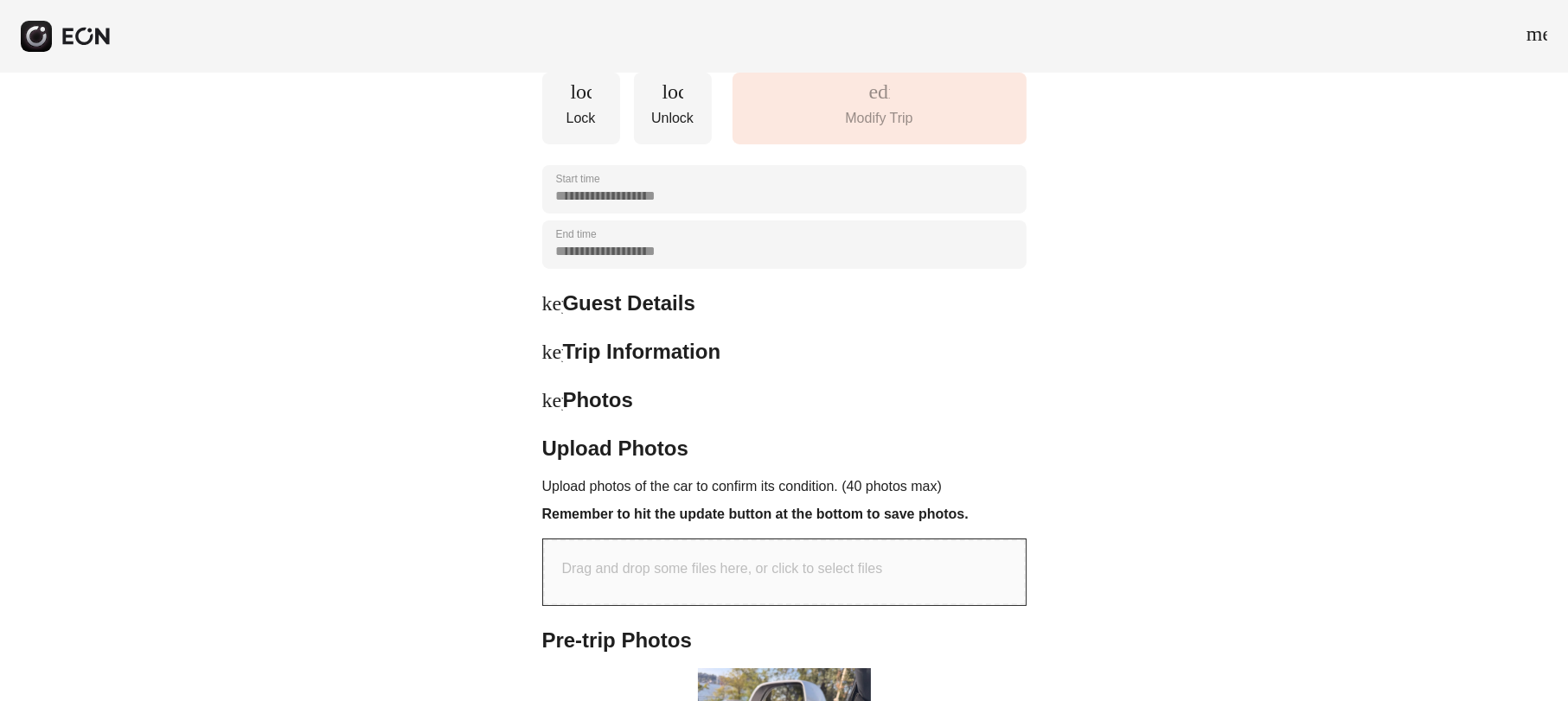
click at [553, 399] on span "keyboard_arrow_down" at bounding box center [552, 400] width 21 height 21
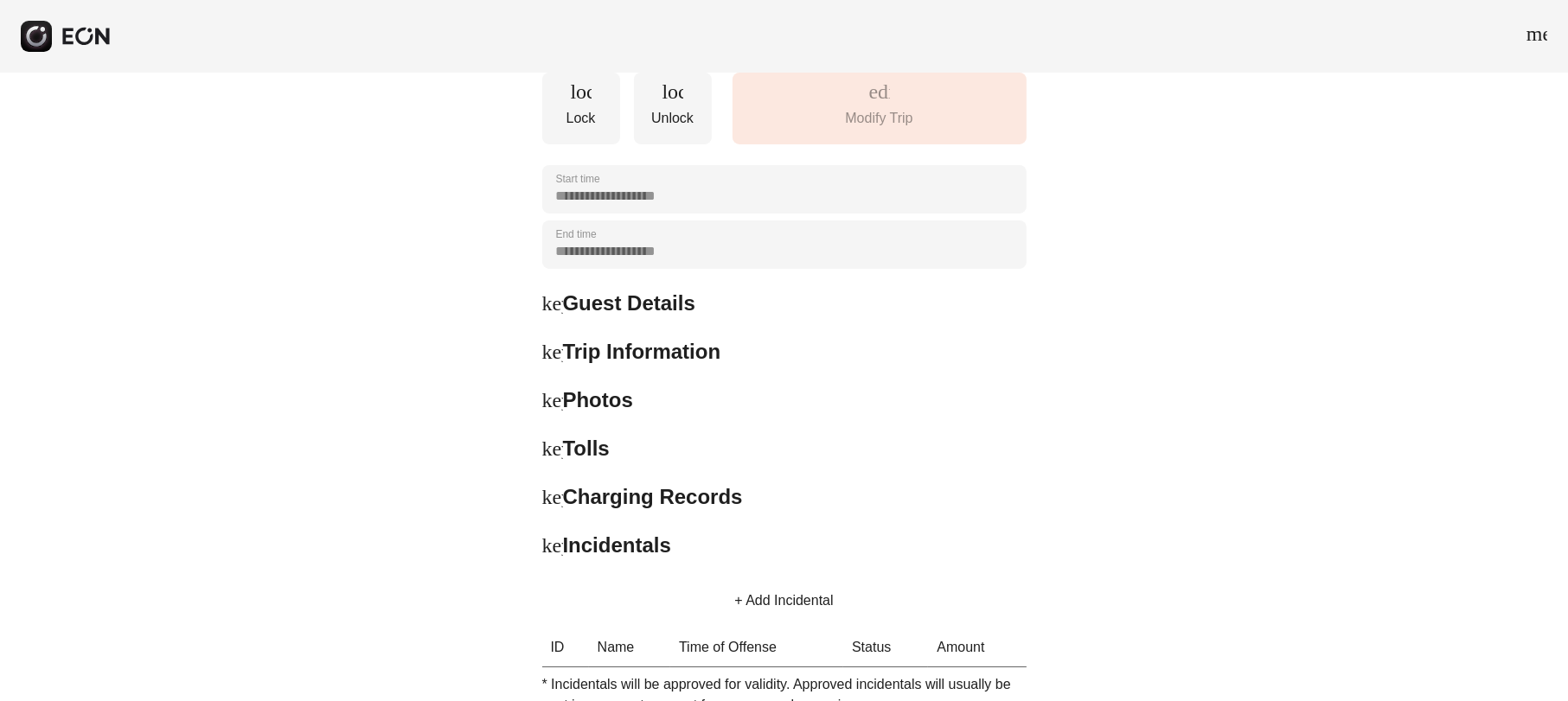
click at [551, 435] on div "keyboard_arrow_right Tolls" at bounding box center [784, 448] width 484 height 28
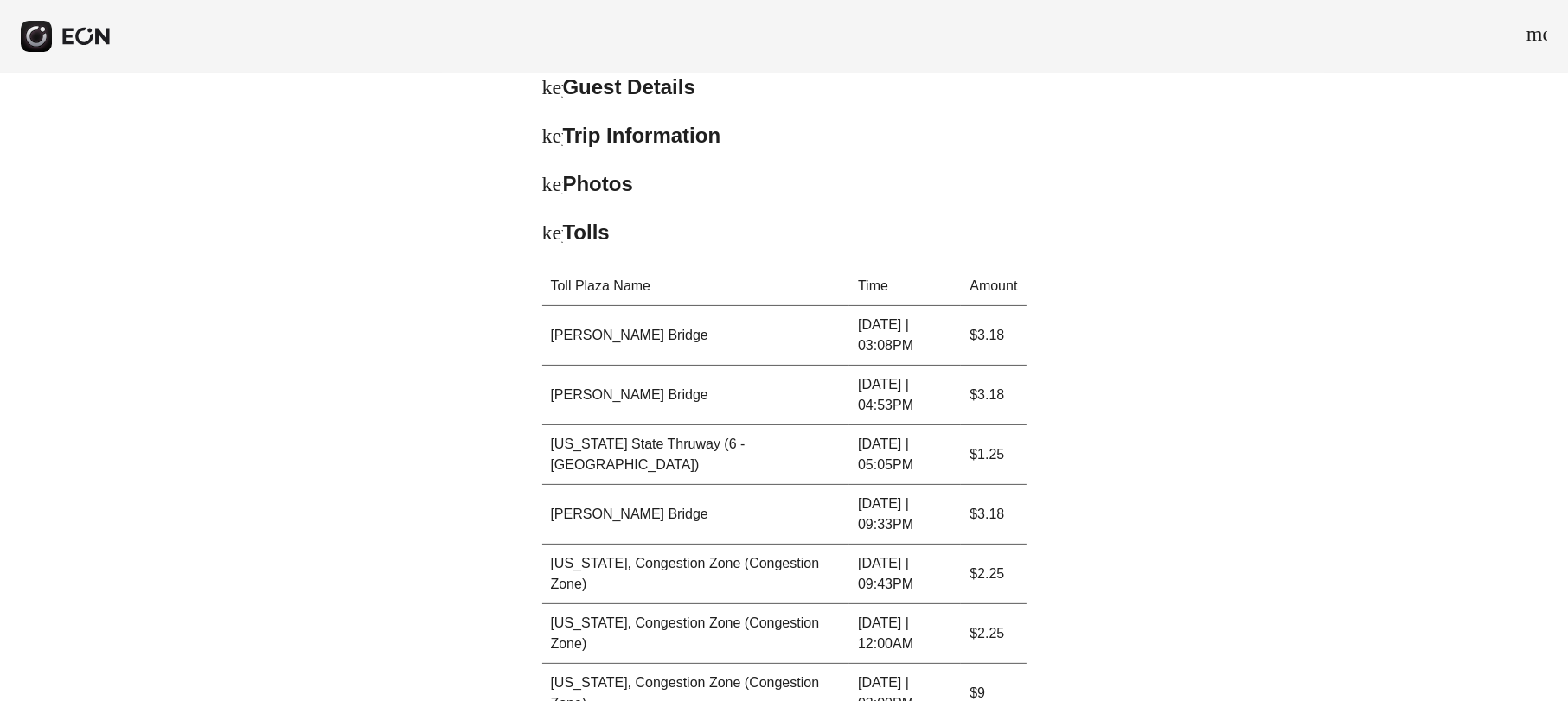
scroll to position [324, 0]
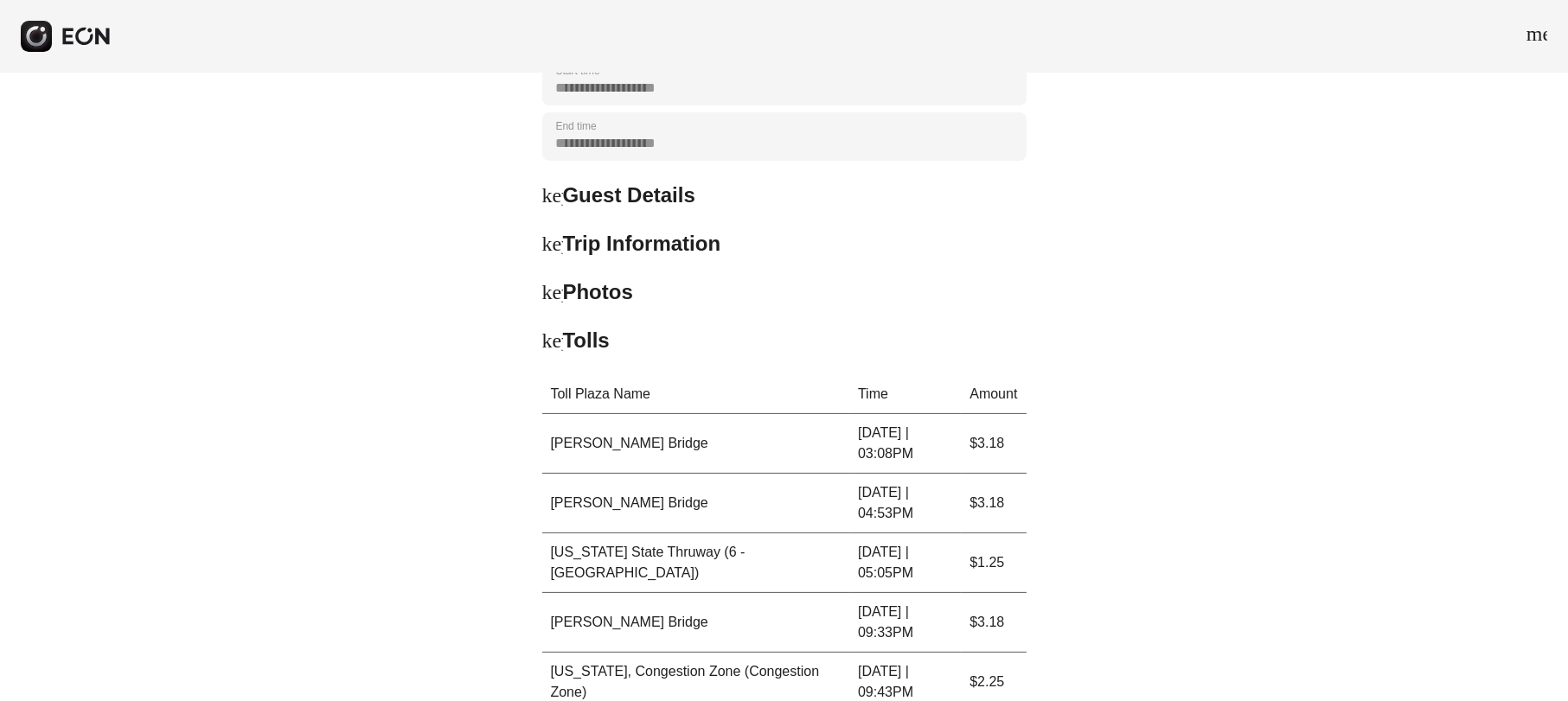
click at [553, 335] on span "keyboard_arrow_down" at bounding box center [552, 341] width 21 height 21
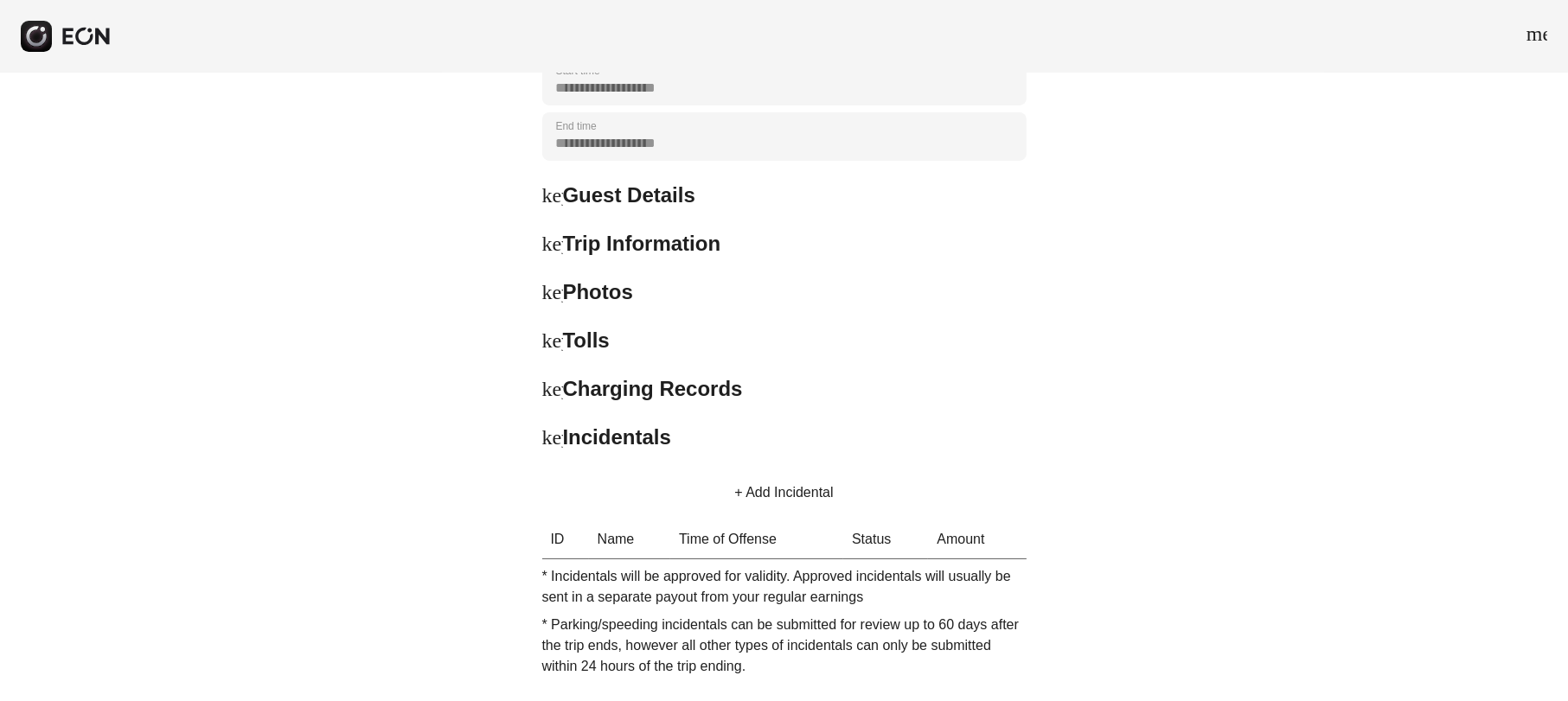
click at [553, 389] on span "keyboard_arrow_right" at bounding box center [552, 389] width 21 height 21
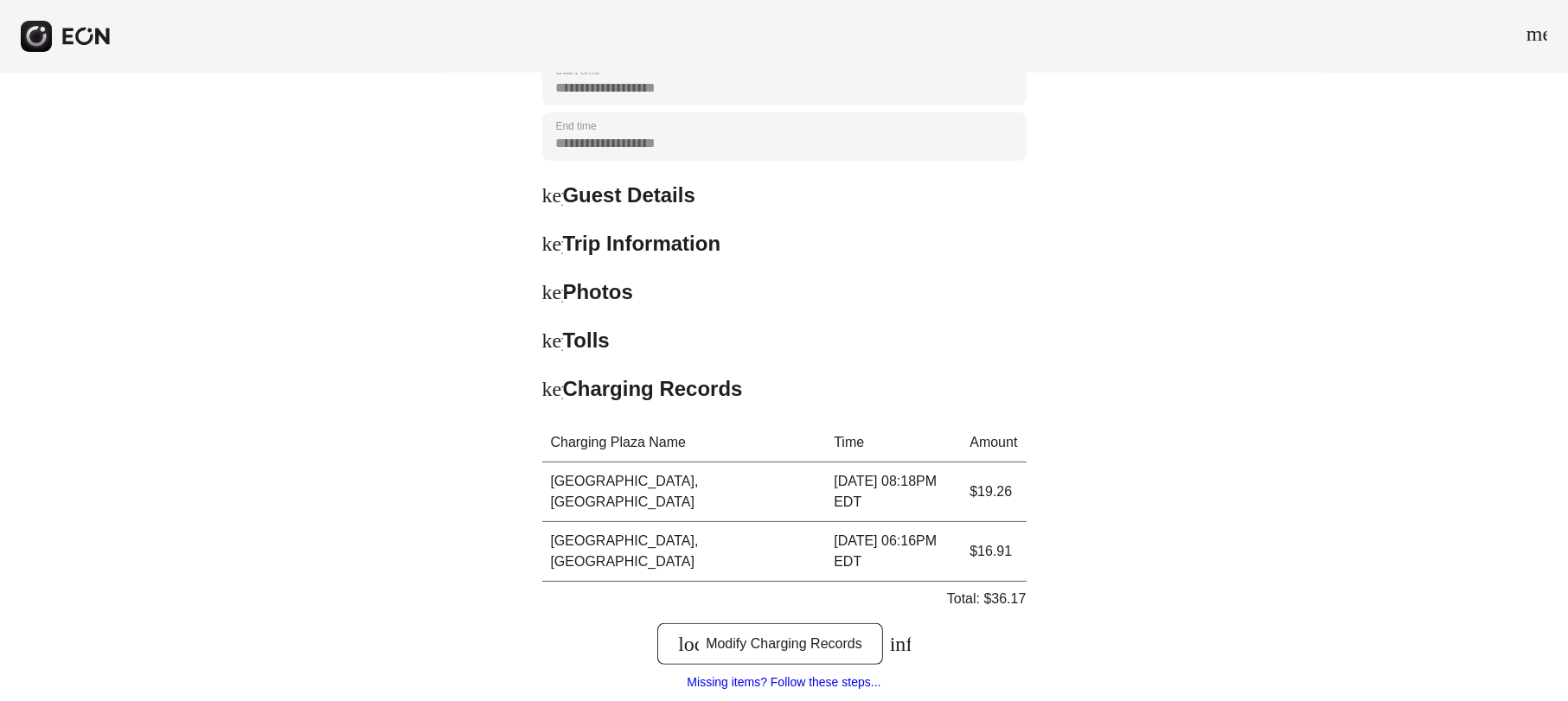
click at [553, 389] on span "keyboard_arrow_down" at bounding box center [552, 389] width 21 height 21
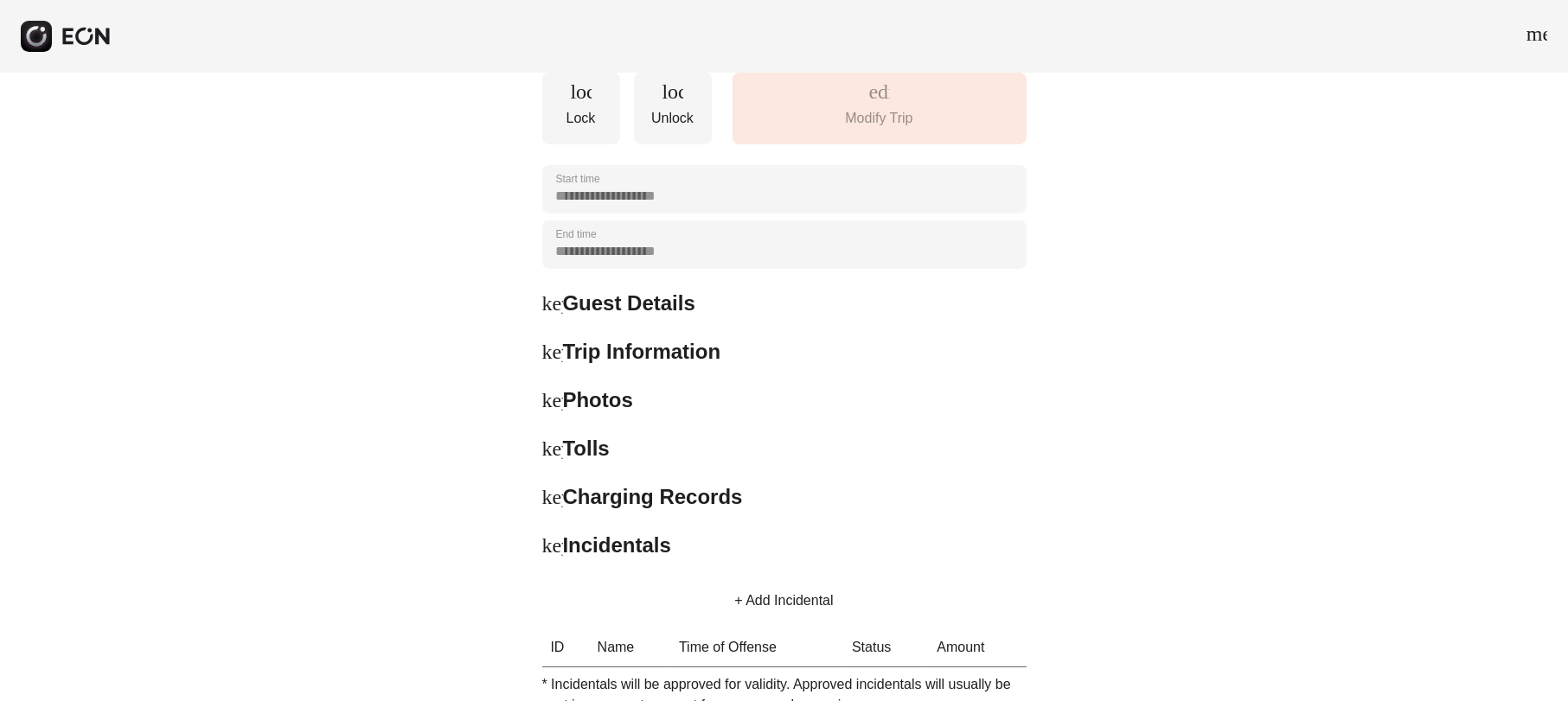
scroll to position [0, 0]
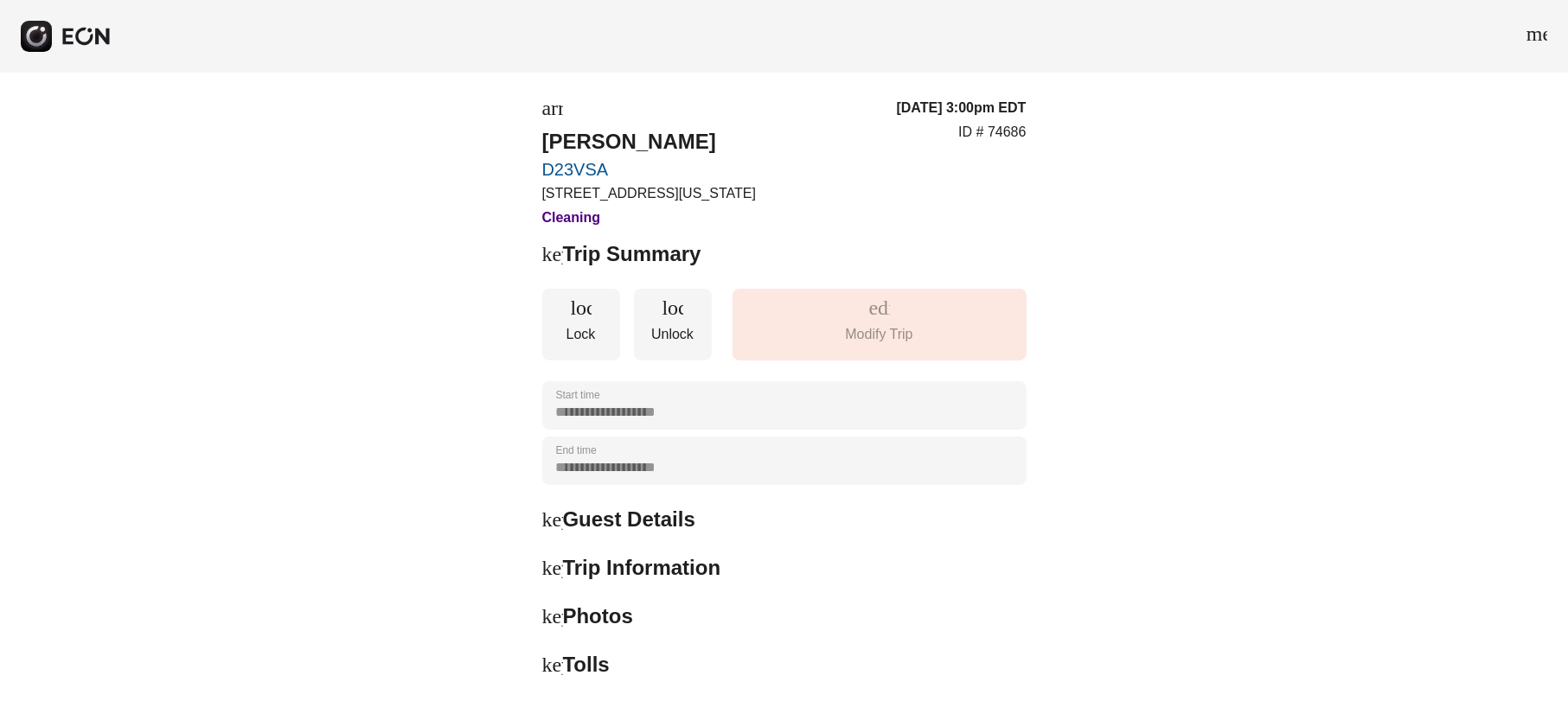
click at [555, 247] on span "keyboard_arrow_right" at bounding box center [552, 254] width 21 height 21
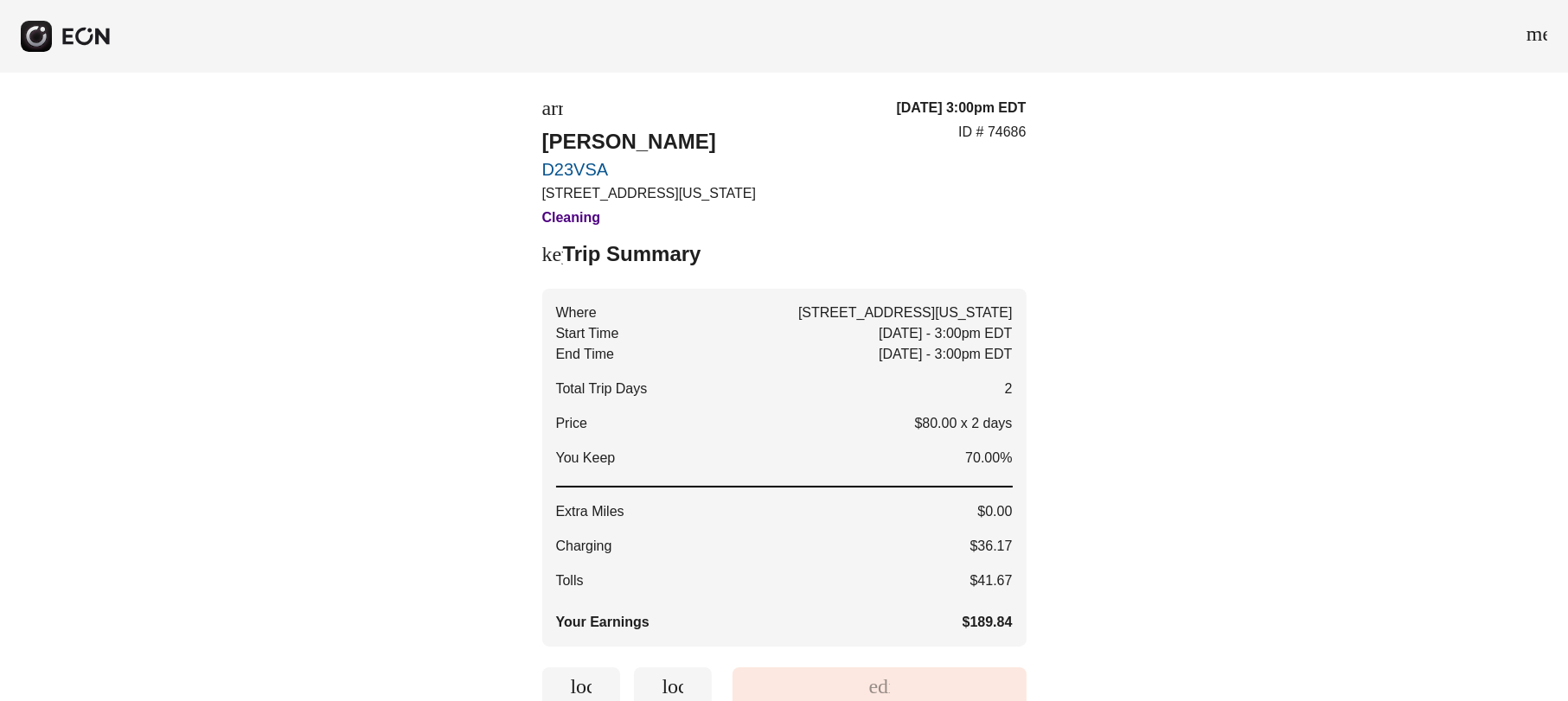
click at [560, 172] on link "D23VSA" at bounding box center [649, 169] width 213 height 21
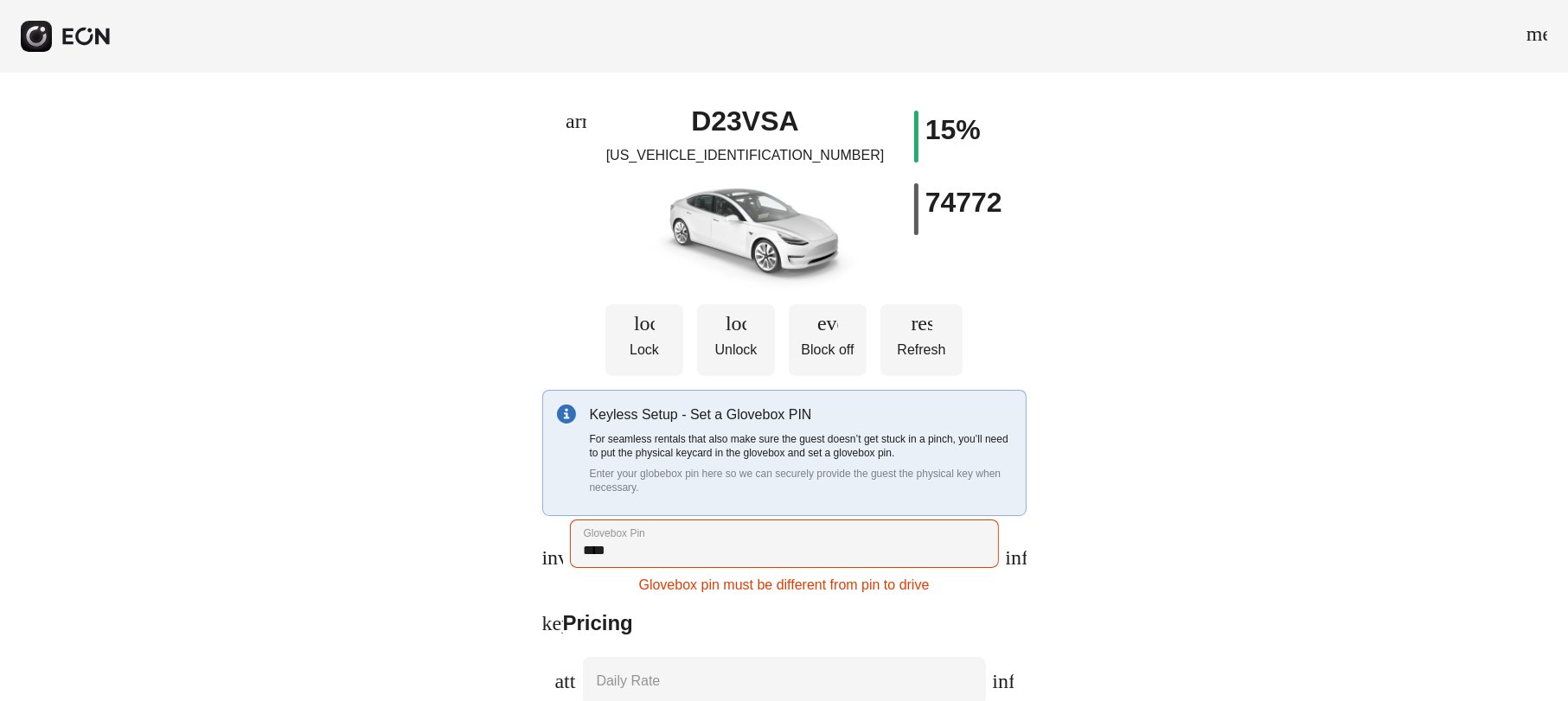
type \% "**"
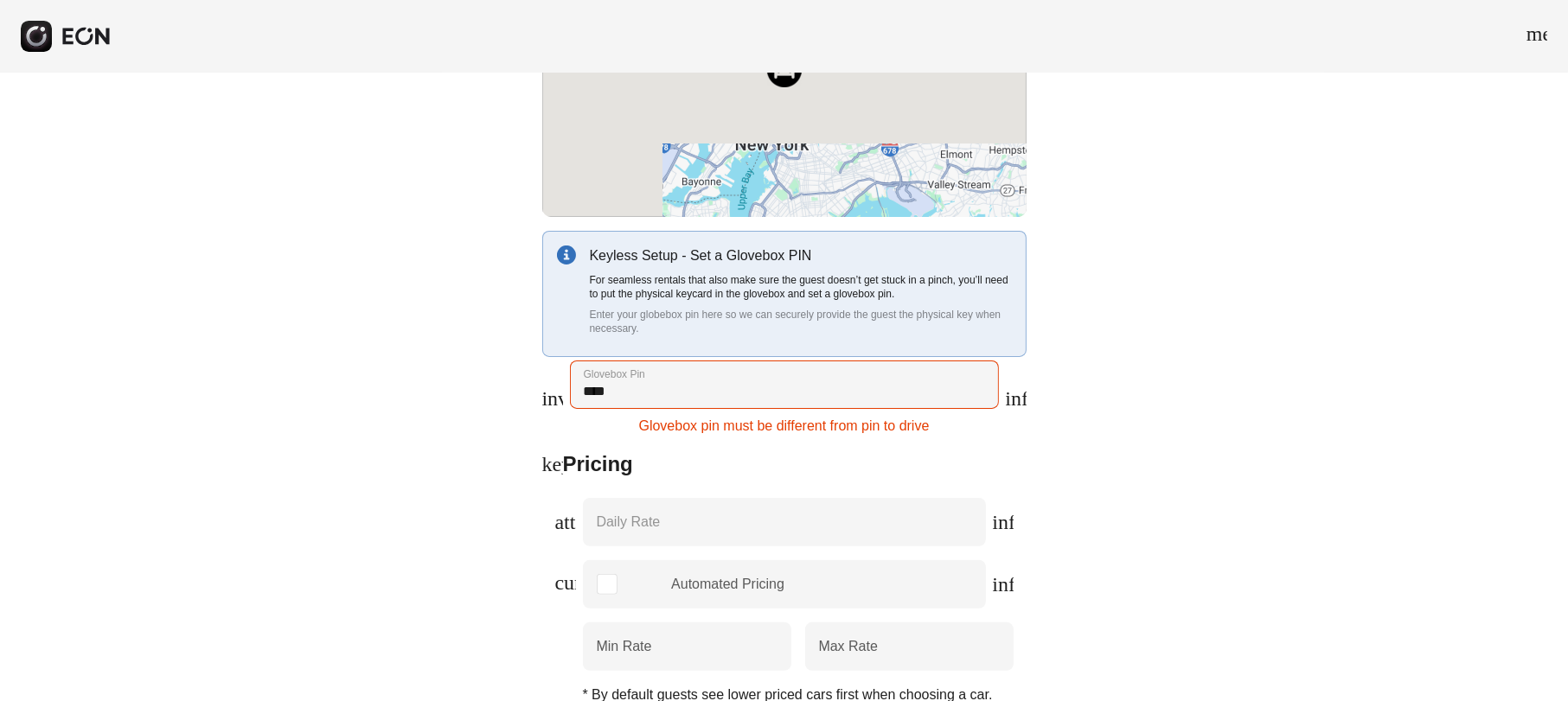
scroll to position [540, 0]
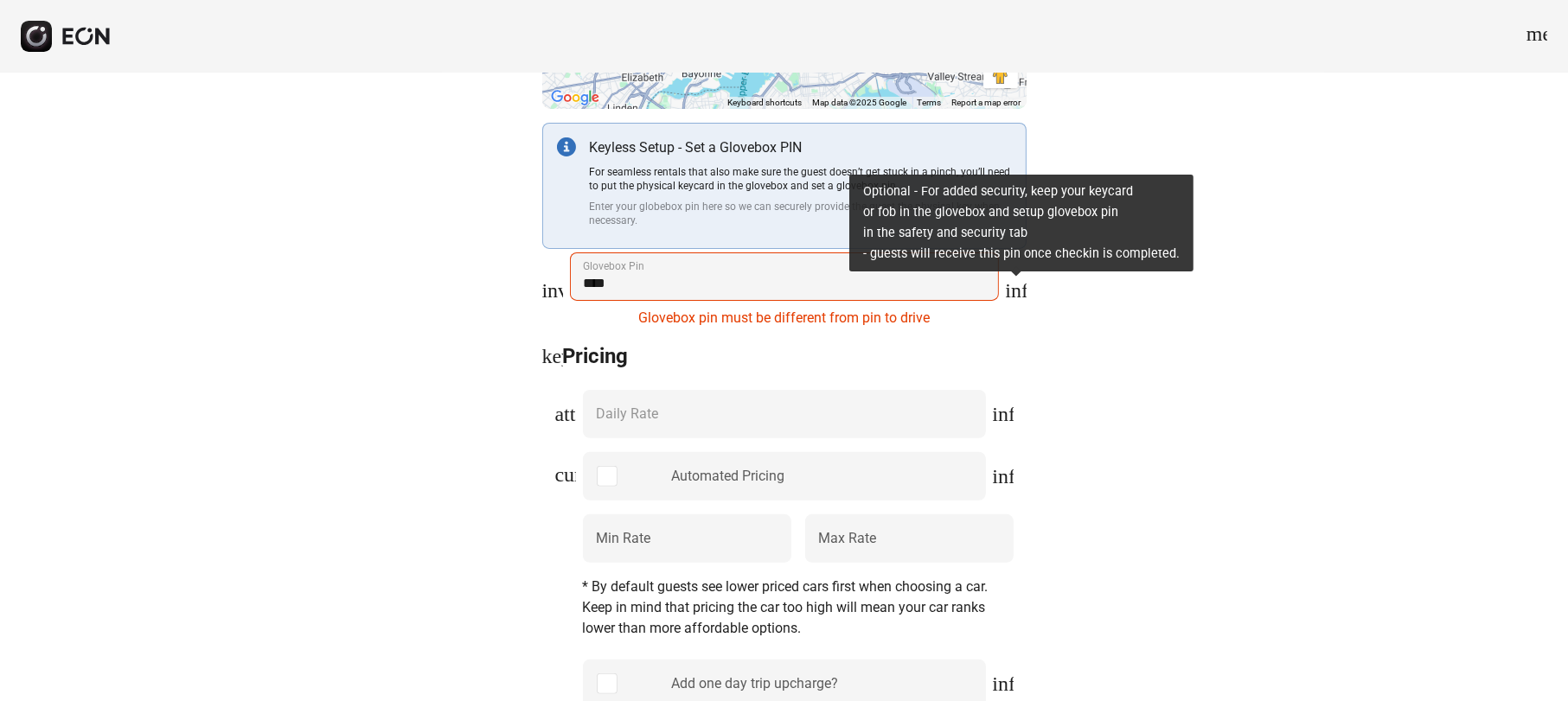
click at [1018, 291] on span "info" at bounding box center [1017, 290] width 21 height 21
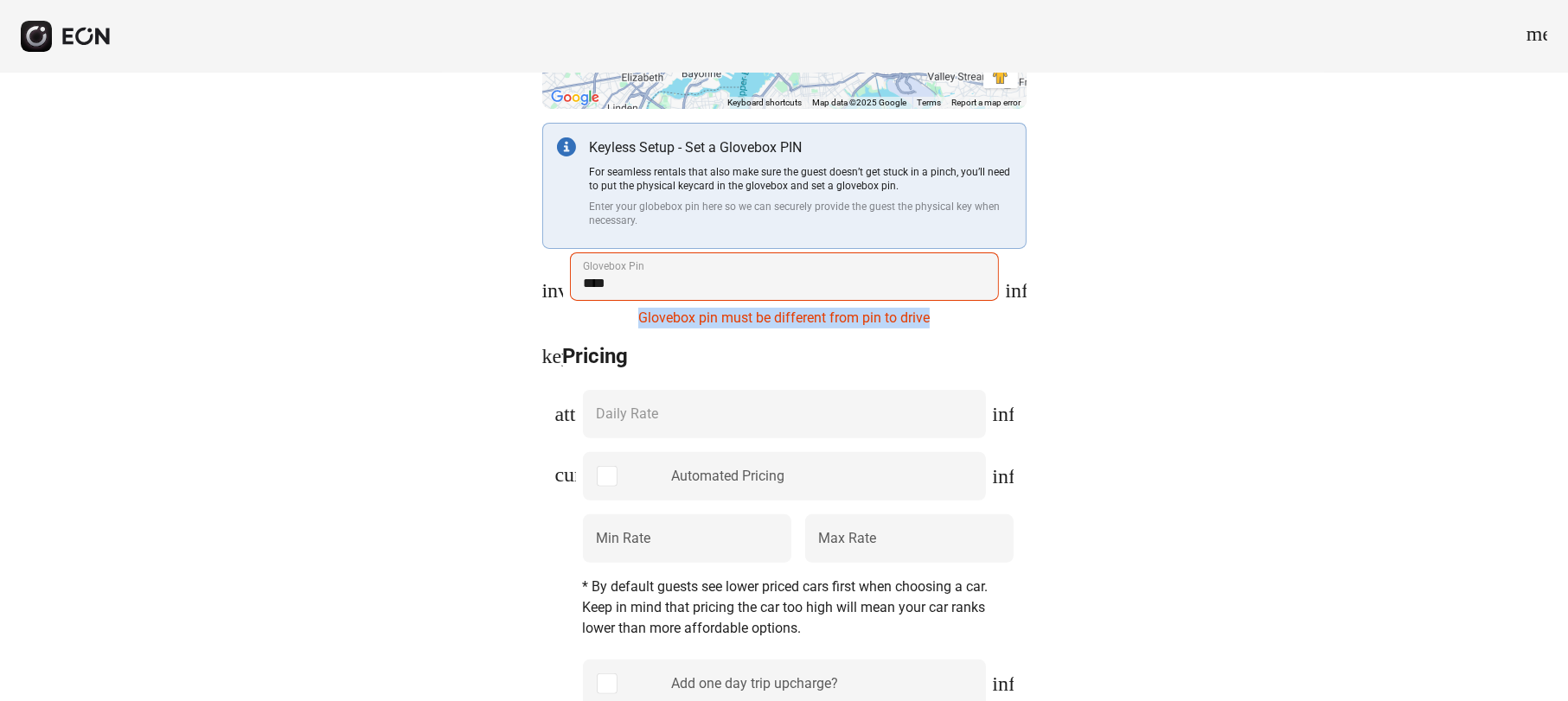
drag, startPoint x: 972, startPoint y: 313, endPoint x: 629, endPoint y: 325, distance: 343.2
click at [629, 325] on div "Glovebox pin must be different from pin to drive" at bounding box center [784, 315] width 429 height 28
click at [556, 363] on span "keyboard_arrow_down" at bounding box center [552, 356] width 21 height 21
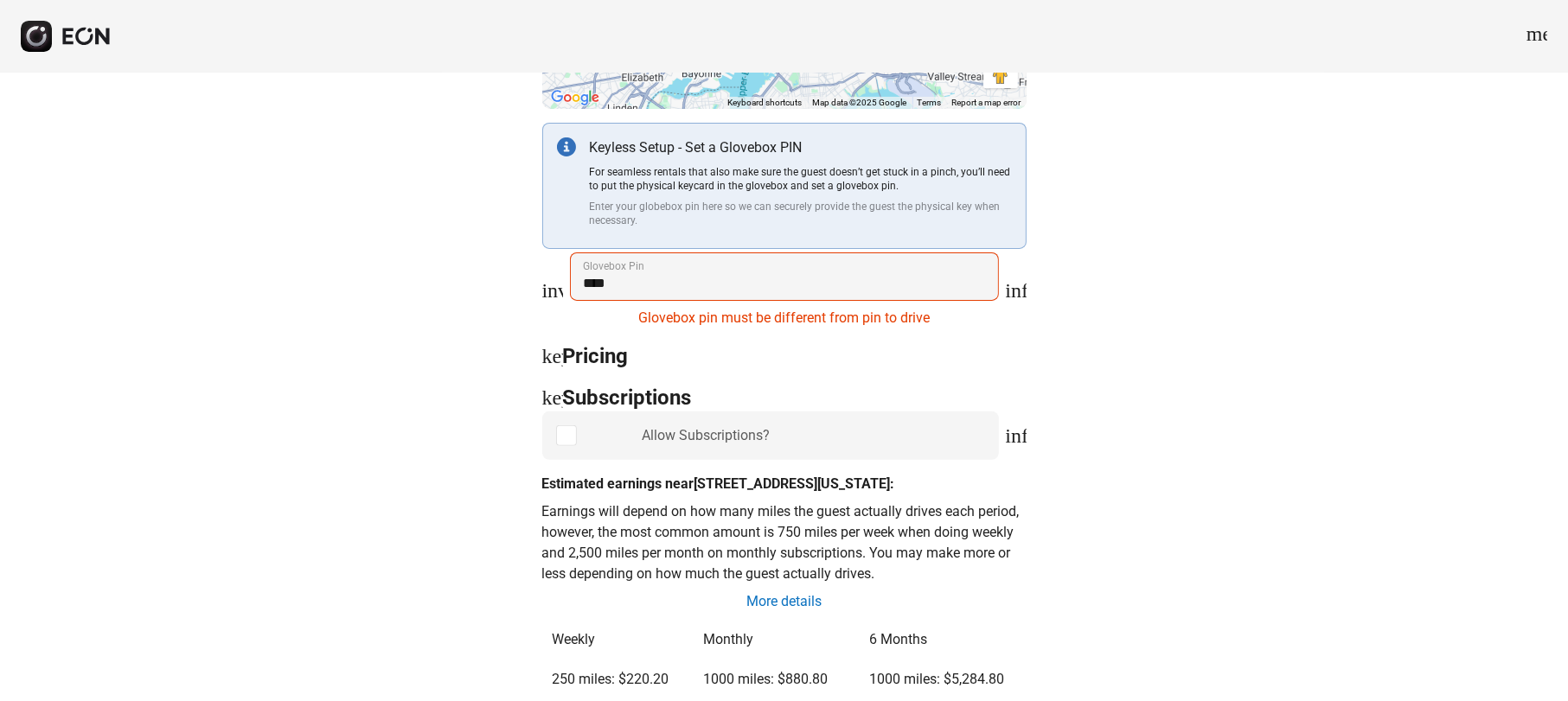
click at [556, 363] on span "keyboard_arrow_right" at bounding box center [552, 356] width 21 height 21
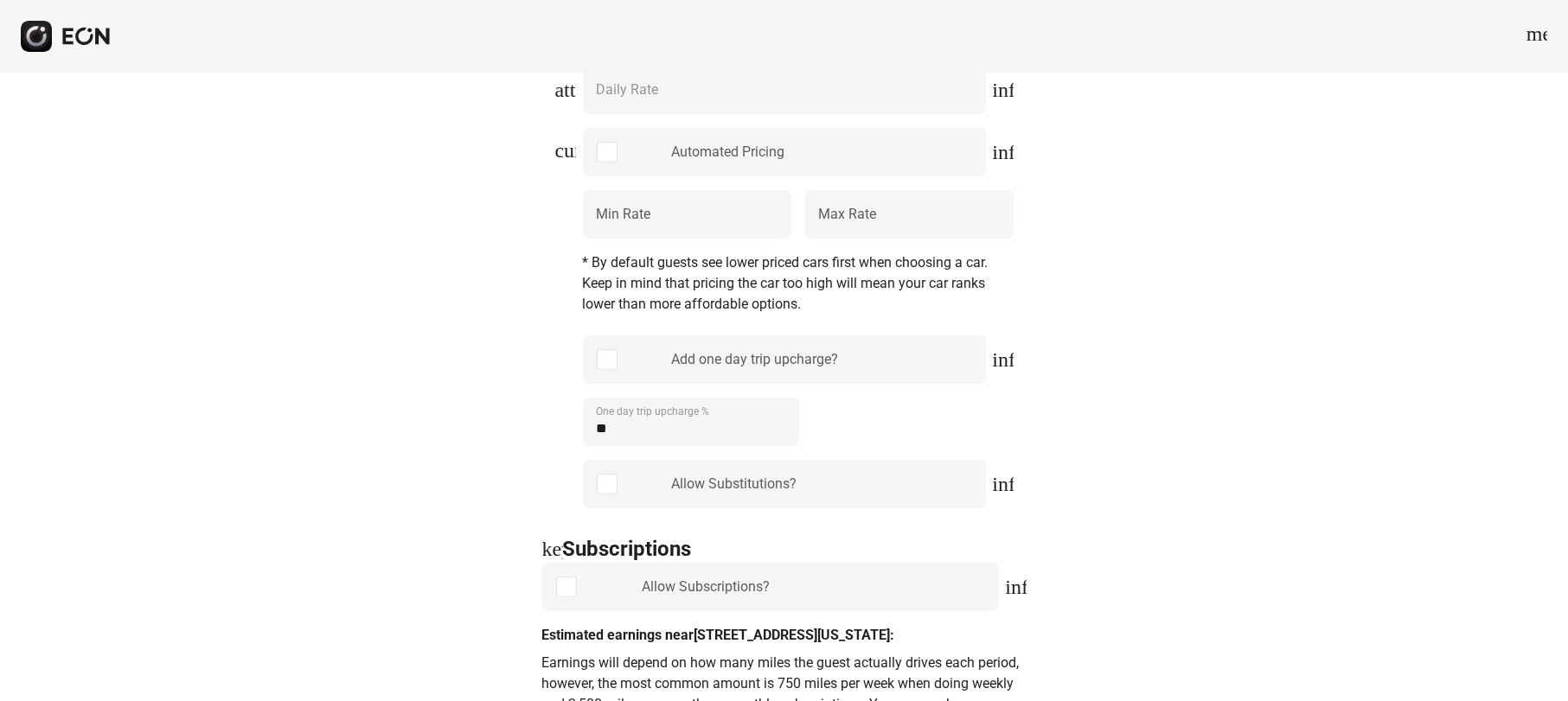
scroll to position [649, 0]
